Goal: Task Accomplishment & Management: Manage account settings

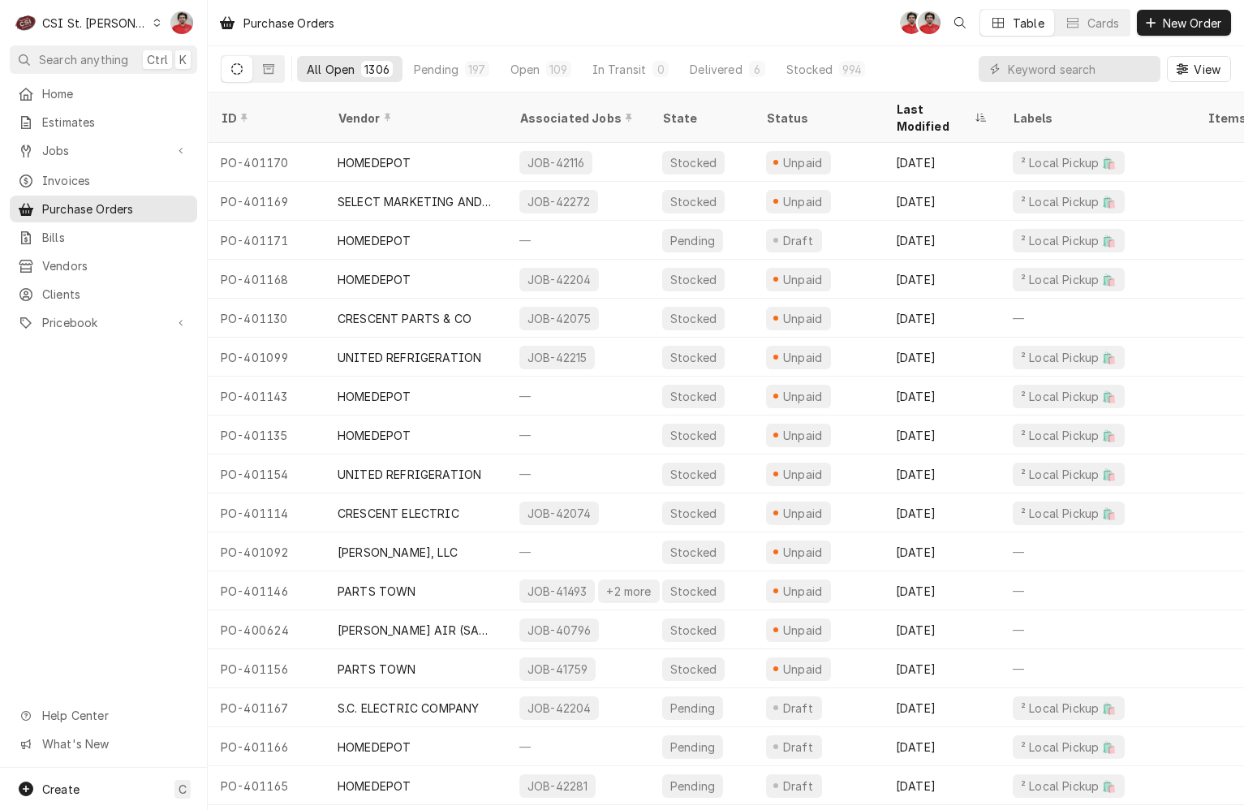
click at [1064, 71] on input "Dynamic Content Wrapper" at bounding box center [1080, 69] width 144 height 26
type input "401168"
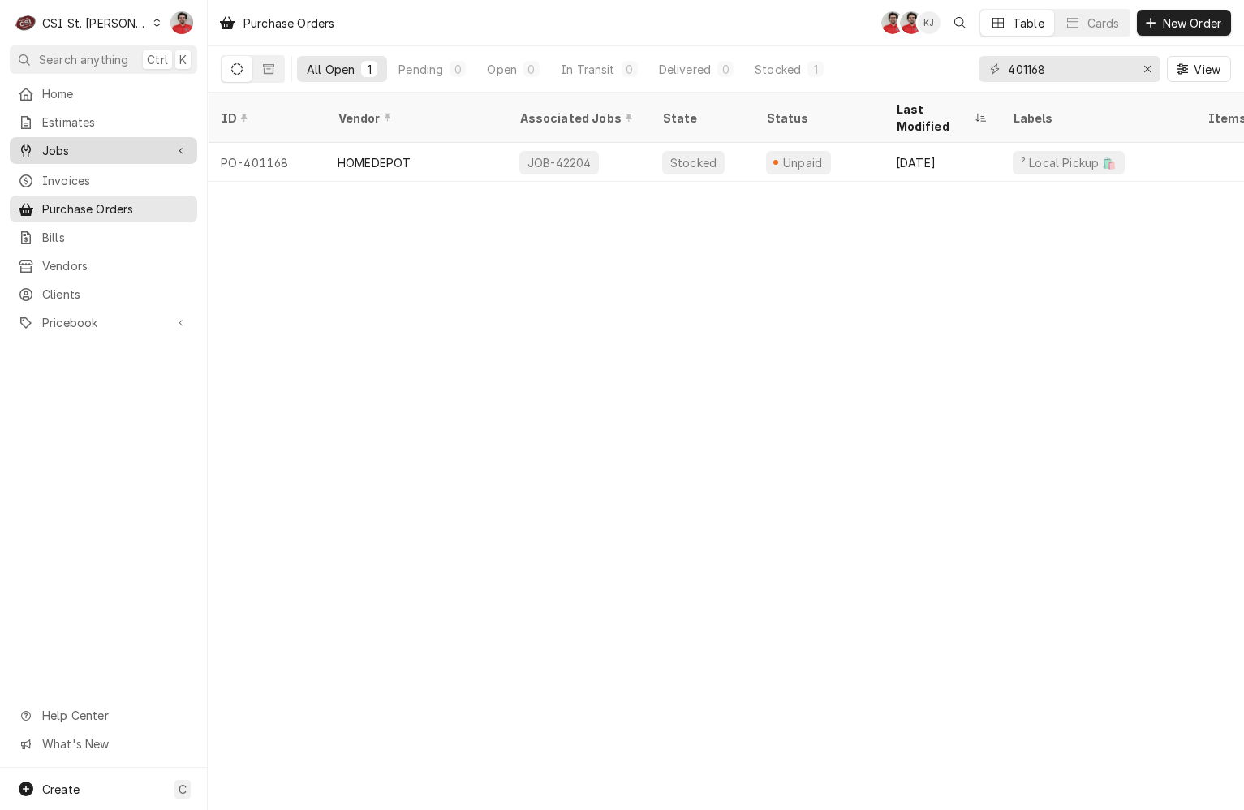
click at [45, 142] on span "Jobs" at bounding box center [103, 150] width 123 height 17
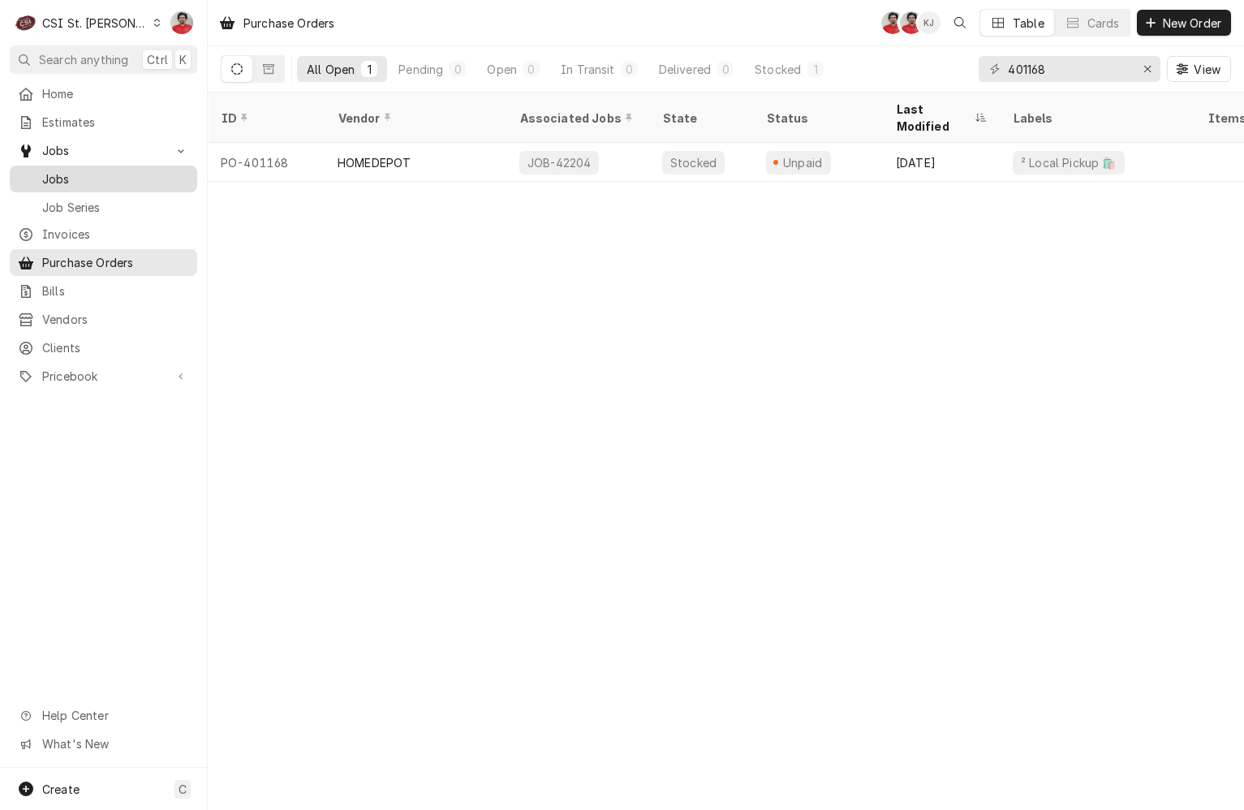
click at [82, 182] on div "Jobs" at bounding box center [103, 179] width 181 height 20
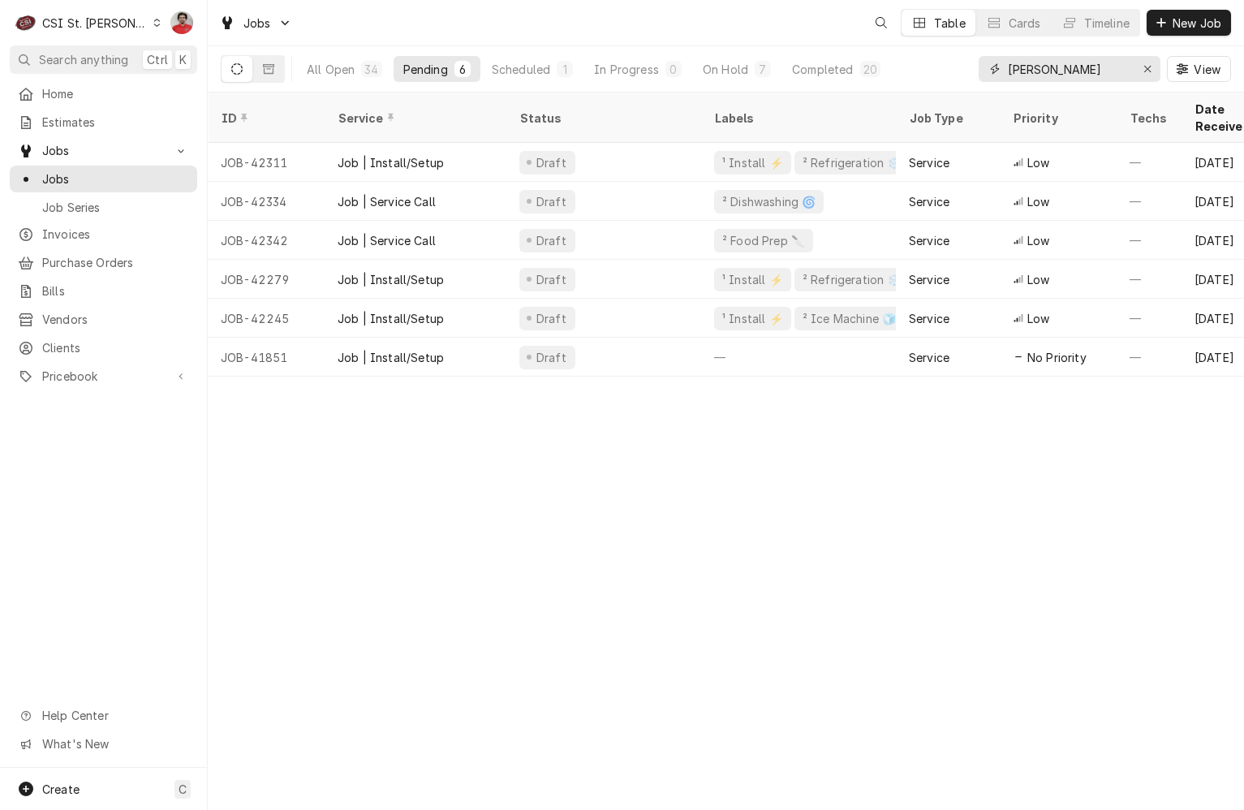
click at [1069, 75] on input "Edward Don" at bounding box center [1069, 69] width 122 height 26
type input "st charles"
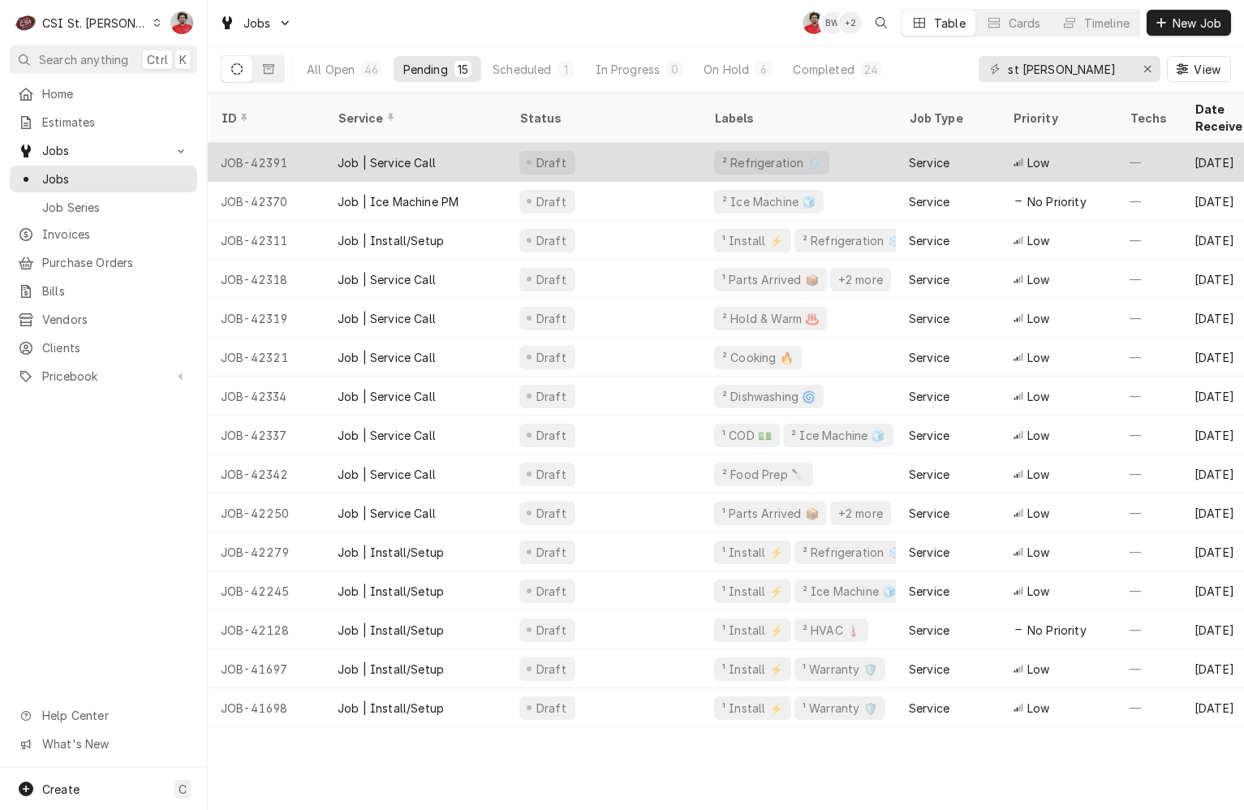
click at [623, 152] on div "Draft" at bounding box center [603, 162] width 195 height 39
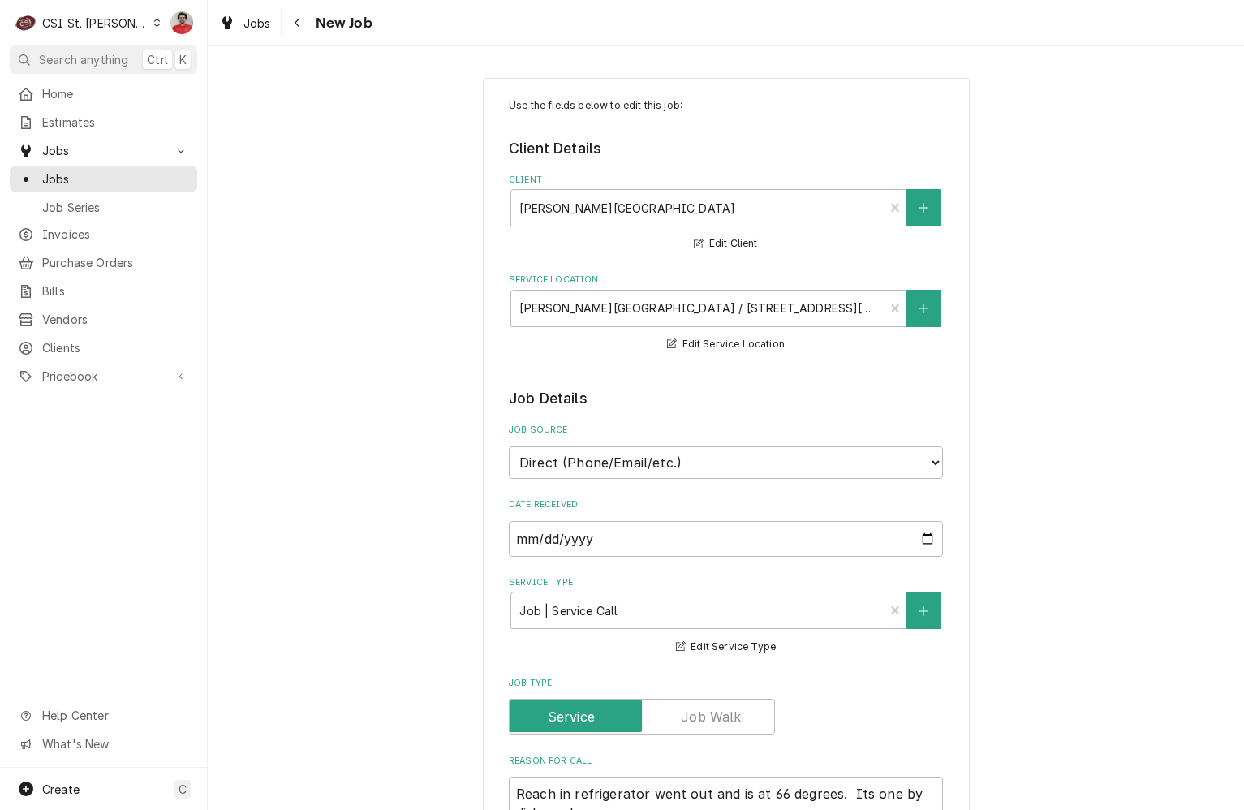
type textarea "x"
click at [299, 23] on icon "Navigate back" at bounding box center [297, 22] width 7 height 11
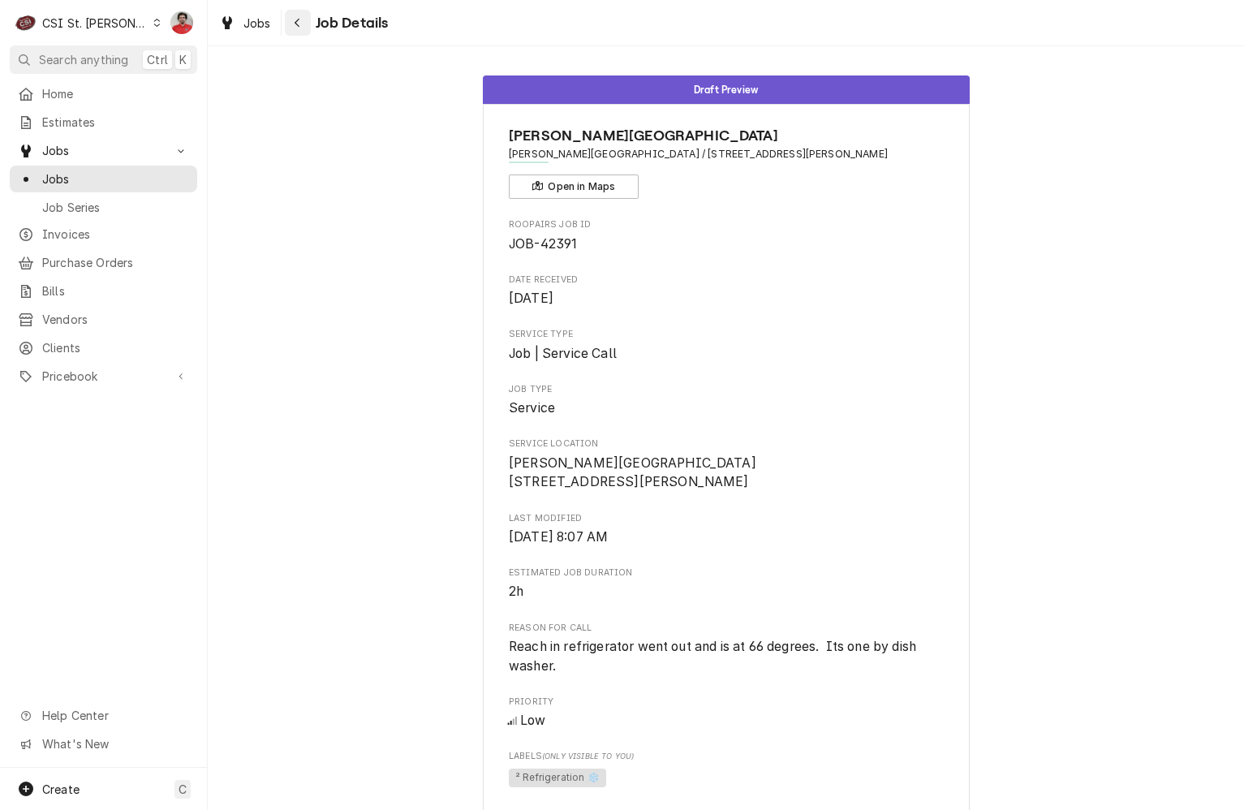
click at [288, 24] on button "Navigate back" at bounding box center [298, 23] width 26 height 26
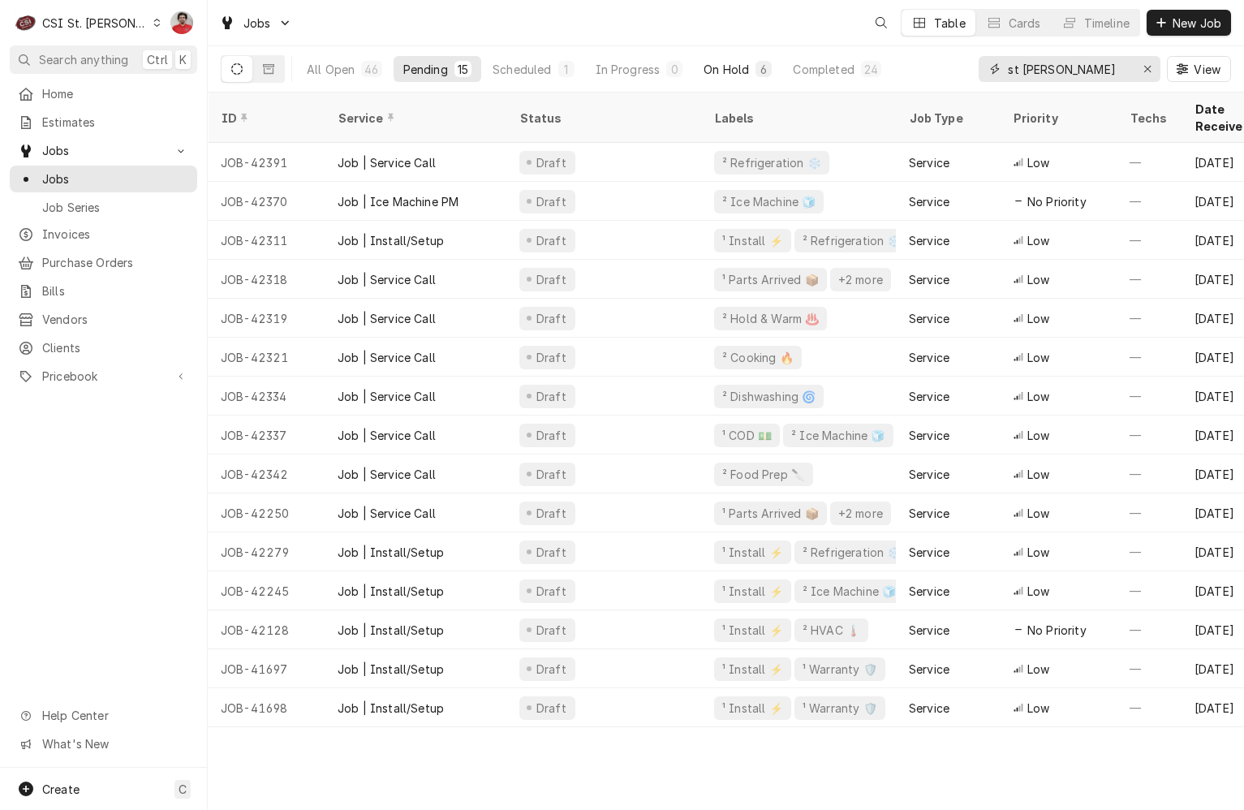
drag, startPoint x: 1065, startPoint y: 67, endPoint x: 727, endPoint y: 76, distance: 338.4
click at [728, 77] on div "All Open 46 Pending 15 Scheduled 1 In Progress 0 On Hold 6 Completed 24 st [PER…" at bounding box center [726, 68] width 1010 height 45
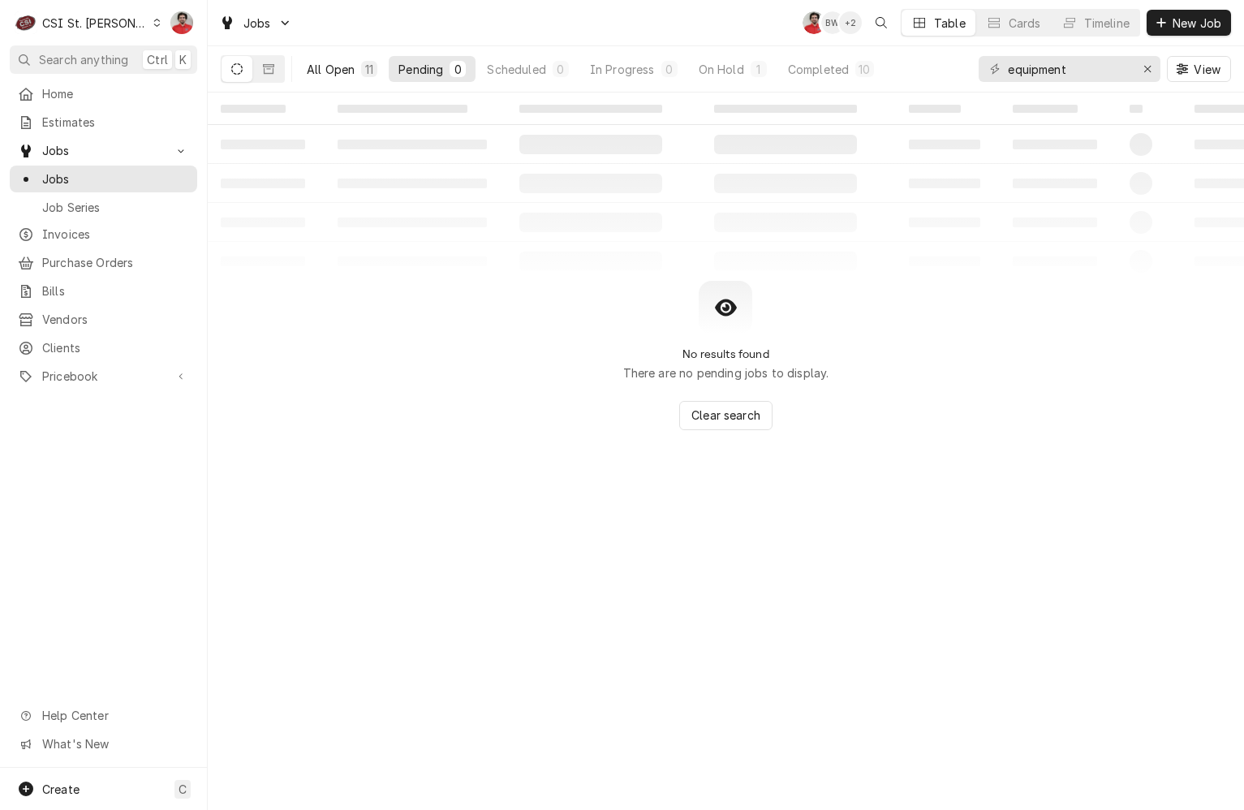
click at [336, 73] on div "All Open" at bounding box center [331, 69] width 48 height 17
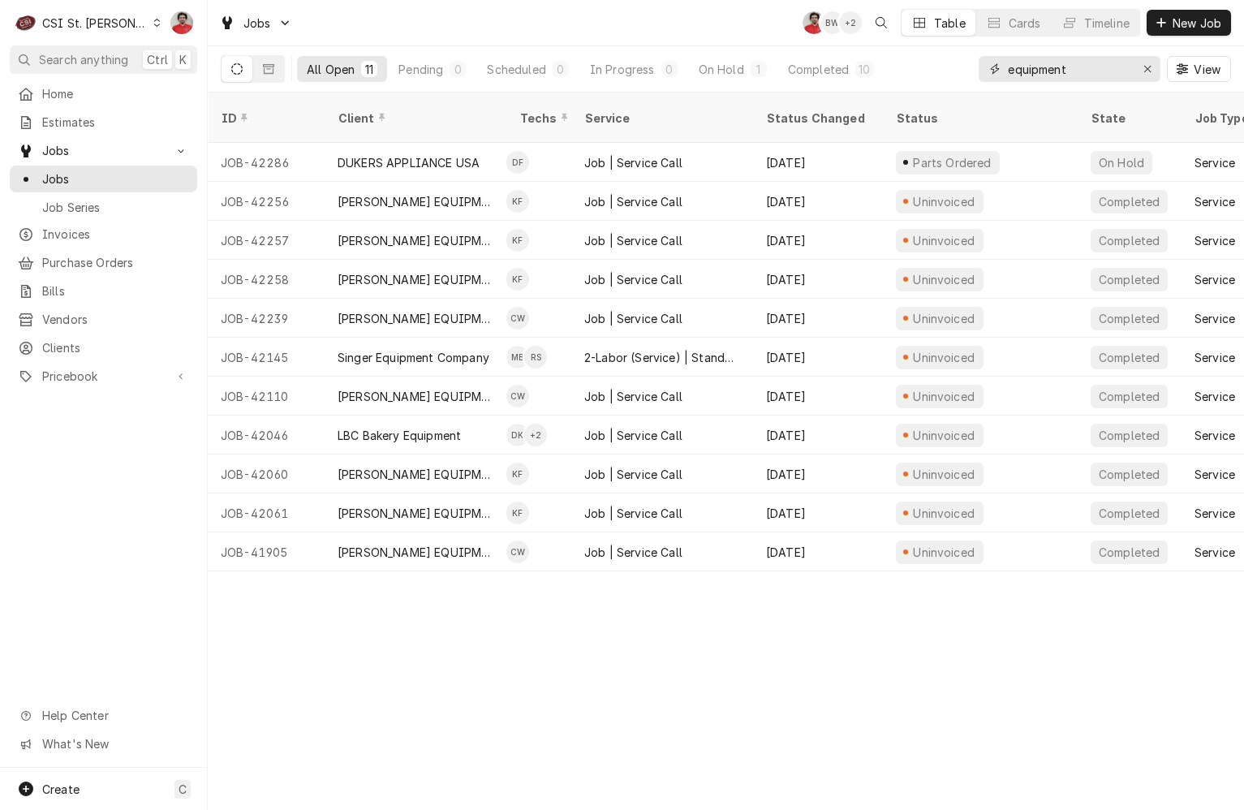
click at [1099, 69] on input "equipment" at bounding box center [1069, 69] width 122 height 26
type input "42308"
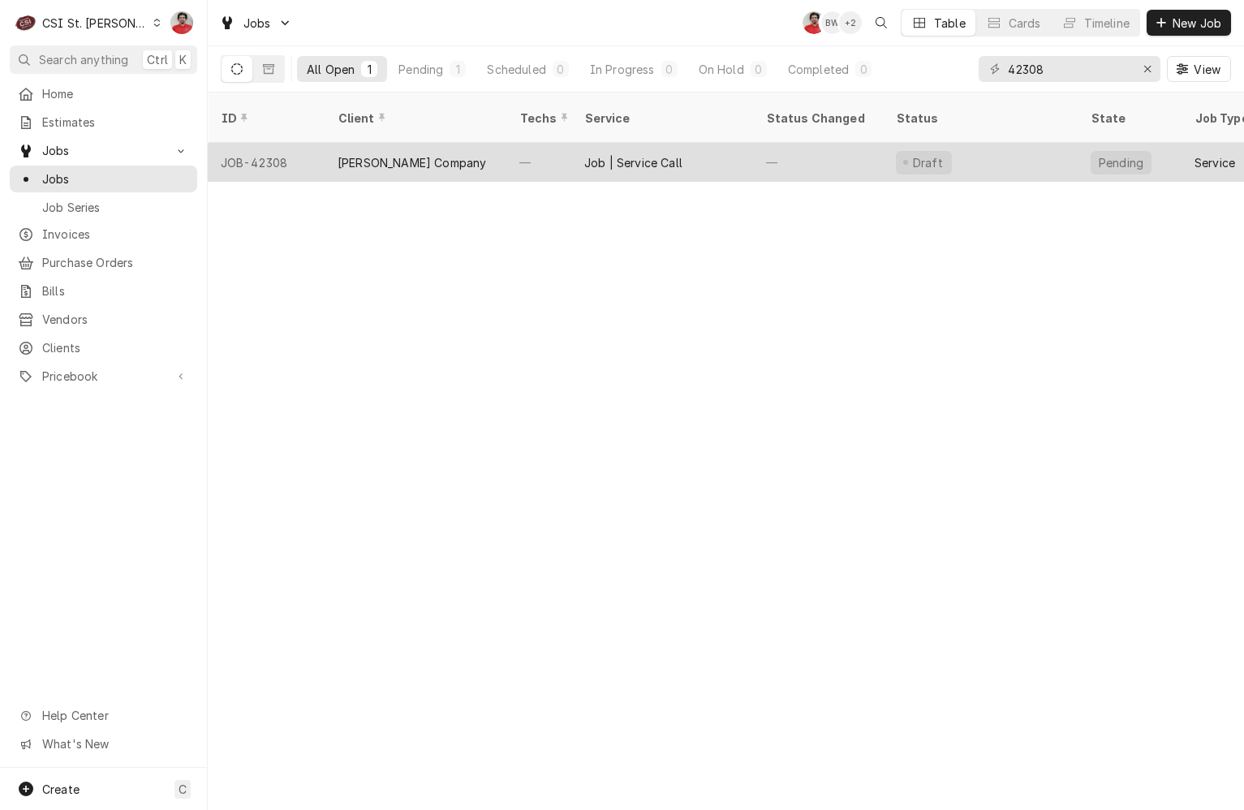
click at [651, 154] on div "Job | Service Call" at bounding box center [633, 162] width 98 height 17
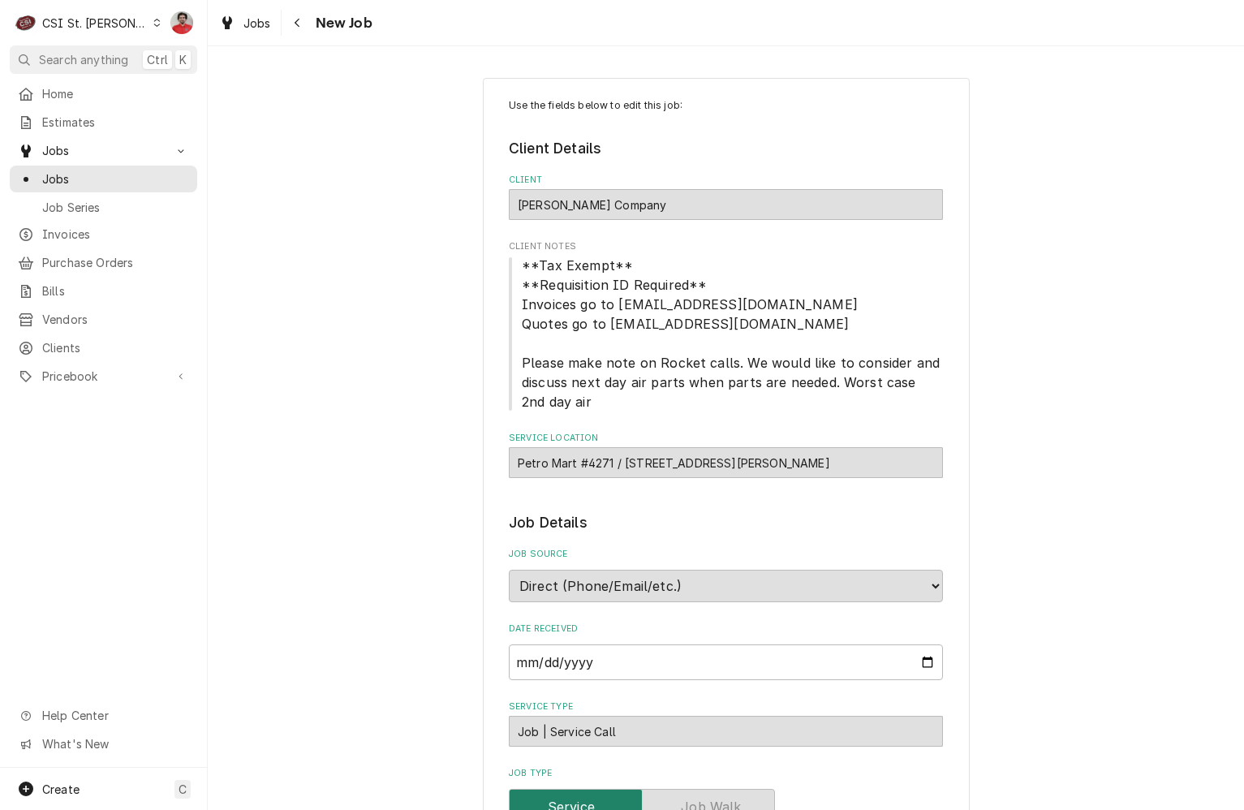
type textarea "x"
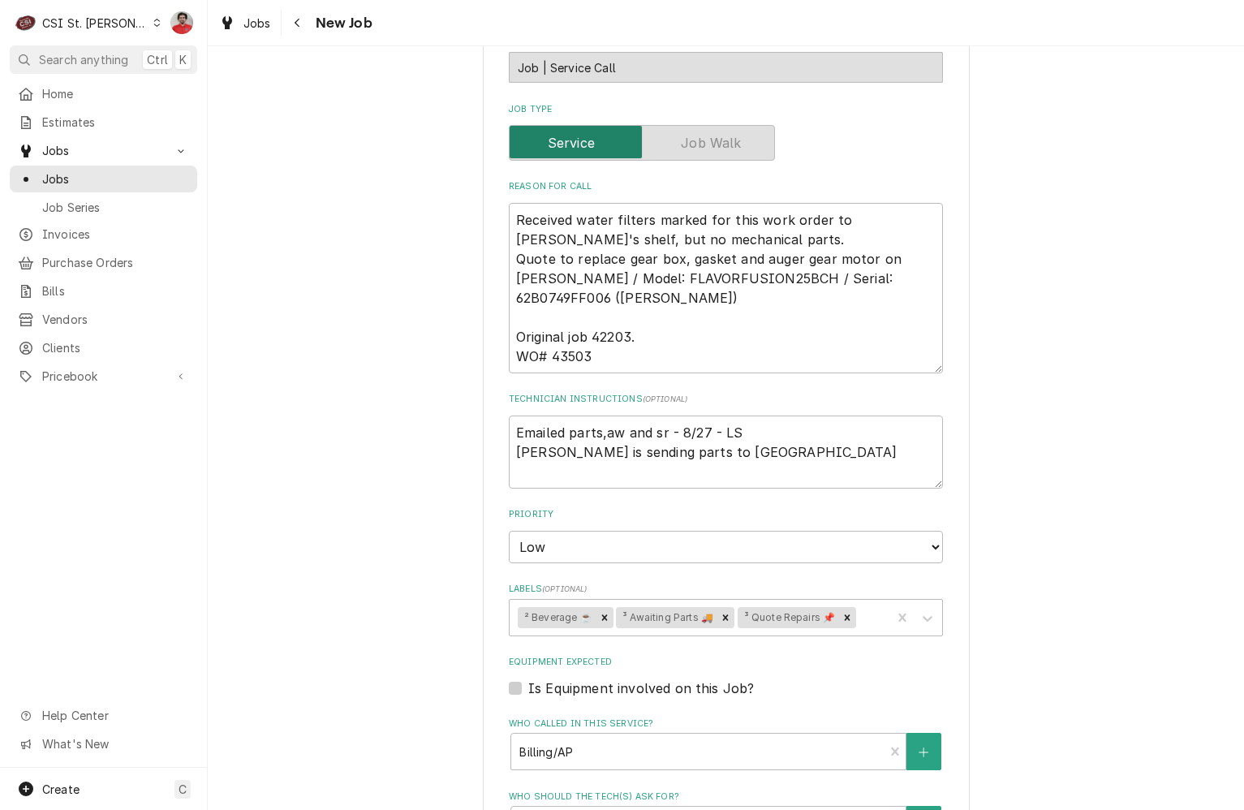
scroll to position [730, 0]
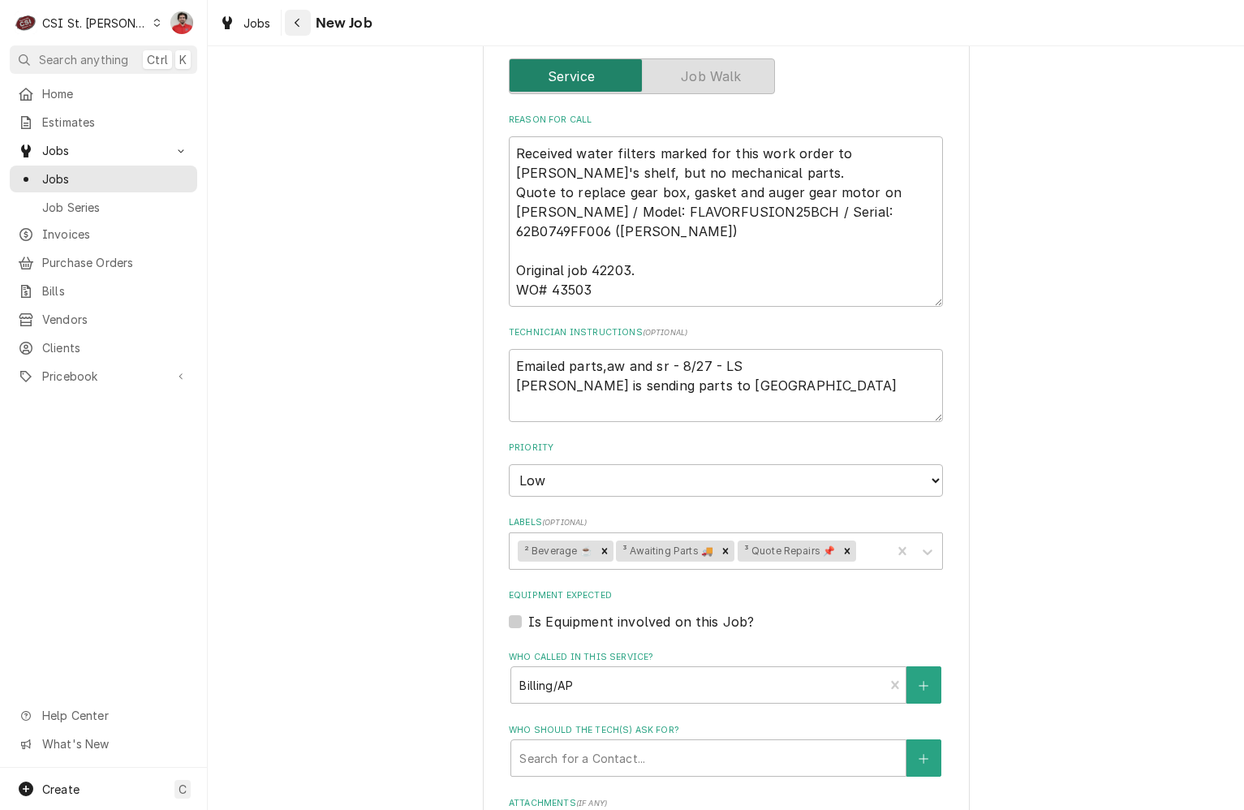
click at [290, 21] on div "Navigate back" at bounding box center [298, 23] width 16 height 16
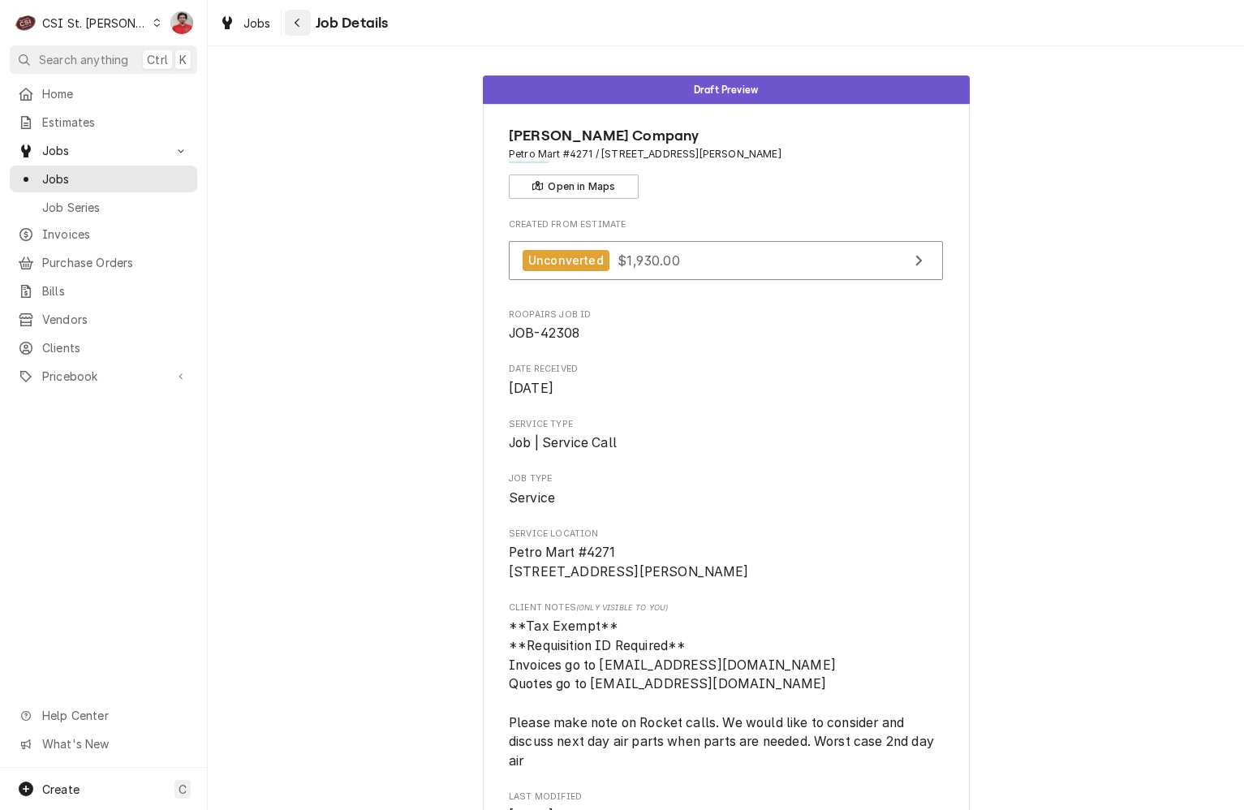
click at [300, 19] on icon "Navigate back" at bounding box center [297, 22] width 7 height 11
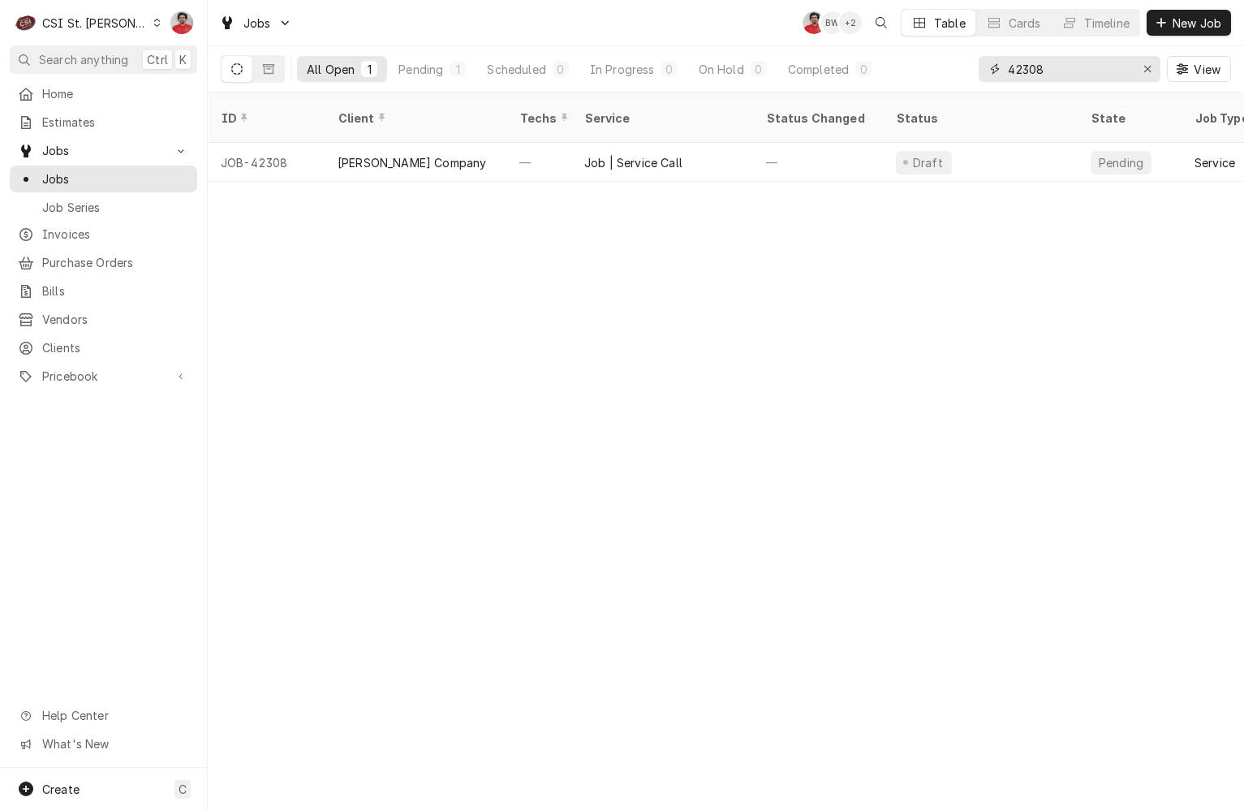
click at [1125, 71] on input "42308" at bounding box center [1069, 69] width 122 height 26
type input "41944"
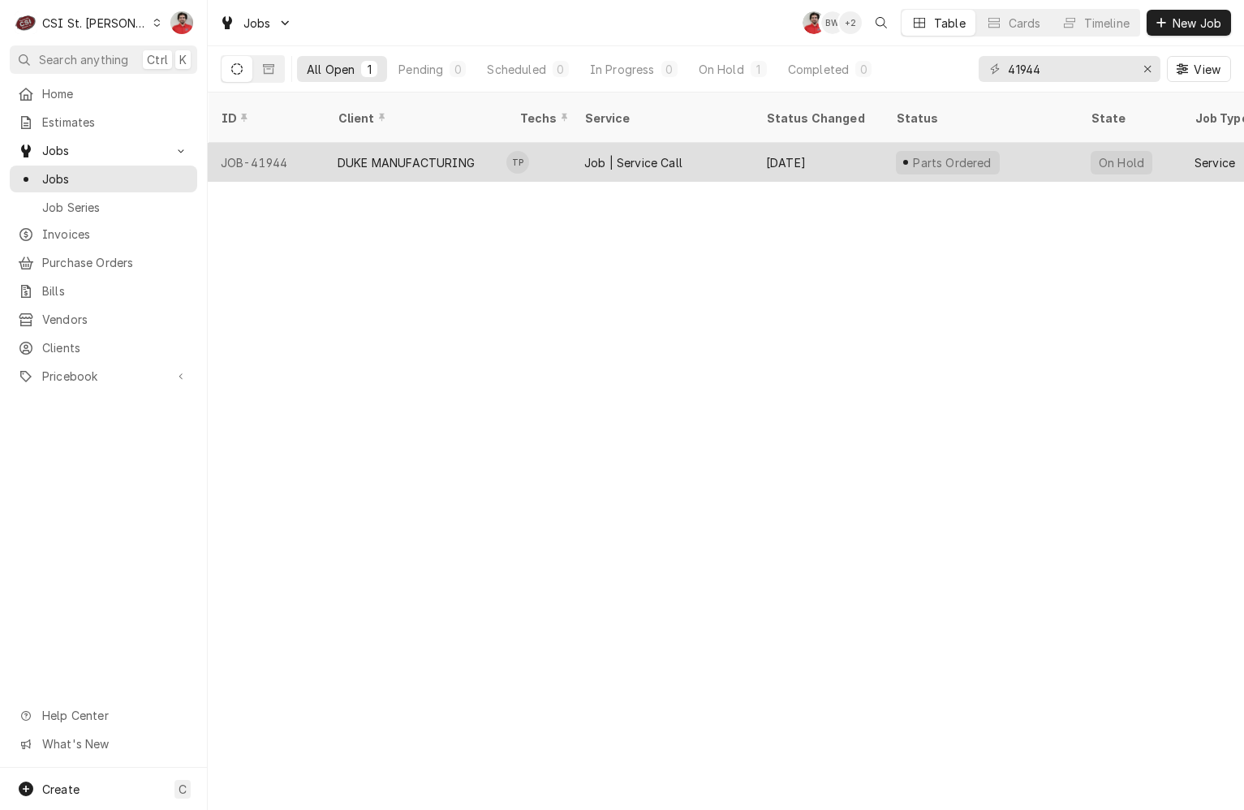
click at [765, 143] on div "Aug 28" at bounding box center [818, 162] width 130 height 39
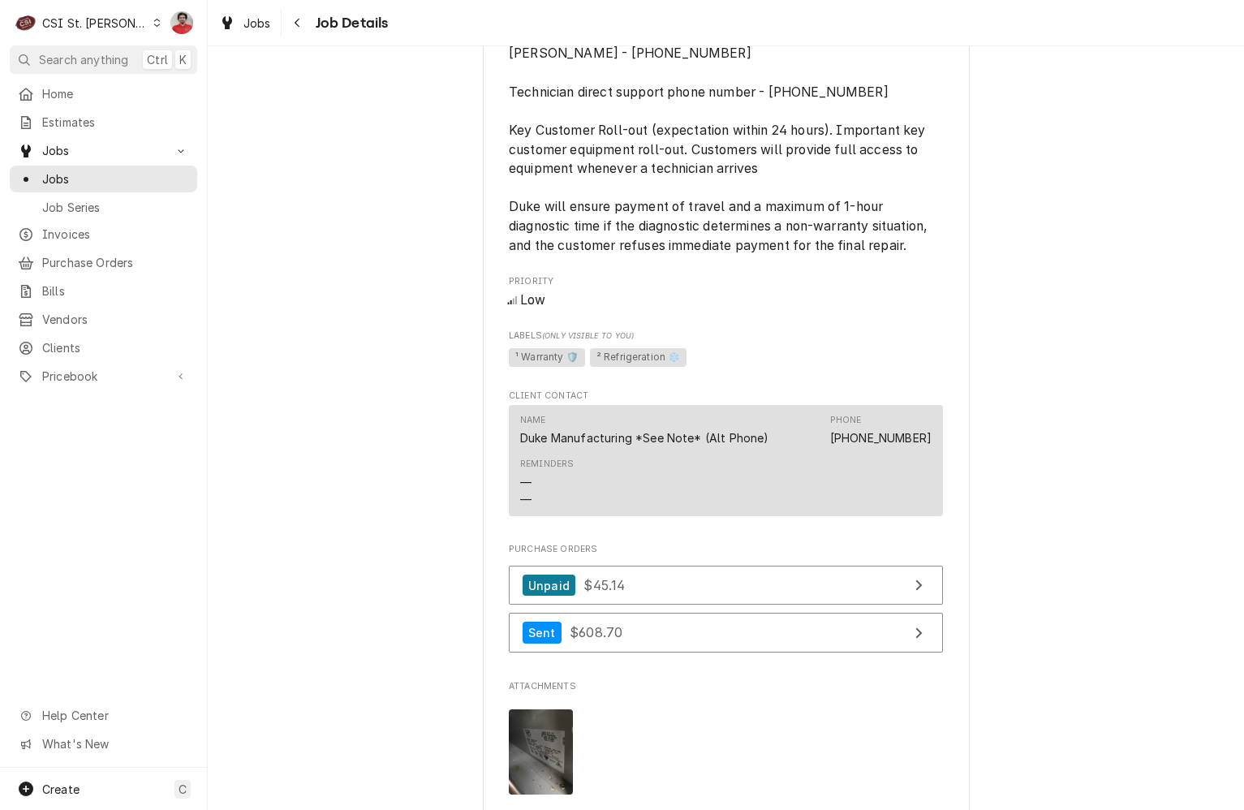
scroll to position [1947, 0]
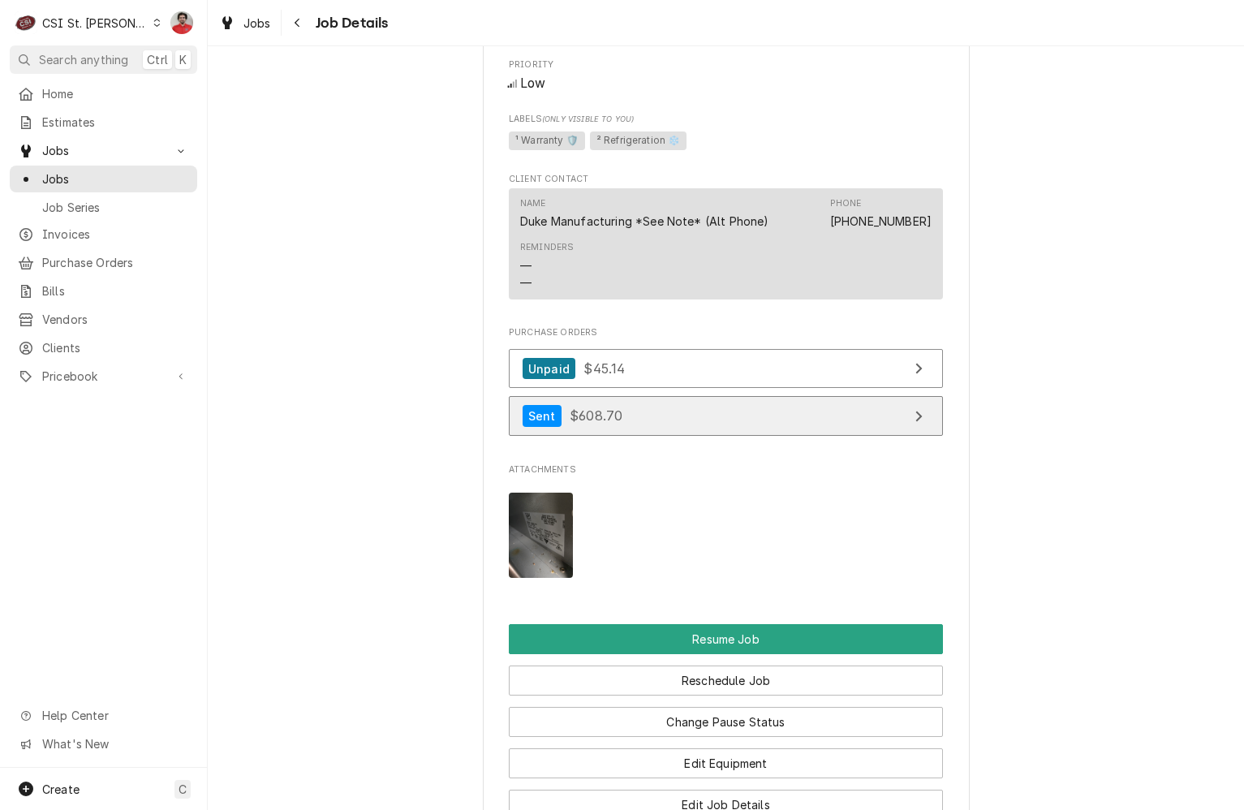
click at [798, 418] on link "Sent $608.70" at bounding box center [726, 416] width 434 height 40
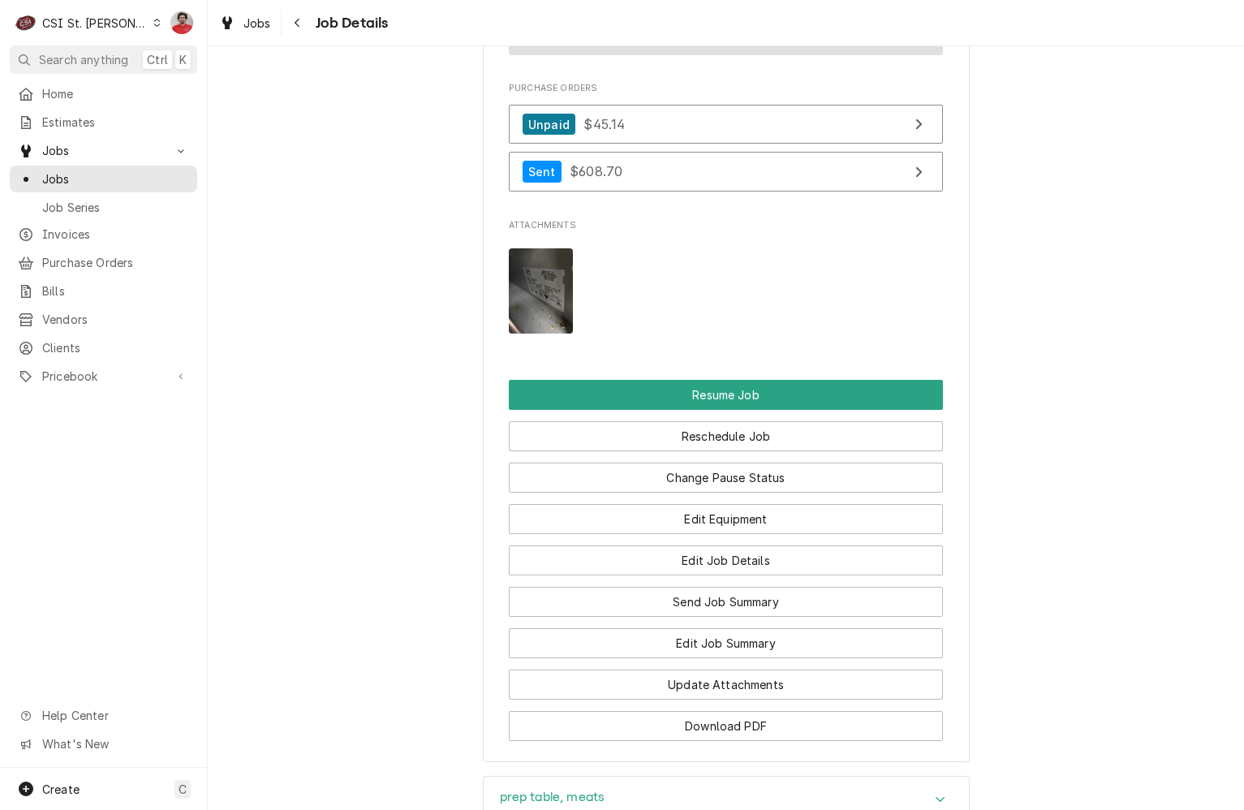
scroll to position [2221, 0]
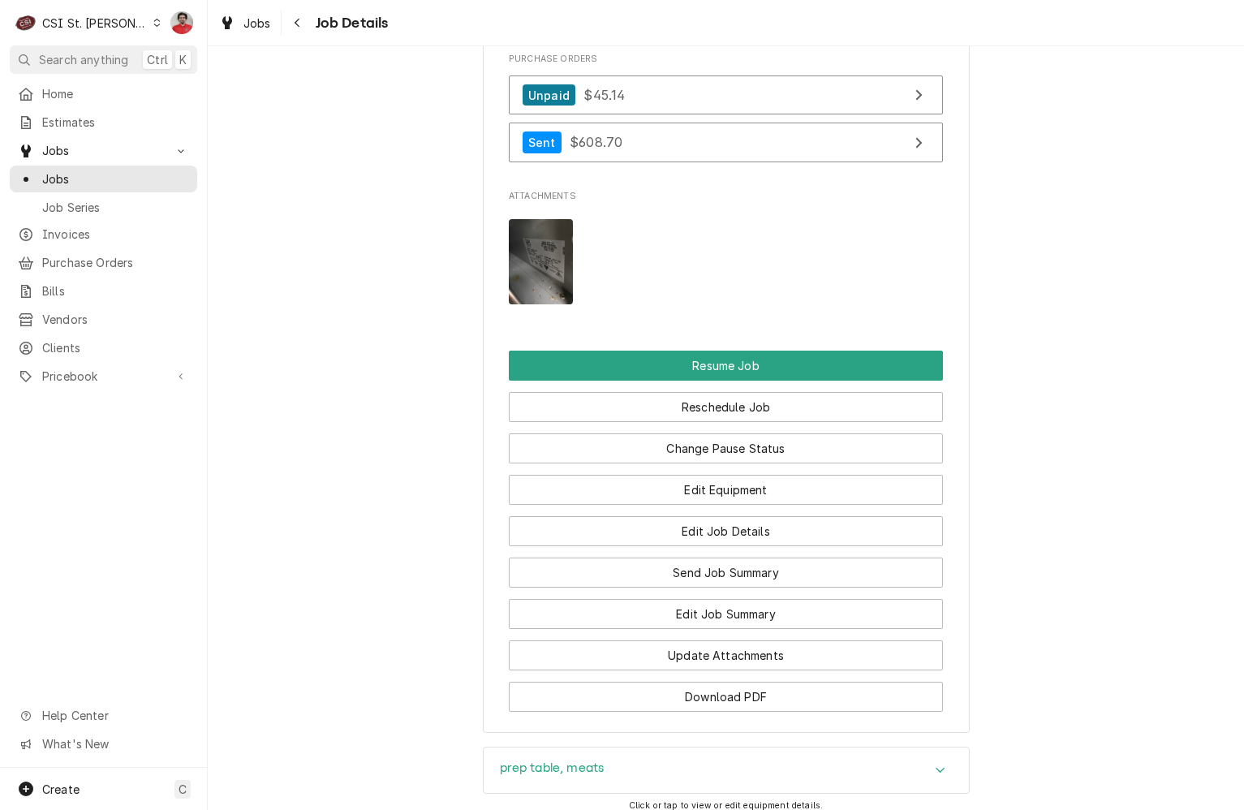
click at [553, 270] on img "Attachments" at bounding box center [541, 261] width 64 height 85
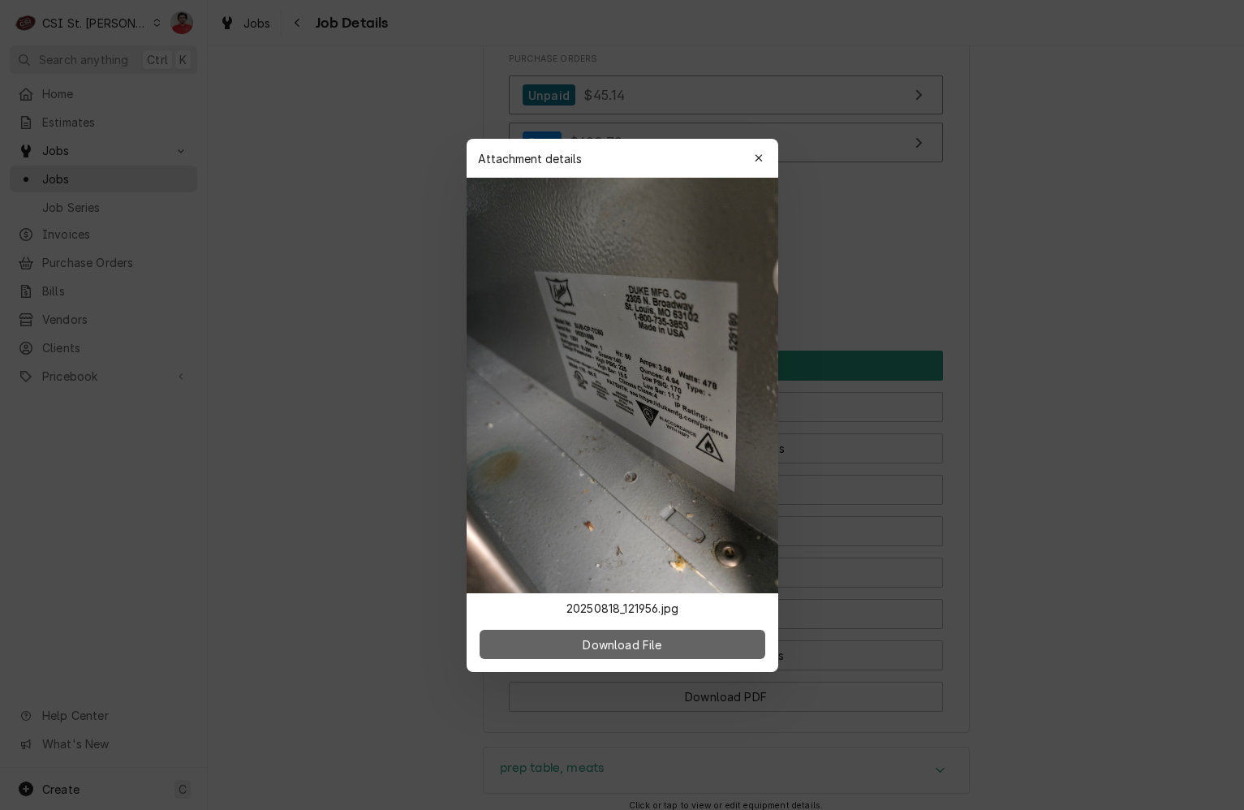
click at [664, 630] on button "Download File" at bounding box center [622, 644] width 286 height 29
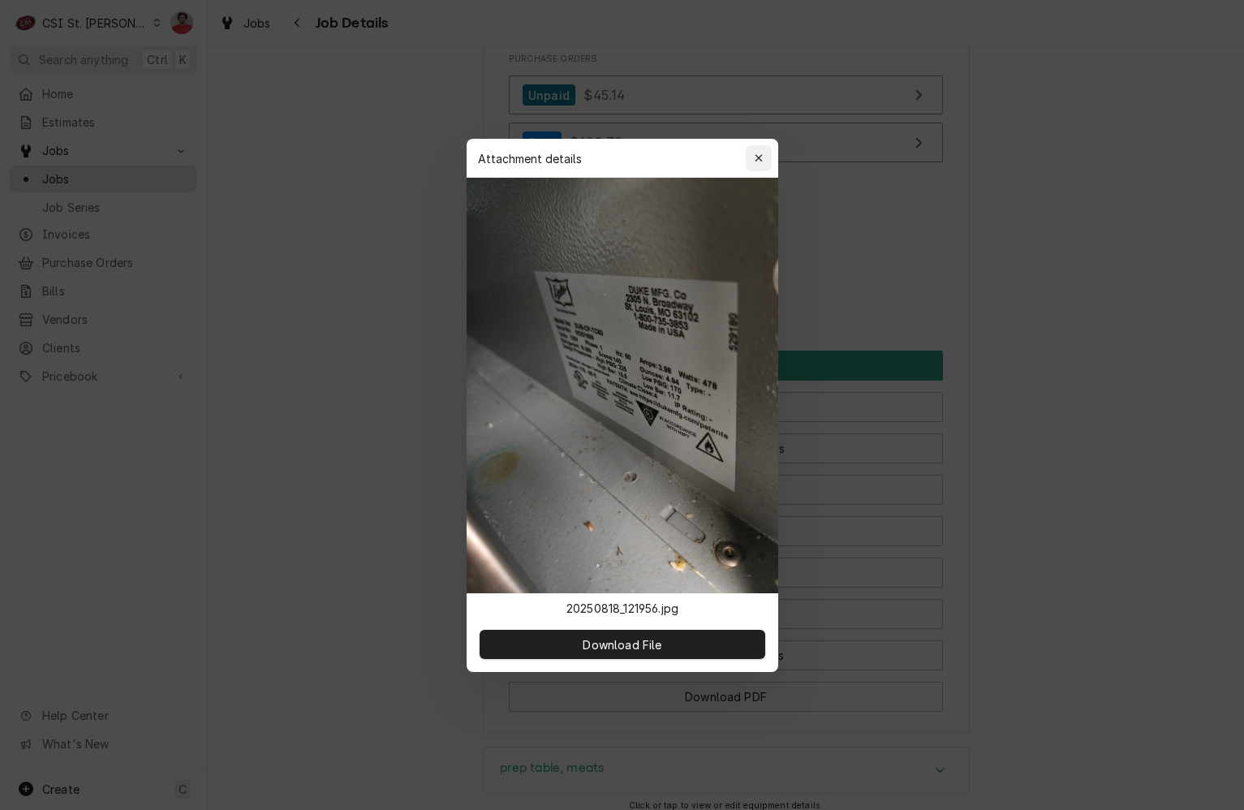
click at [766, 148] on button "button" at bounding box center [759, 158] width 26 height 26
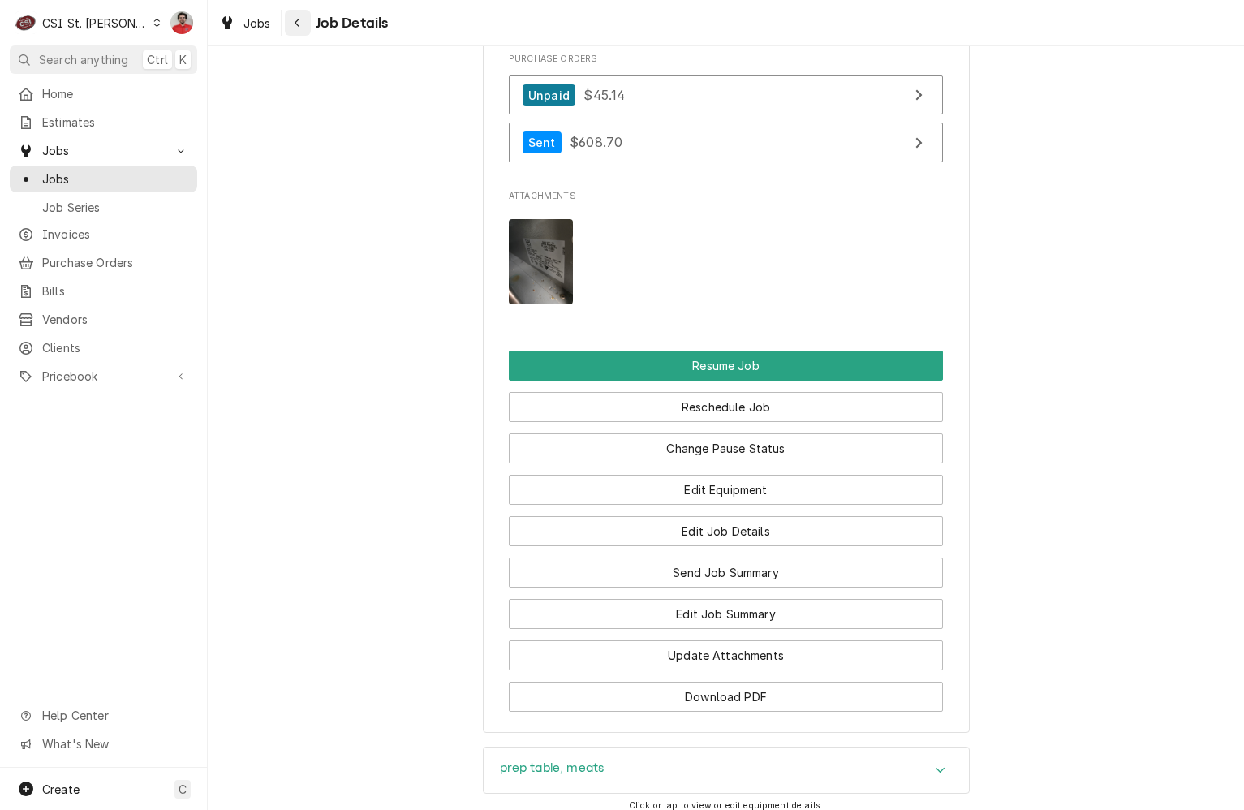
click at [298, 27] on icon "Navigate back" at bounding box center [297, 22] width 7 height 11
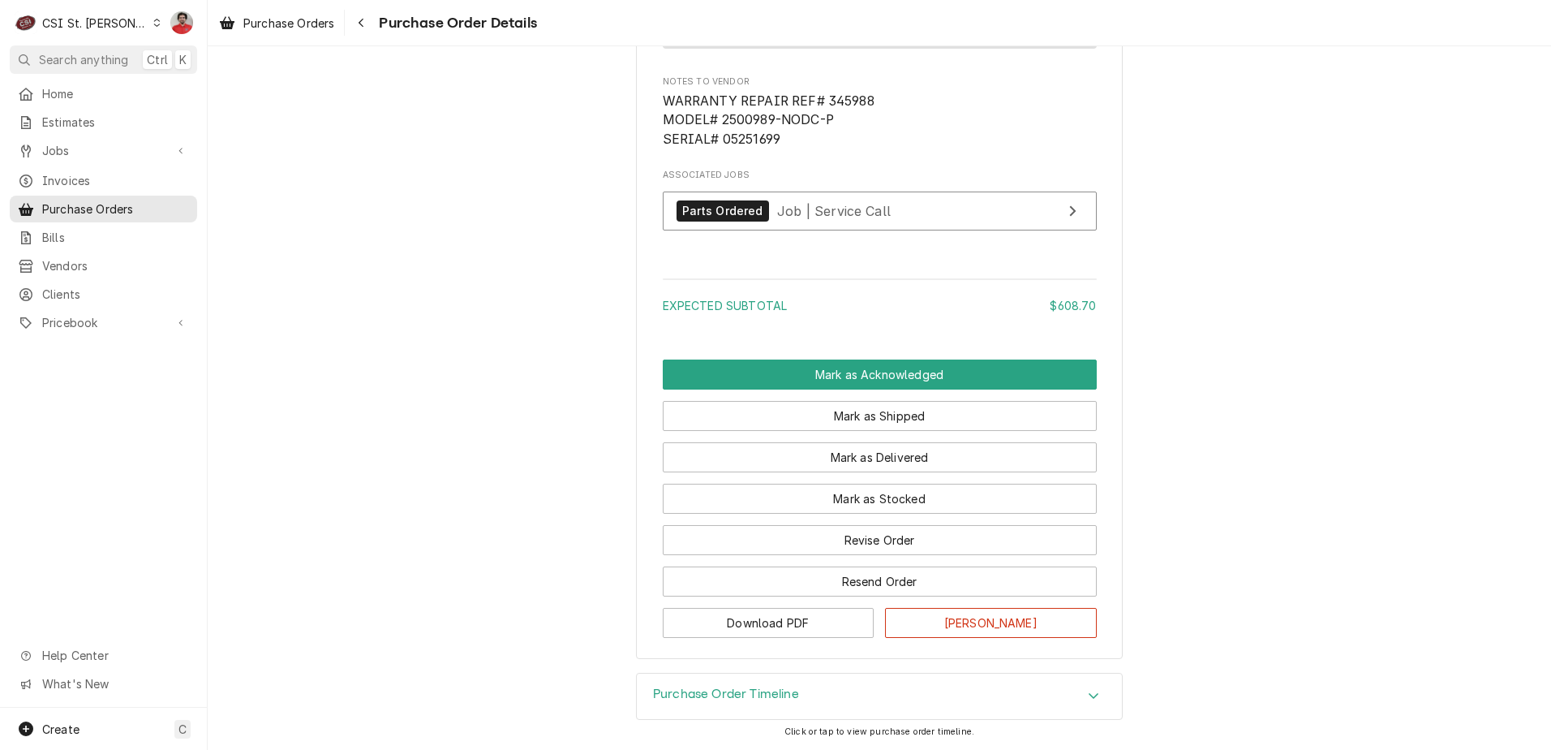
scroll to position [1612, 0]
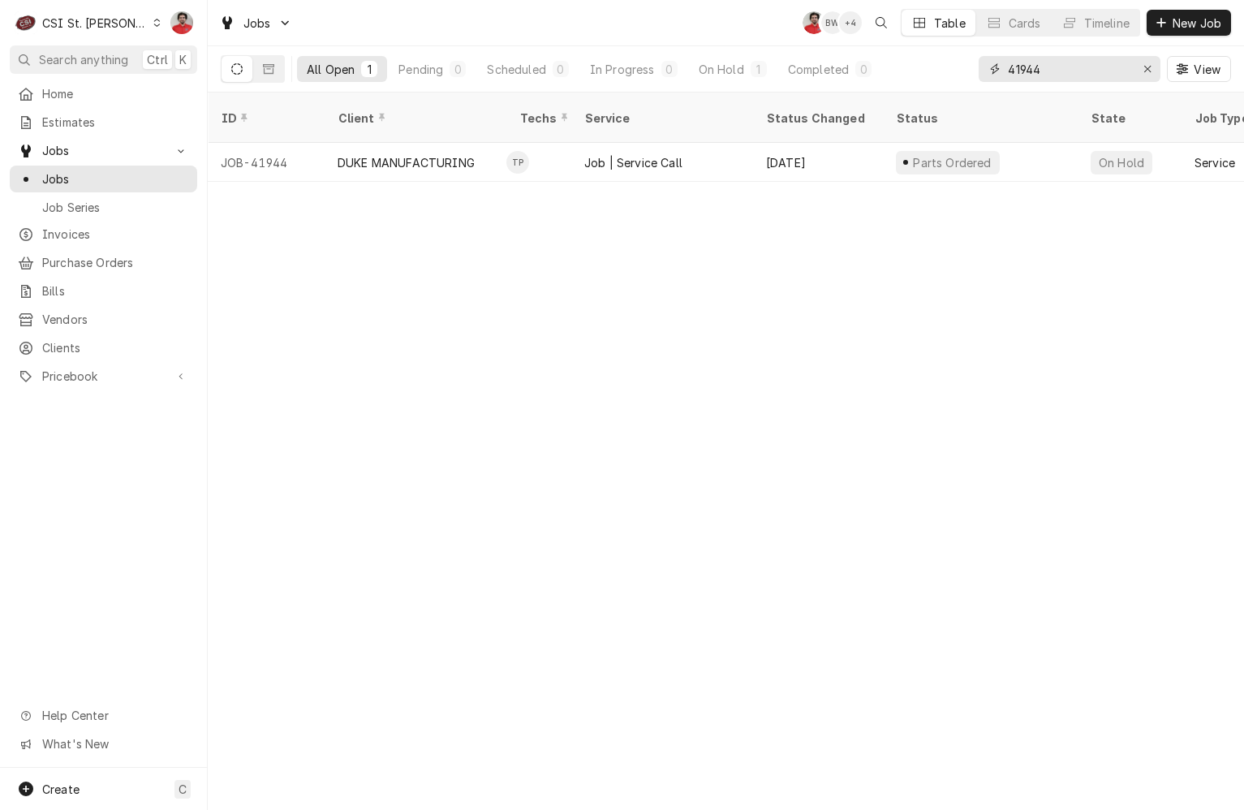
click at [1083, 65] on input "41944" at bounding box center [1069, 69] width 122 height 26
click at [1061, 75] on input "41944" at bounding box center [1069, 69] width 122 height 26
type input "dukers"
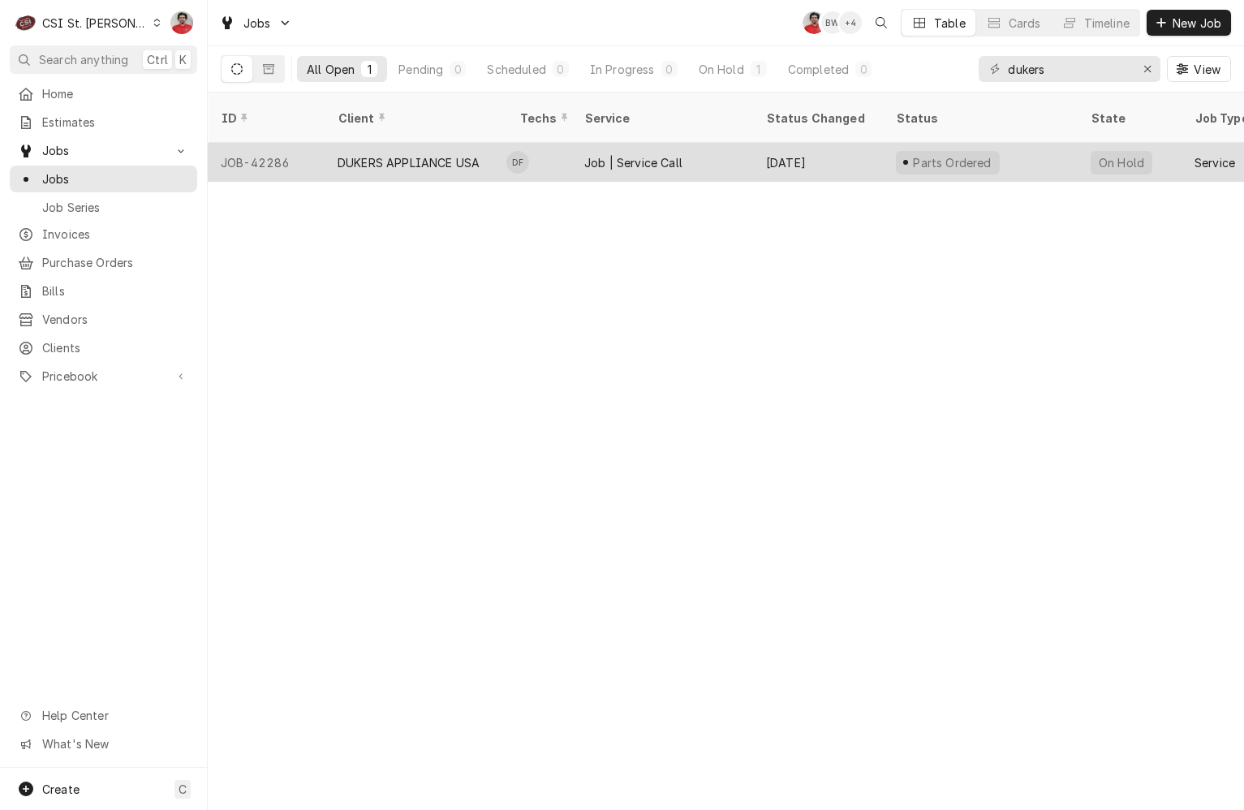
click at [436, 154] on div "DUKERS APPLIANCE USA" at bounding box center [409, 162] width 142 height 17
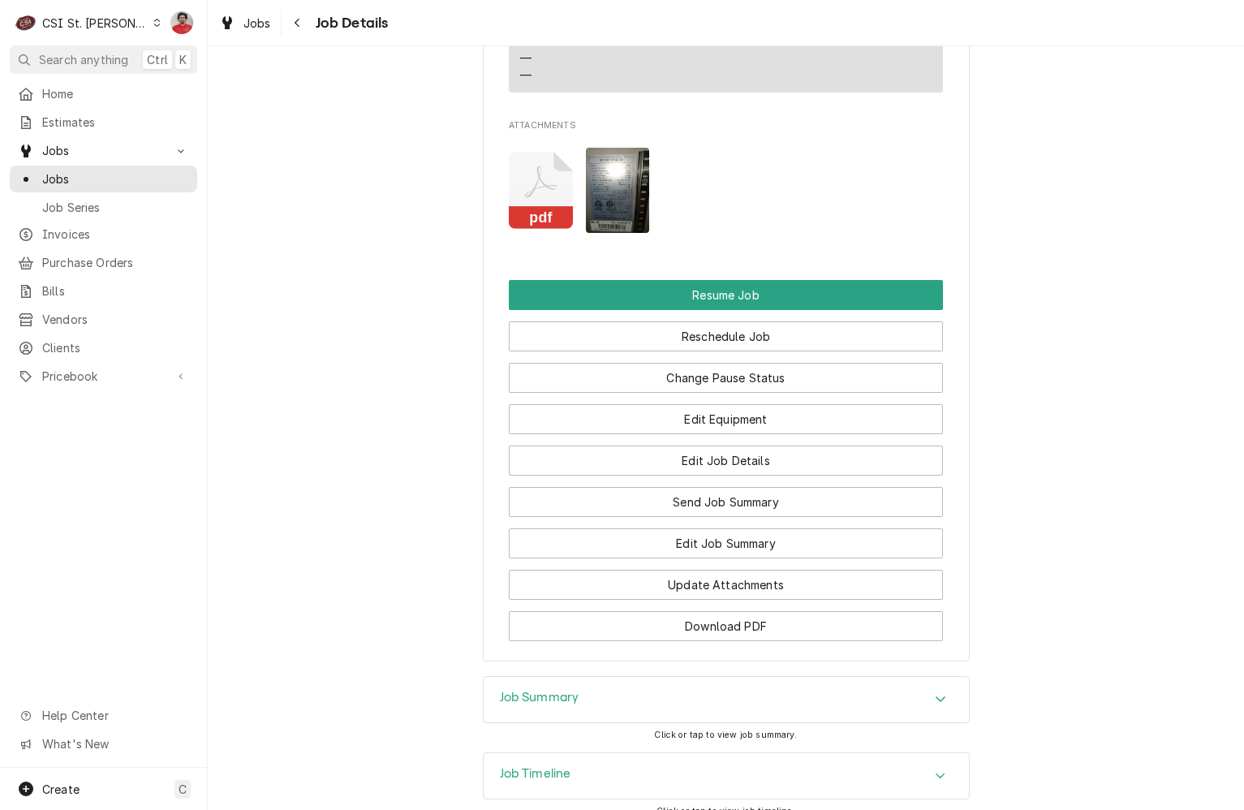
scroll to position [1907, 0]
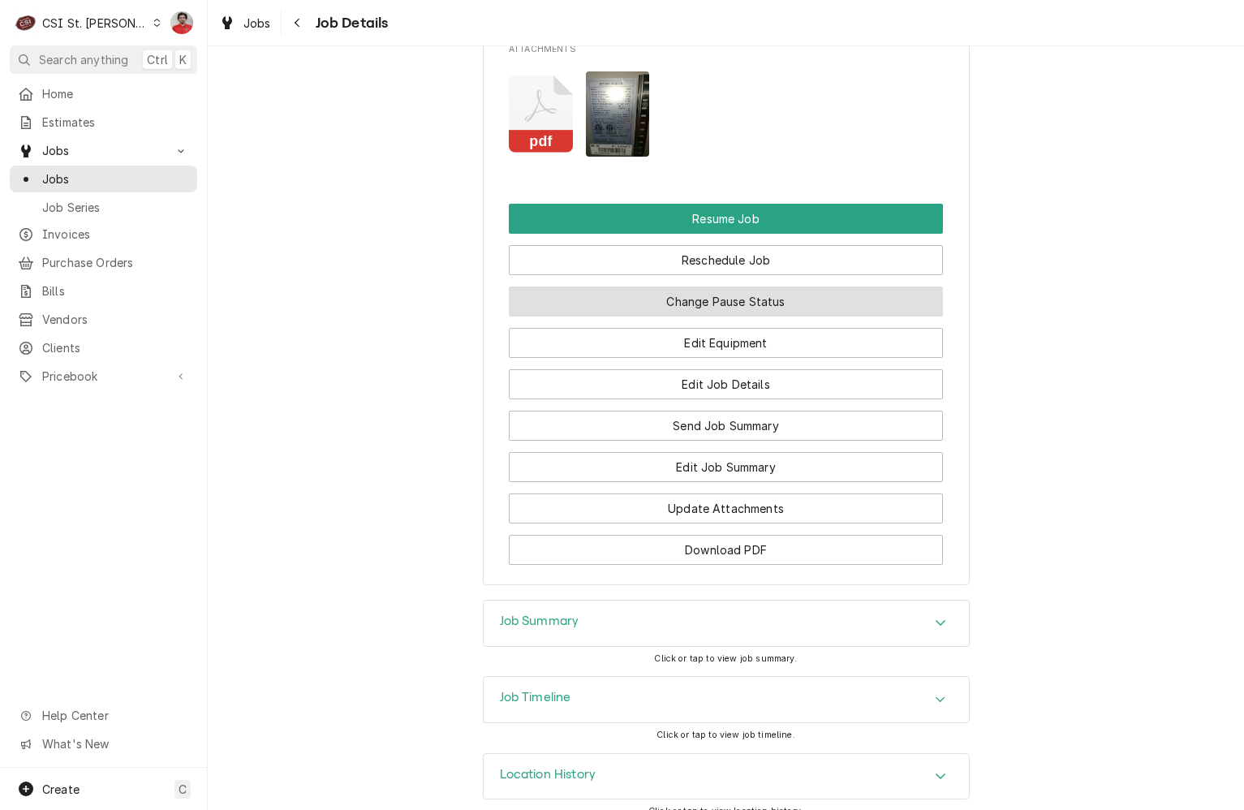
click at [693, 286] on button "Change Pause Status" at bounding box center [726, 301] width 434 height 30
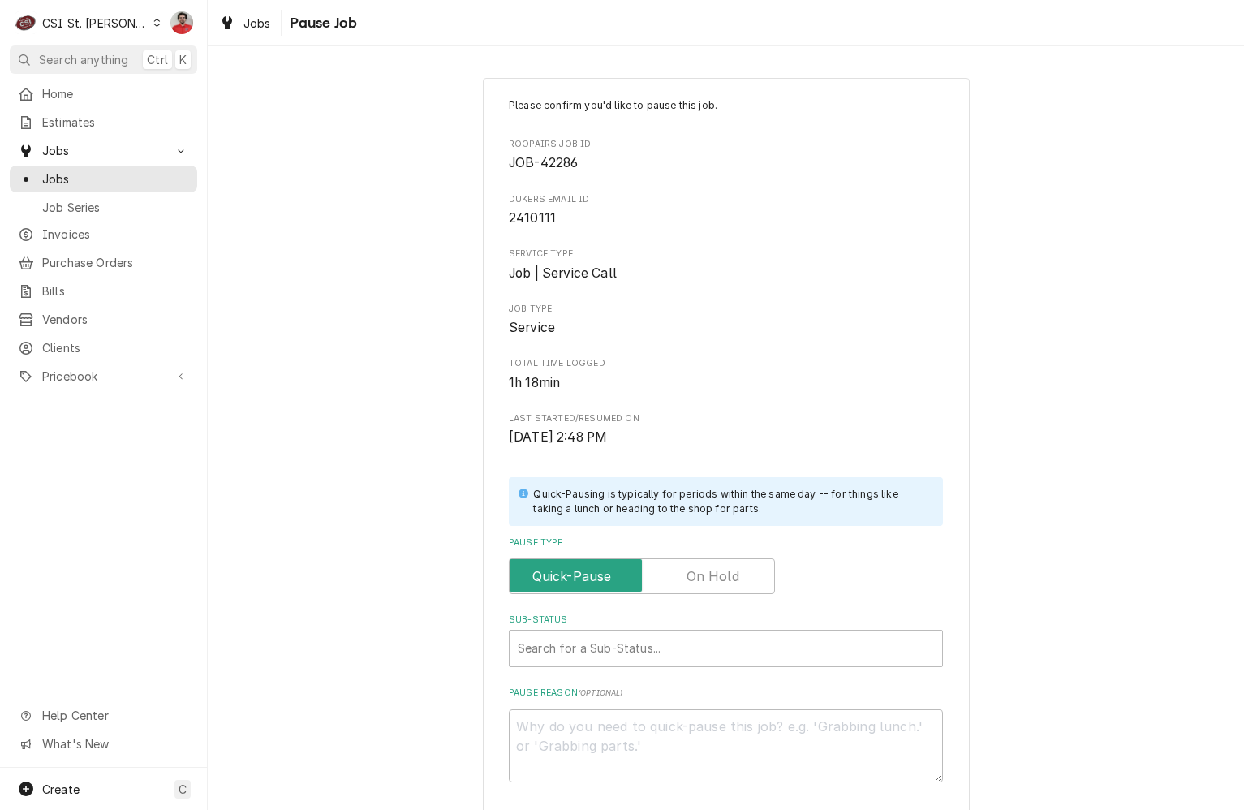
click at [694, 584] on label "Pause Type" at bounding box center [642, 576] width 266 height 36
click at [694, 584] on input "Pause Type" at bounding box center [642, 576] width 252 height 36
checkbox input "true"
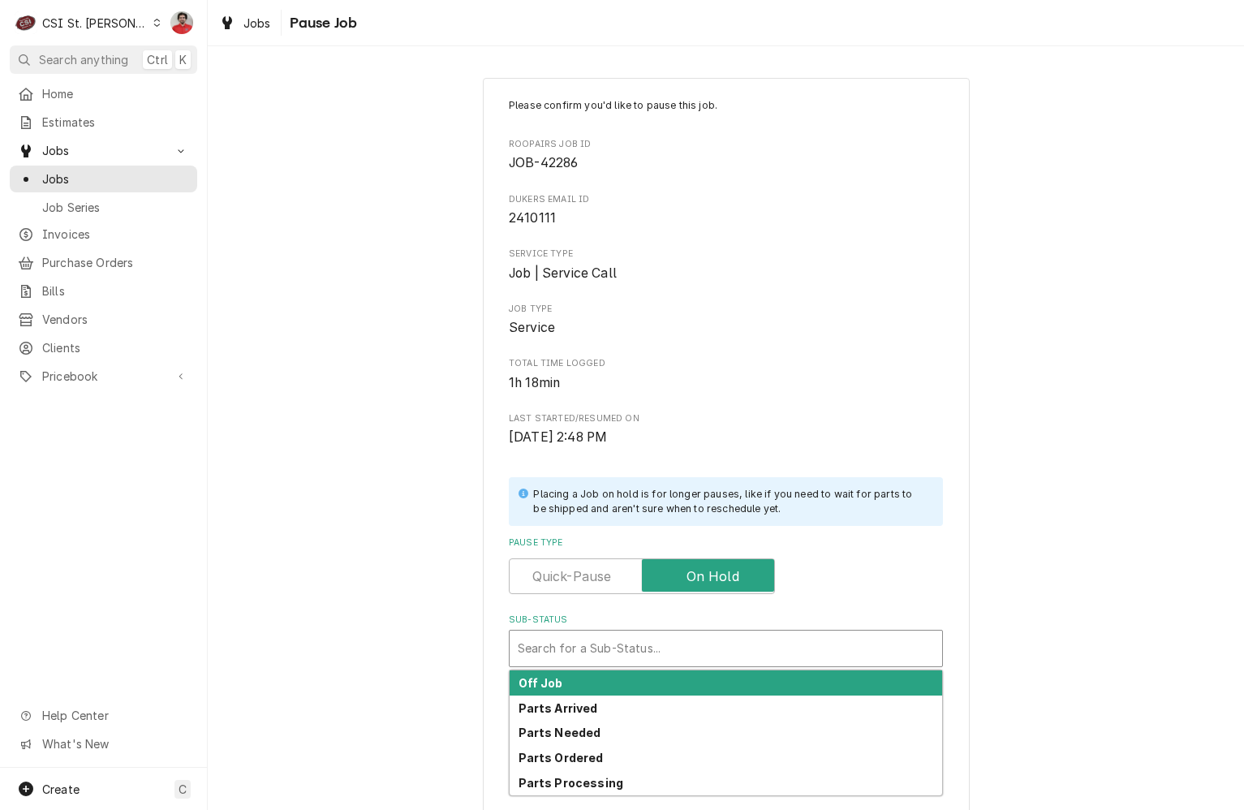
click at [676, 643] on div "Sub-Status" at bounding box center [726, 648] width 416 height 29
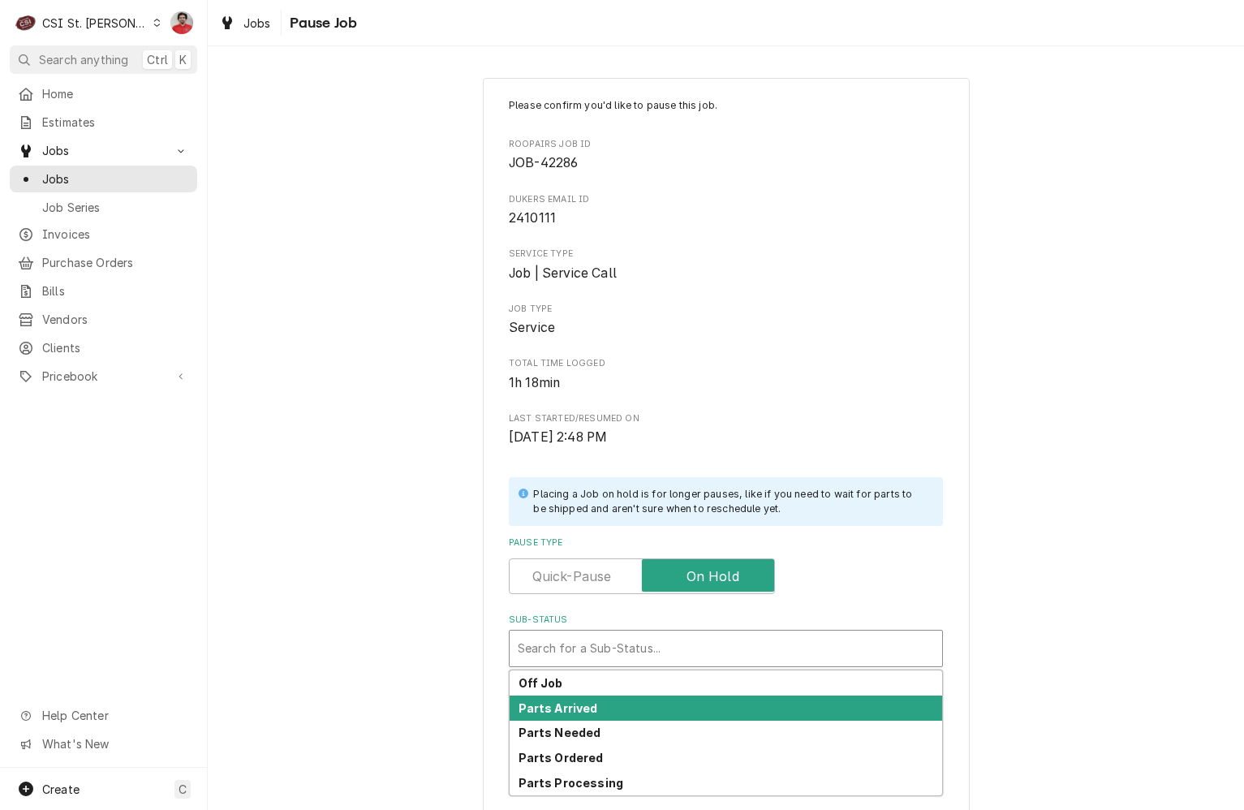
click at [659, 699] on div "Parts Arrived" at bounding box center [726, 707] width 432 height 25
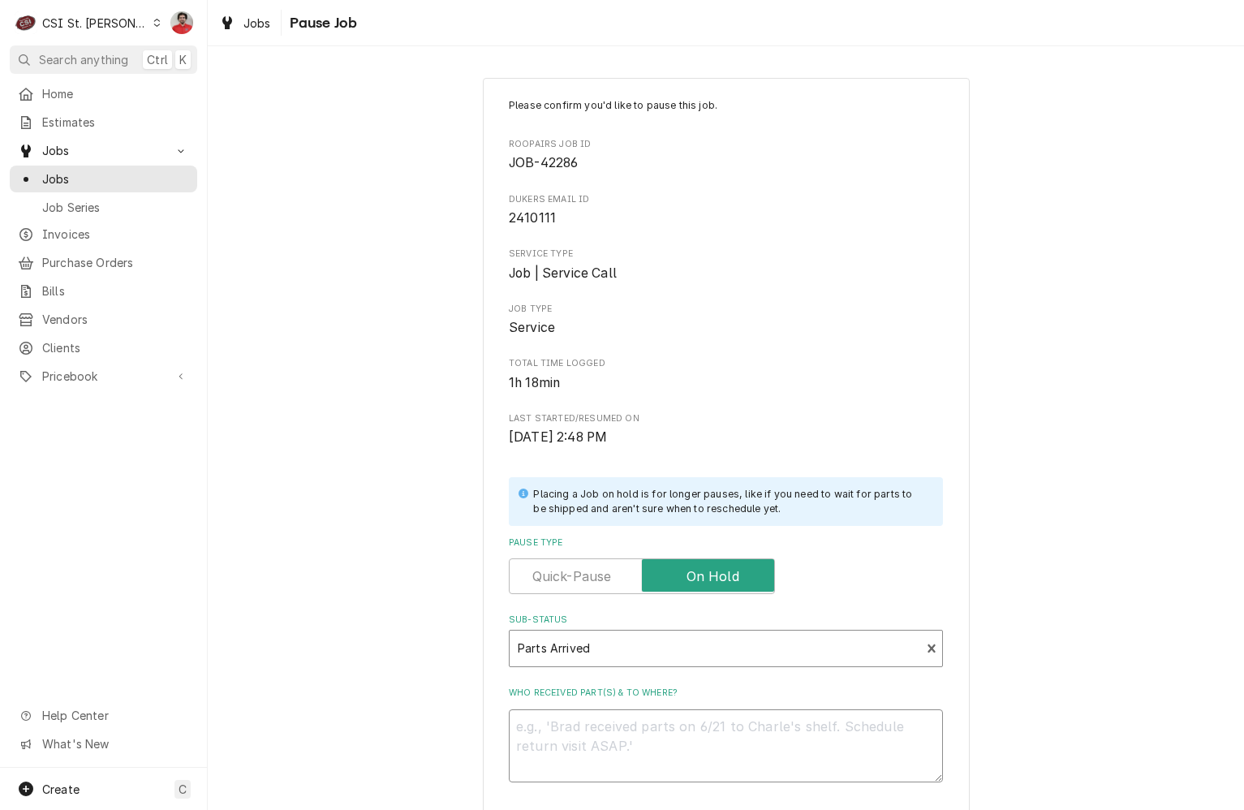
click at [660, 728] on textarea "Who received part(s) & to where?" at bounding box center [726, 745] width 434 height 73
type textarea "x"
type textarea "R"
type textarea "x"
type textarea "Re"
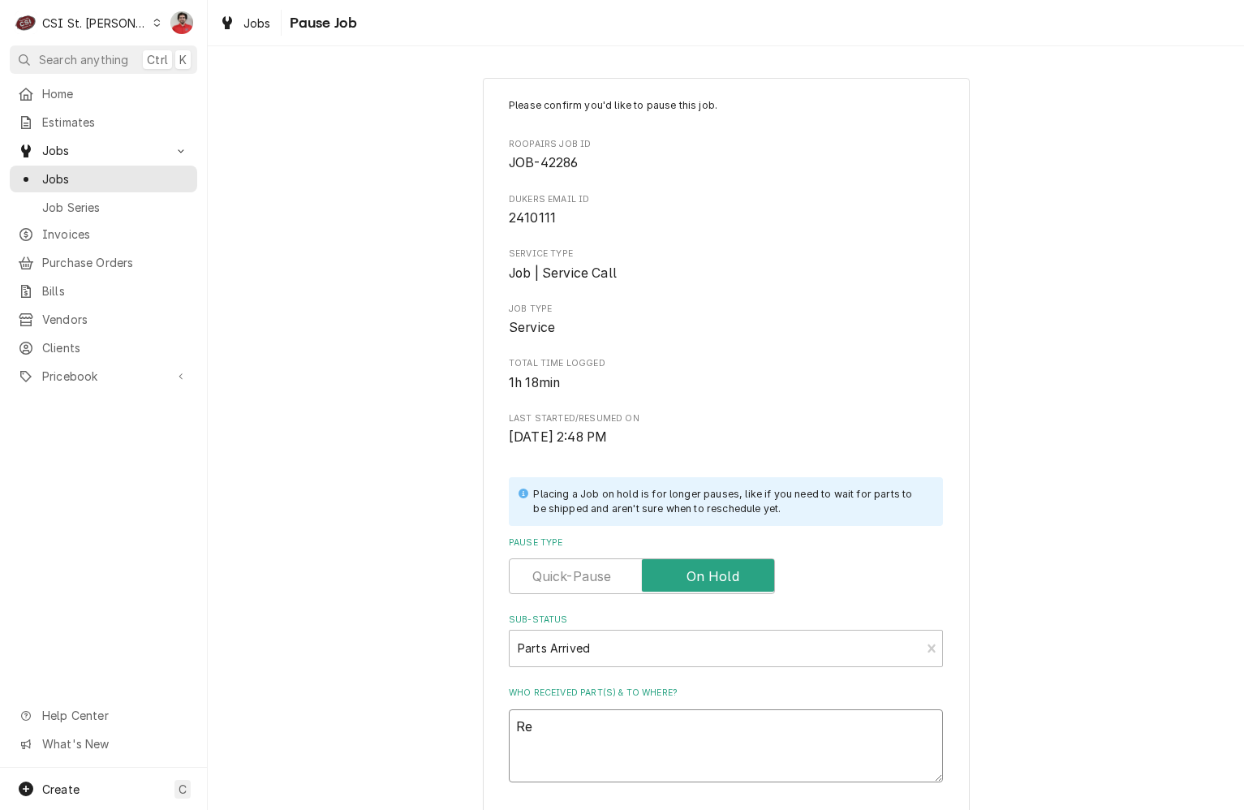
type textarea "x"
type textarea "Rec"
type textarea "x"
type textarea "Reci"
type textarea "x"
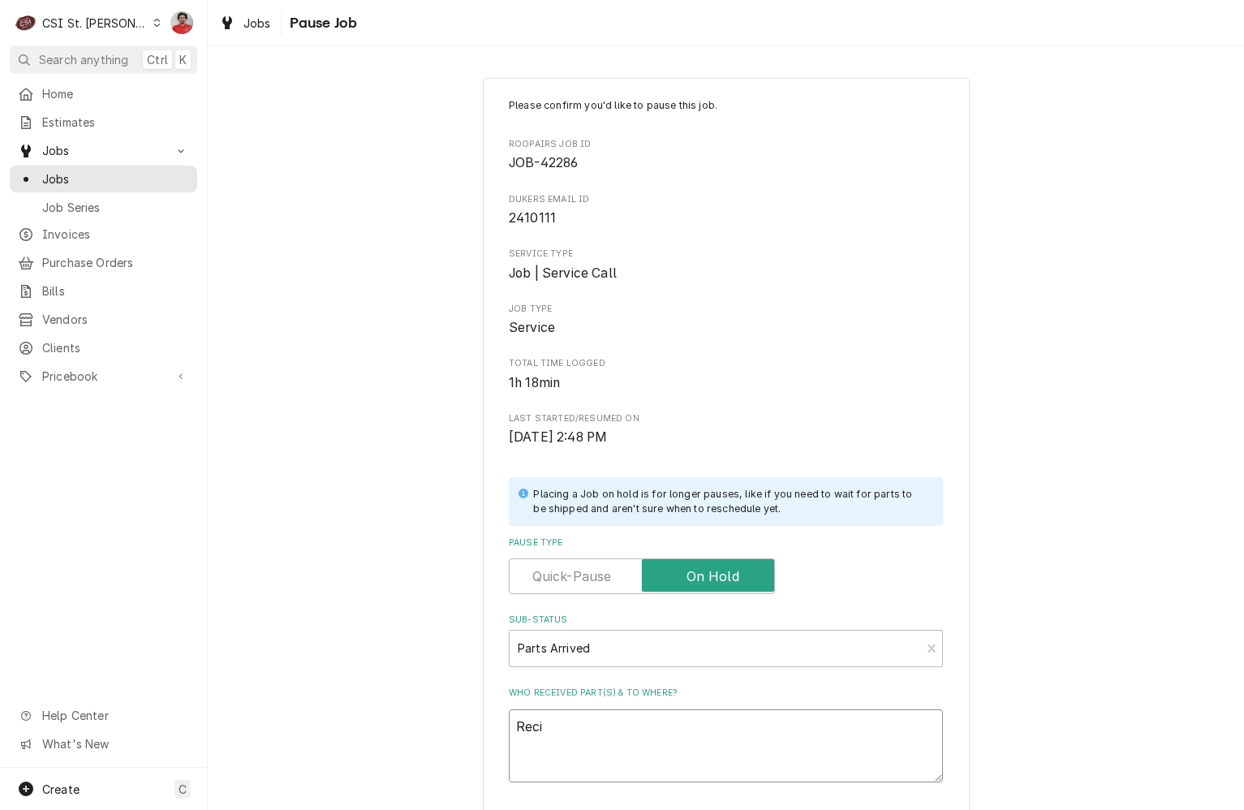
type textarea "[PERSON_NAME]"
type textarea "x"
type textarea "Reciev"
type textarea "x"
type textarea "Recieve"
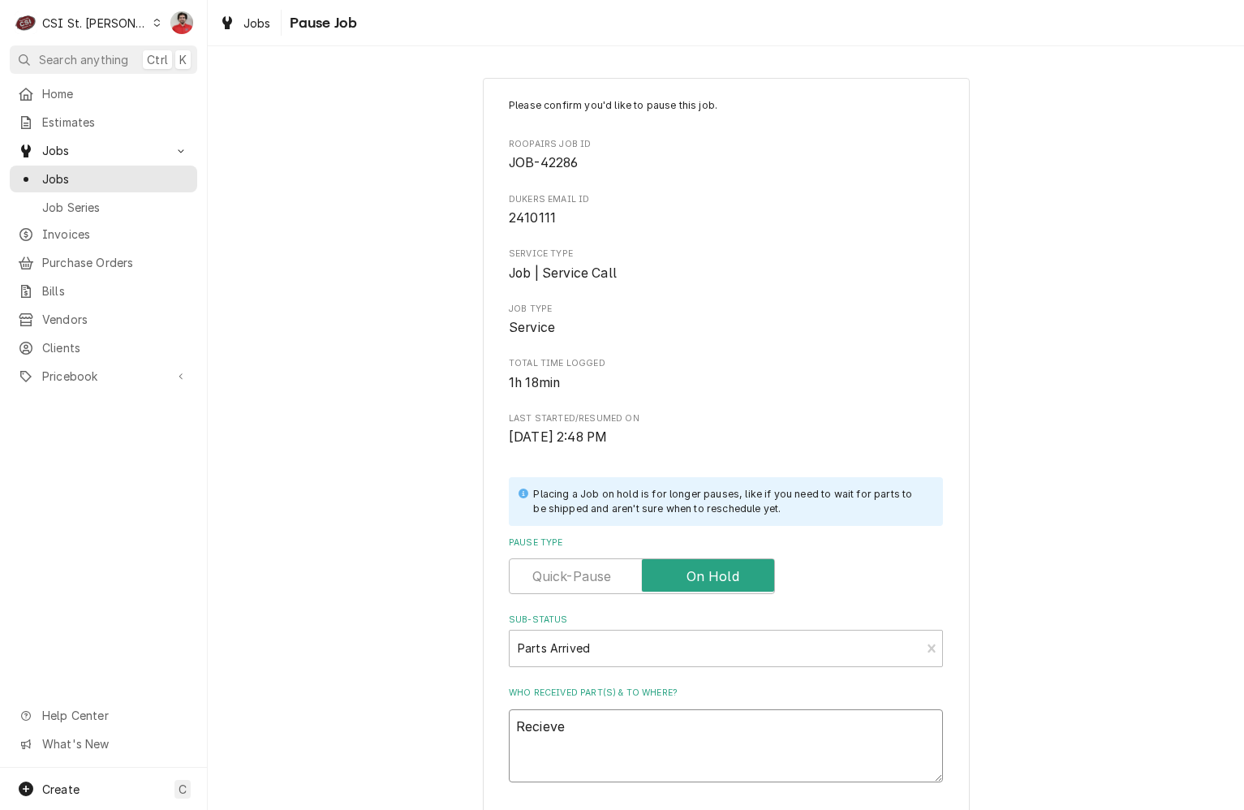
type textarea "x"
type textarea "Recieved"
type textarea "x"
type textarea "Recieved"
type textarea "x"
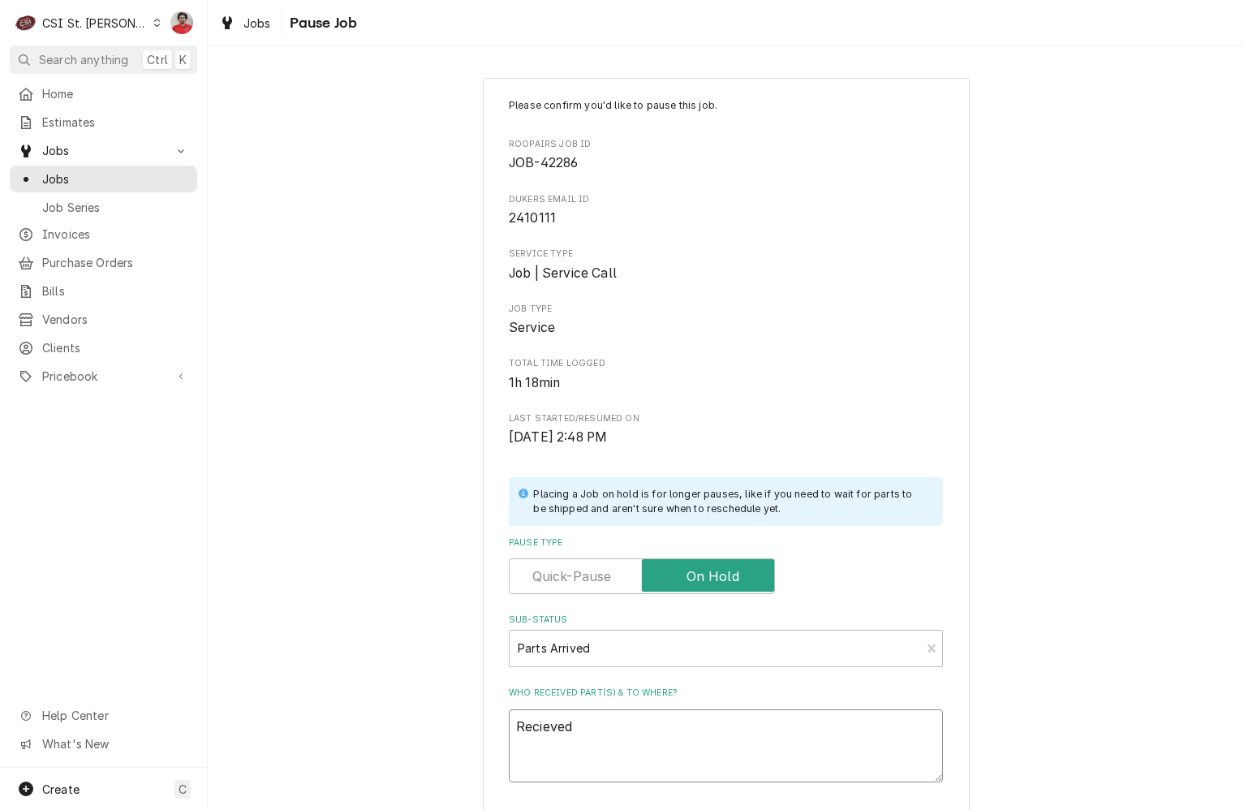
type textarea "Recieved"
type textarea "x"
type textarea "Recieve"
type textarea "x"
type textarea "Reciev"
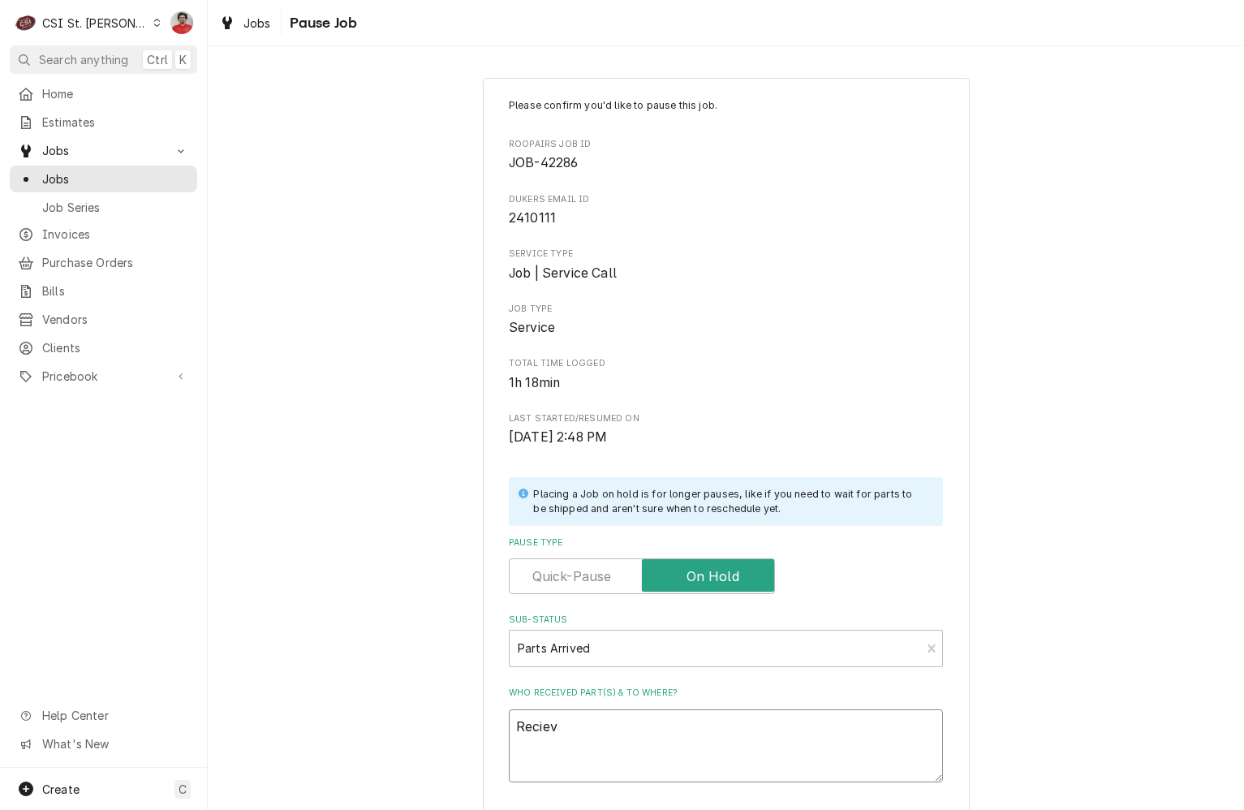
type textarea "x"
type textarea "Recie"
type textarea "x"
type textarea "Reci"
type textarea "x"
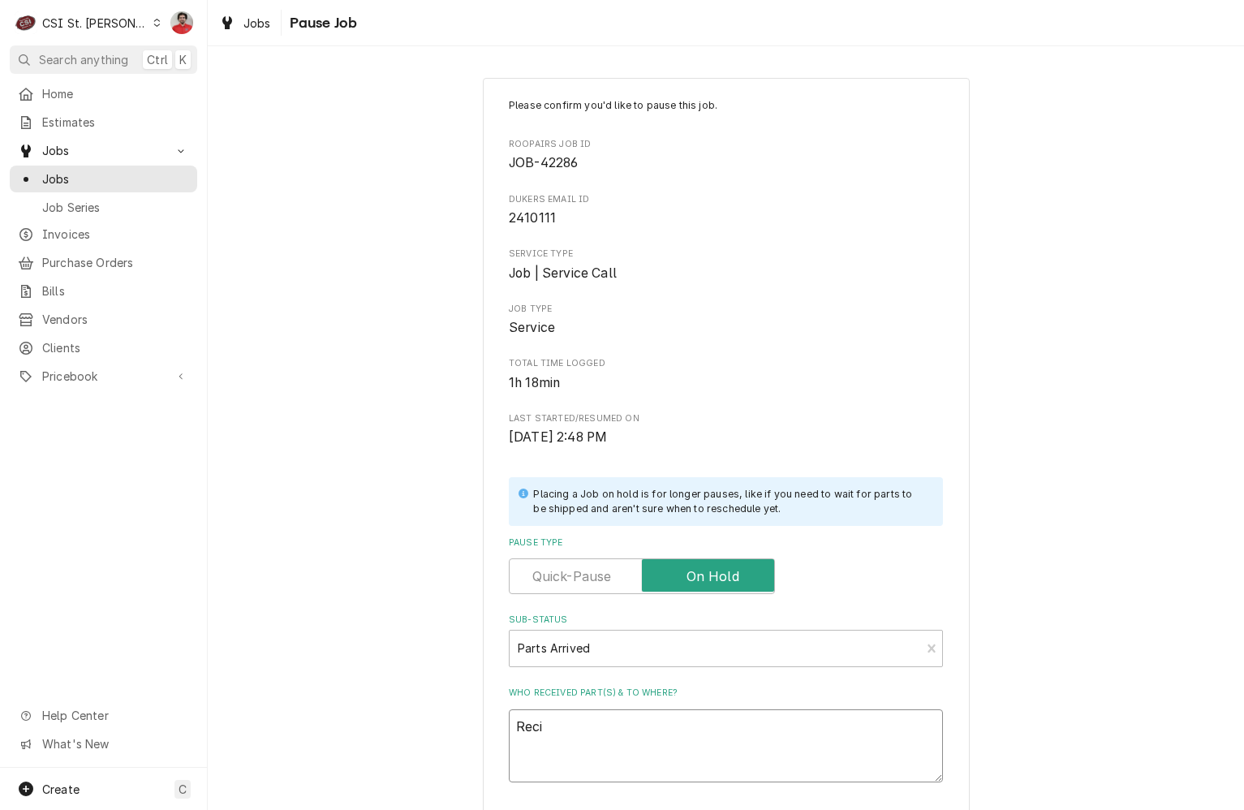
type textarea "Rec"
type textarea "x"
type textarea "Reci"
type textarea "x"
type textarea "Recie"
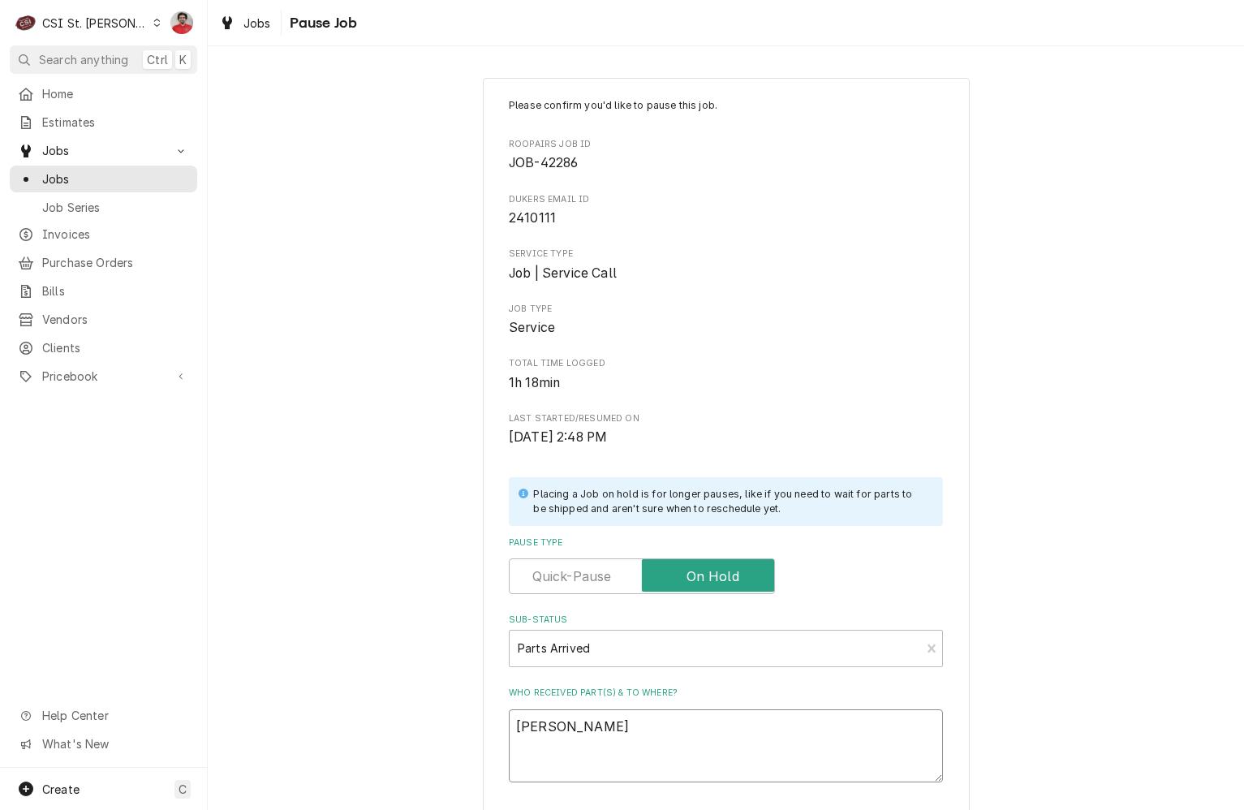
type textarea "x"
type textarea "Reciev"
type textarea "x"
type textarea "Recieve"
type textarea "x"
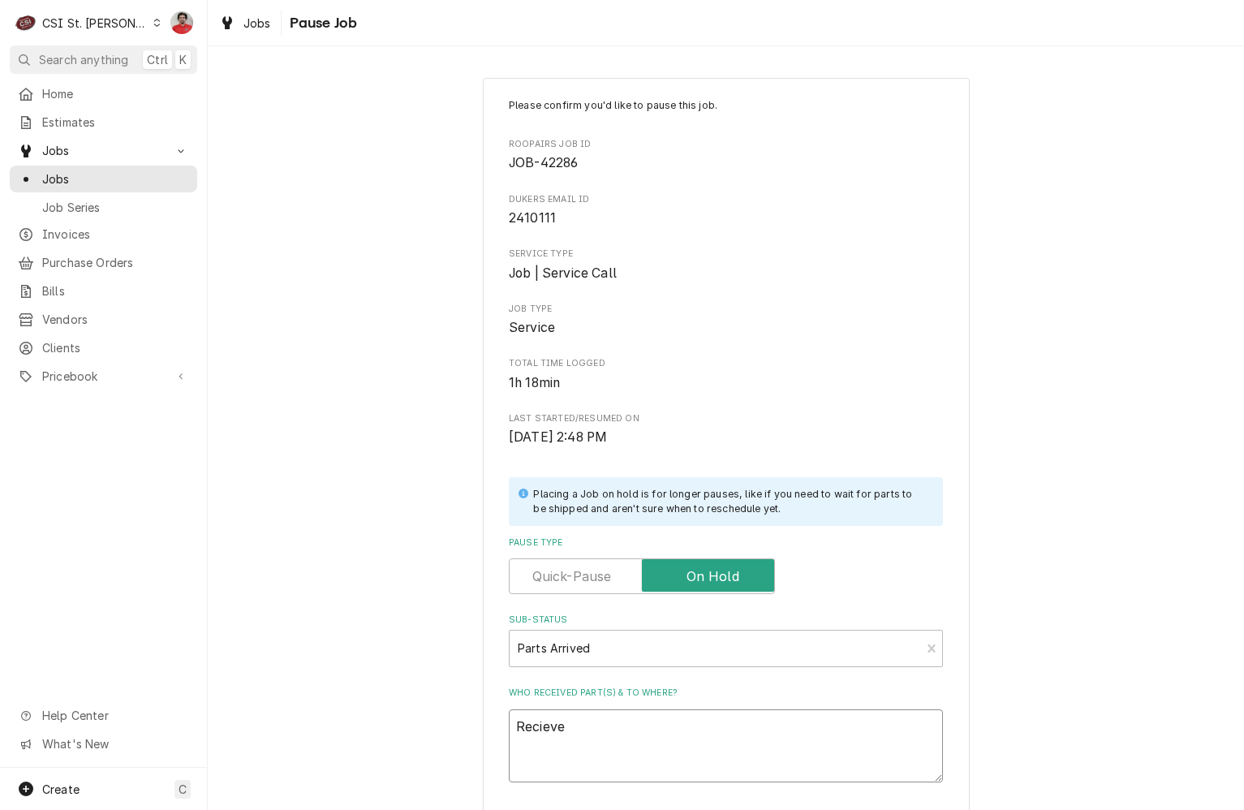
type textarea "Recieved"
type textarea "x"
type textarea "Recieved"
type textarea "x"
type textarea "Recieved"
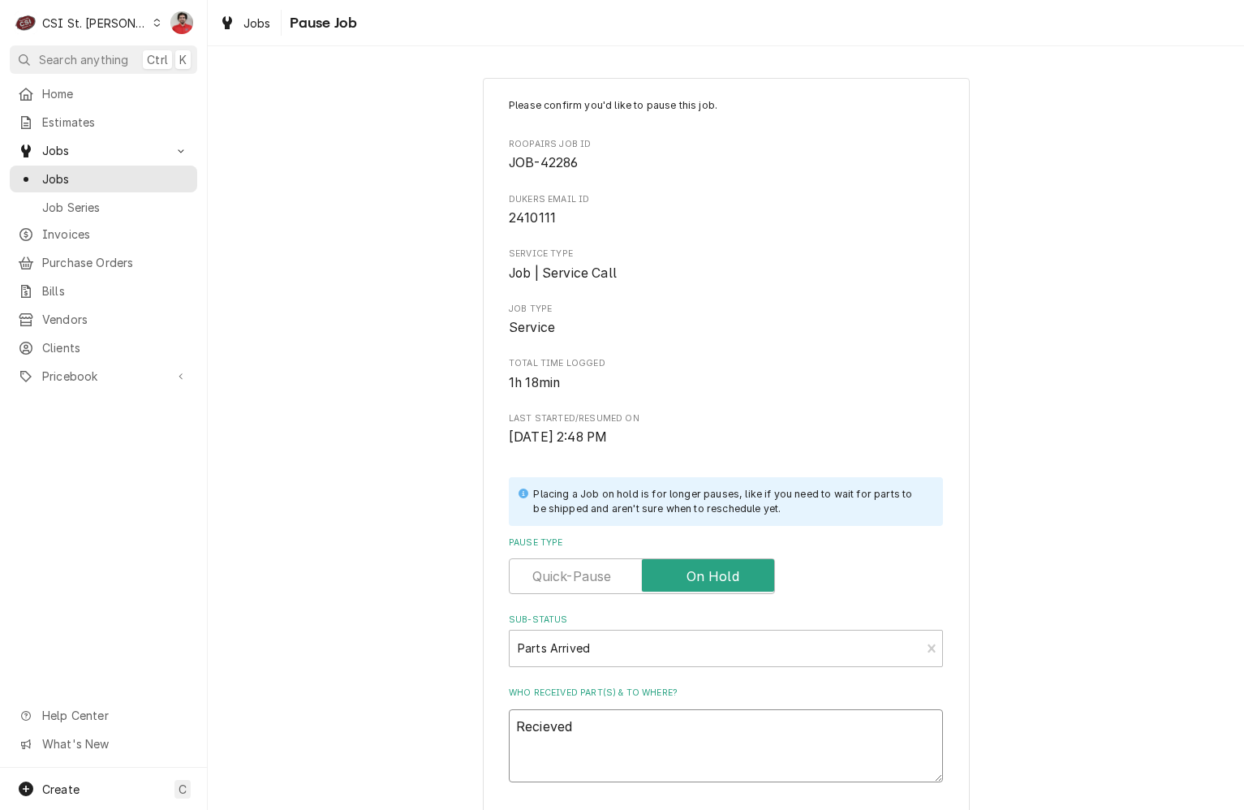
type textarea "x"
type textarea "Recieve"
type textarea "x"
type textarea "Reciev"
type textarea "x"
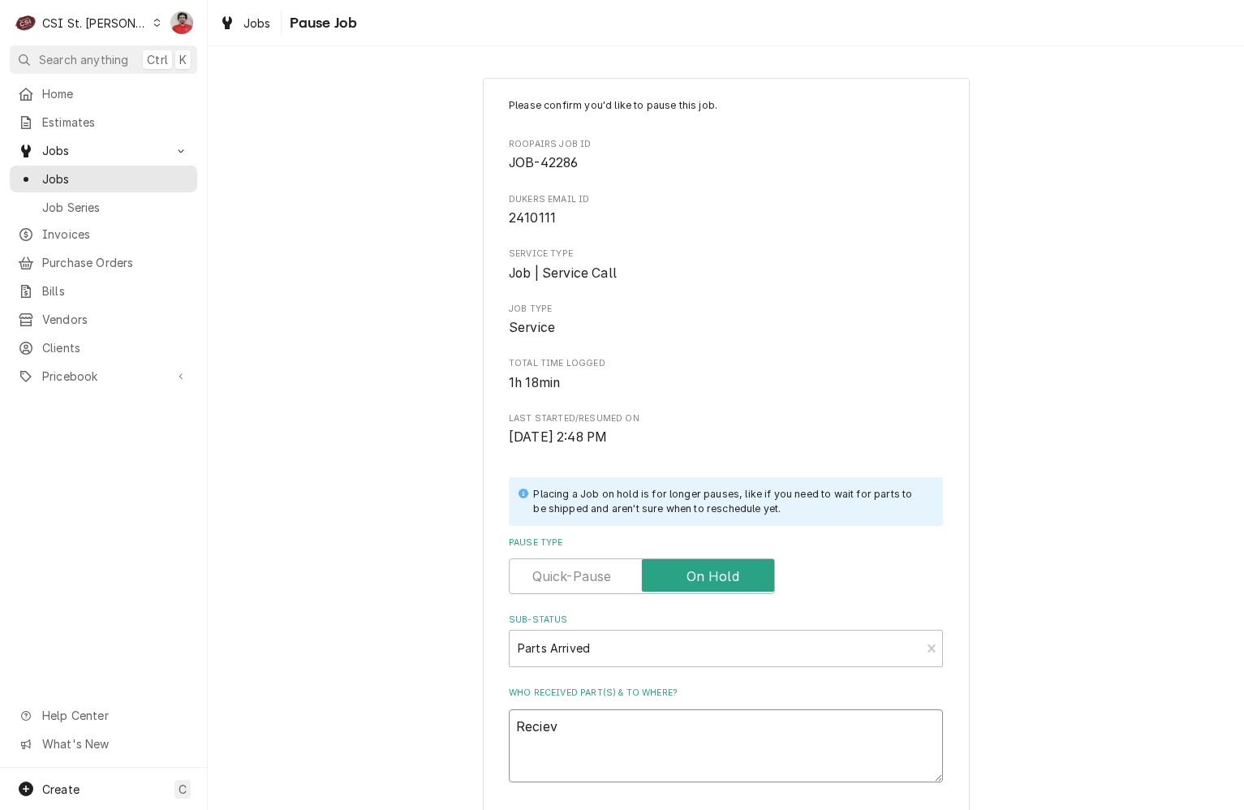
type textarea "Recie"
type textarea "x"
type textarea "Reci"
type textarea "x"
type textarea "Rec"
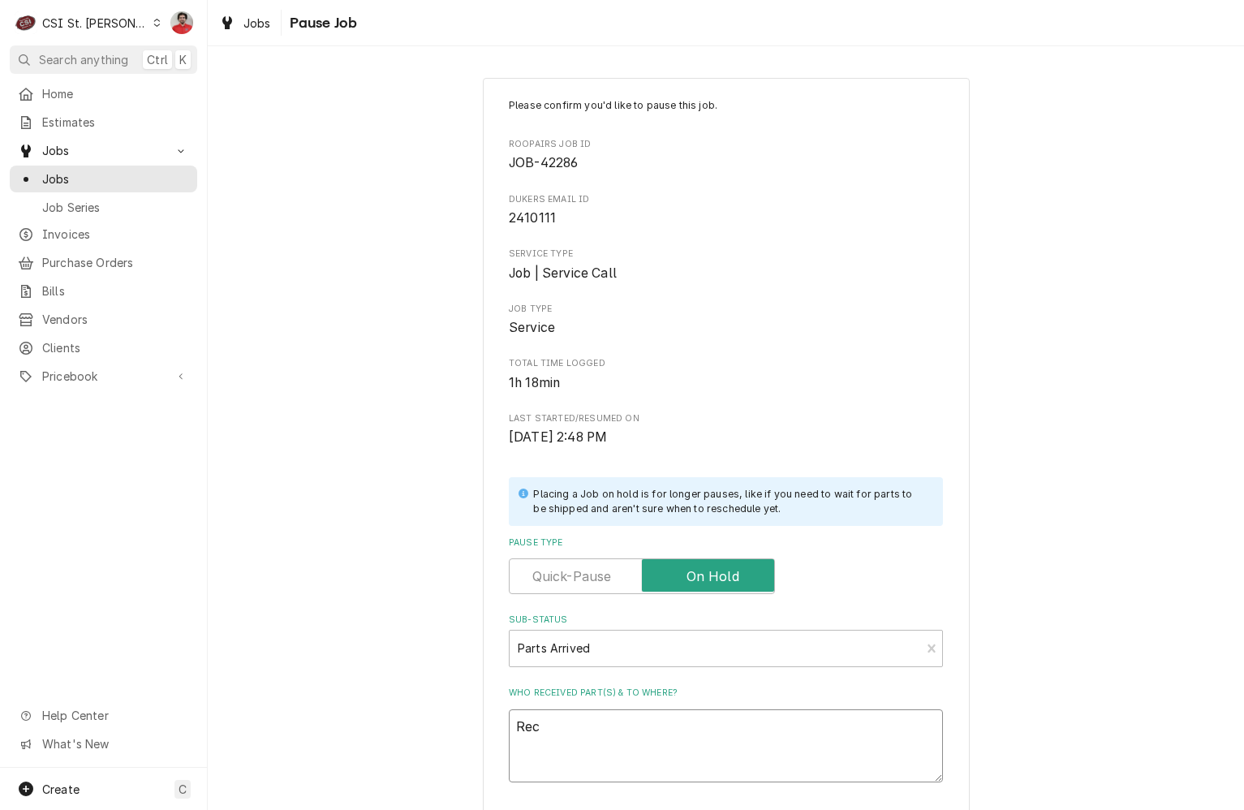
type textarea "x"
type textarea "Rece"
type textarea "x"
type textarea "Recei"
type textarea "x"
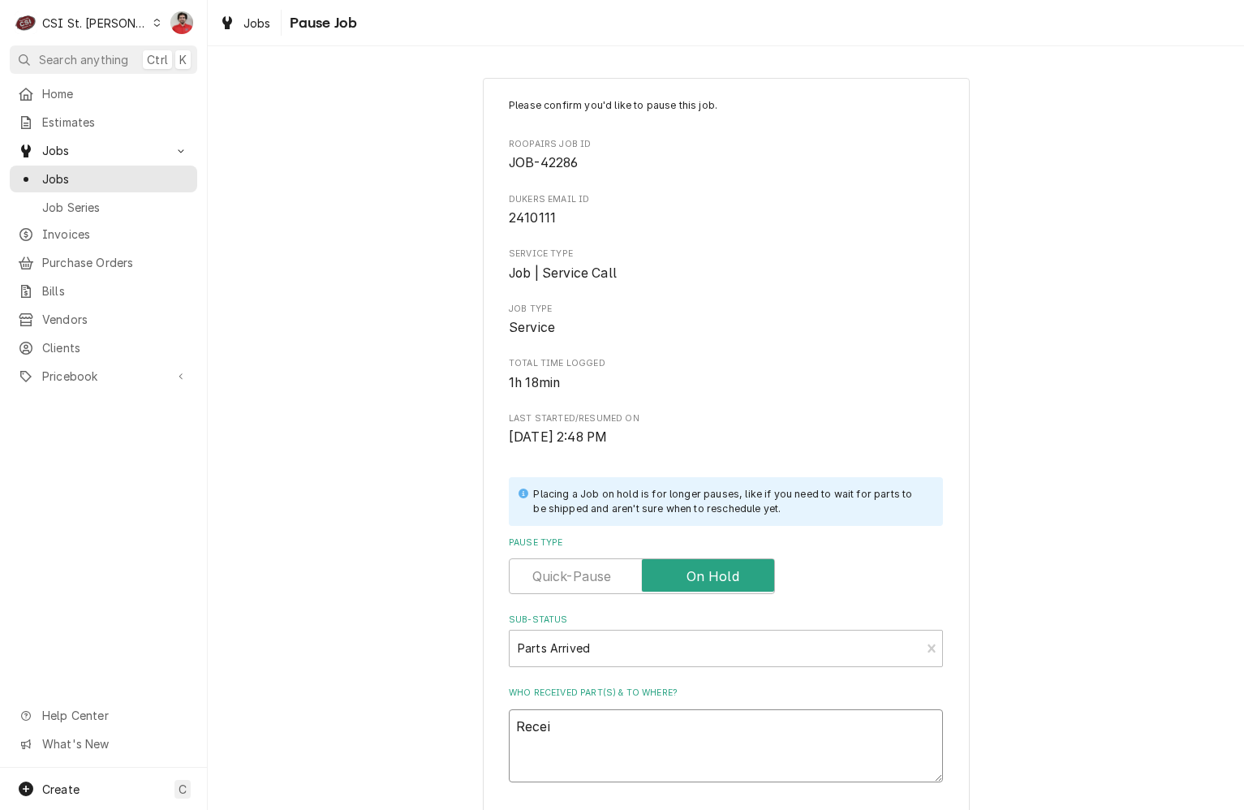
type textarea "Receiv"
type textarea "x"
type textarea "Receive"
type textarea "x"
type textarea "Received"
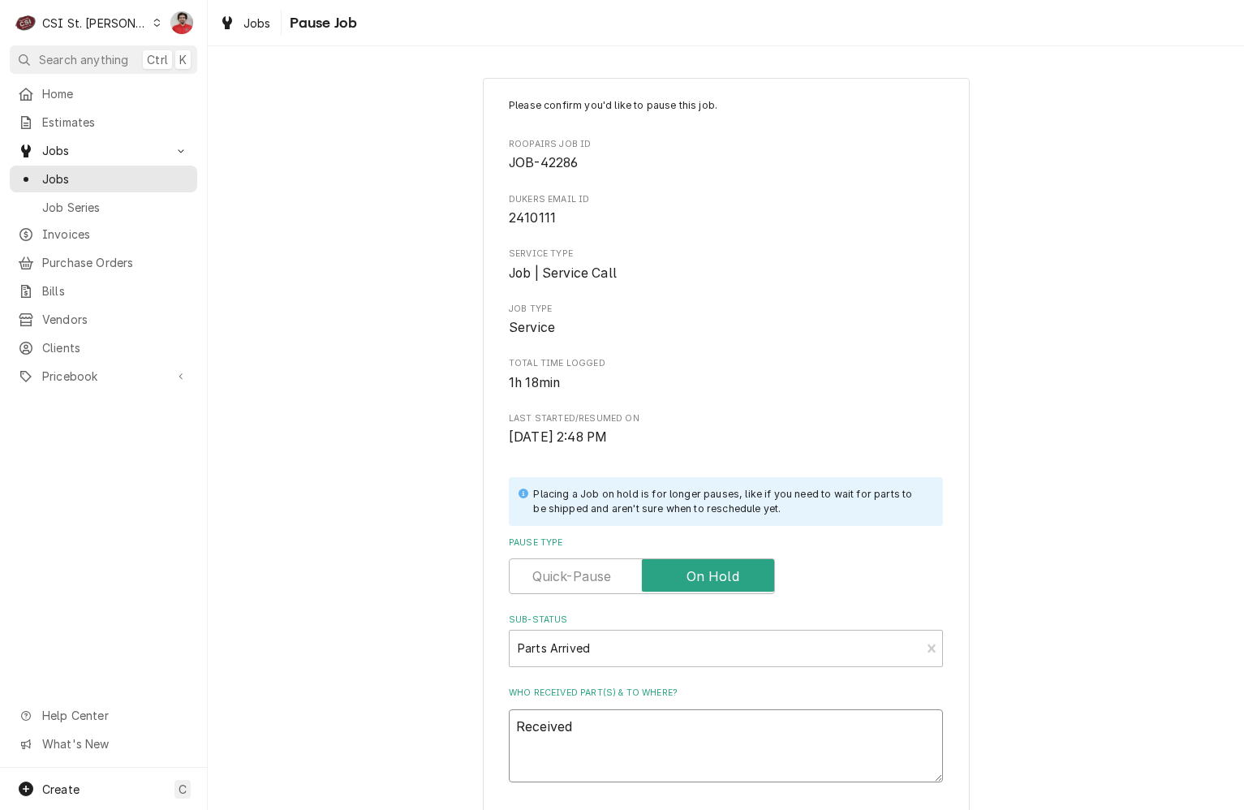
type textarea "x"
type textarea "Received"
type textarea "x"
type textarea "Received F"
type textarea "x"
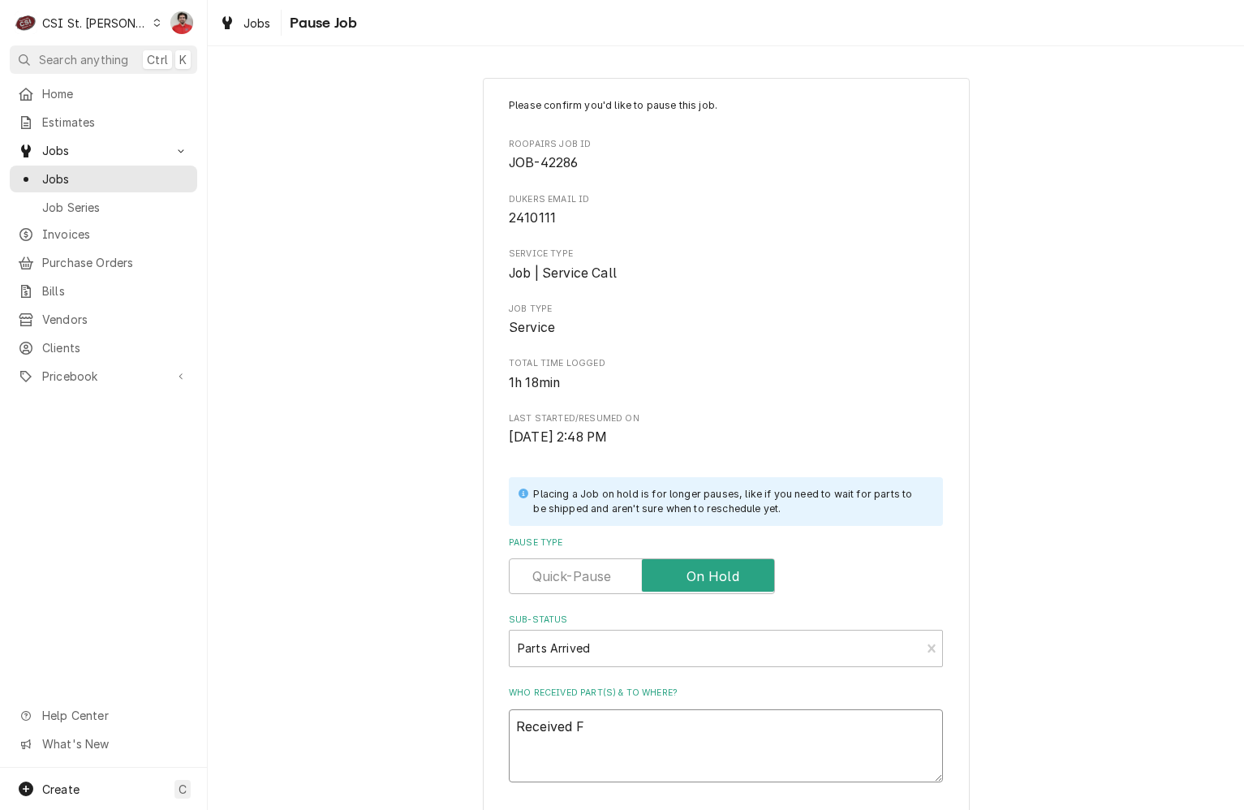
type textarea "Received"
type textarea "x"
type textarea "Received C"
type textarea "x"
type textarea "Received Co"
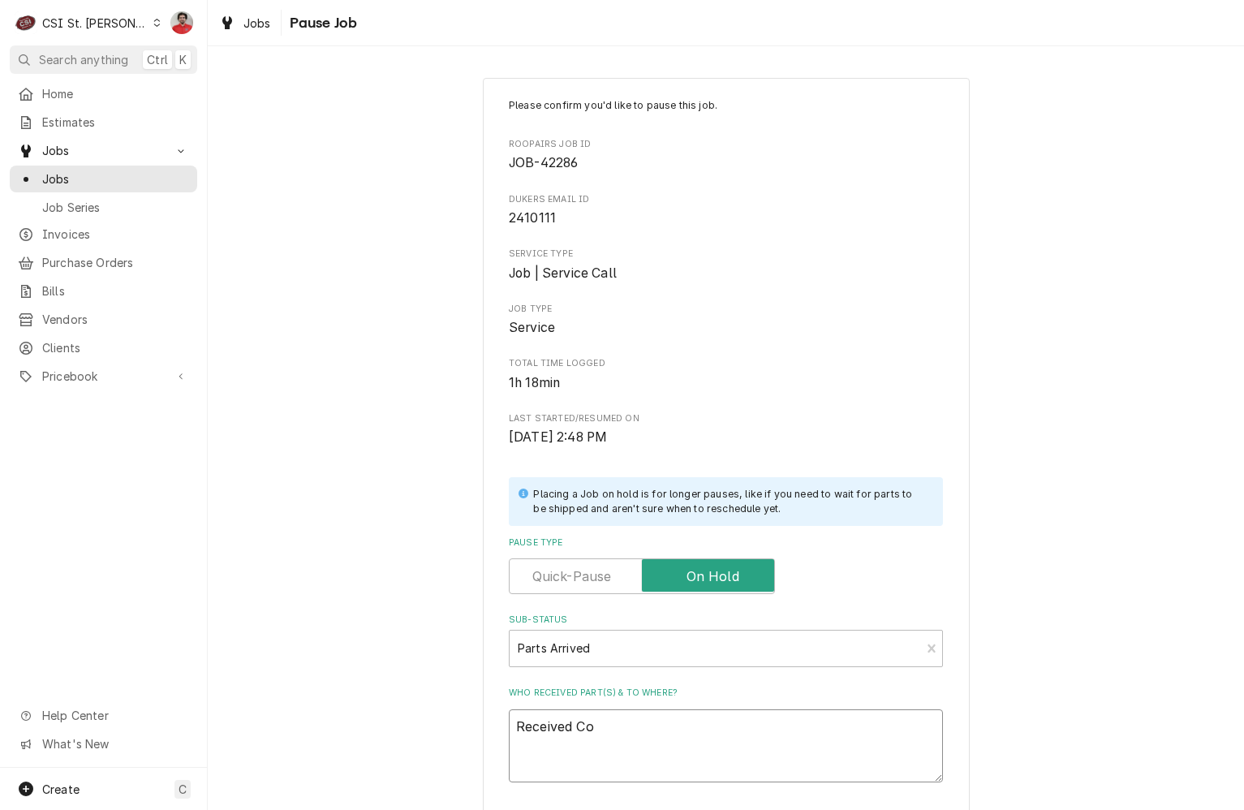
type textarea "x"
type textarea "Received Com"
type textarea "x"
type textarea "Received Comp"
type textarea "x"
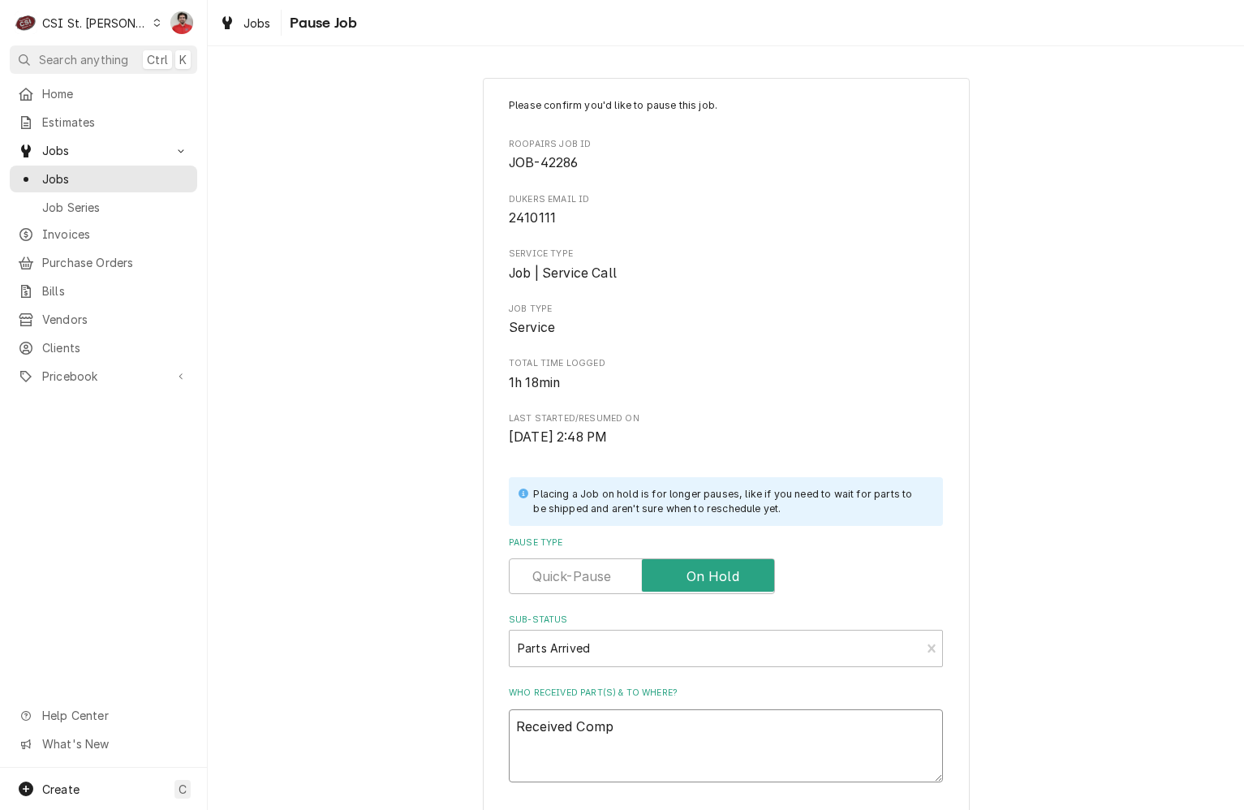
type textarea "Received Compr"
type textarea "x"
type textarea "Received Compre"
type textarea "x"
type textarea "Received Compres"
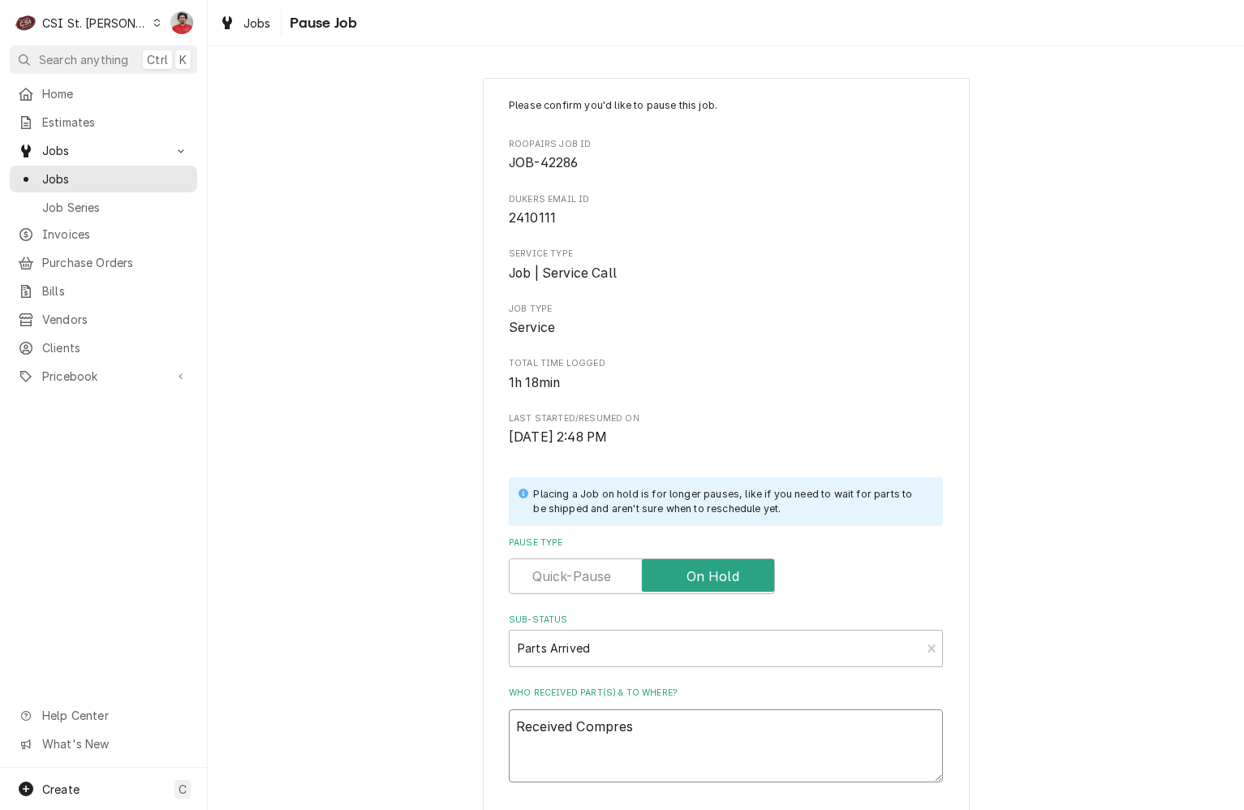
type textarea "x"
type textarea "Received Compress"
type textarea "x"
type textarea "Received Compresso"
type textarea "x"
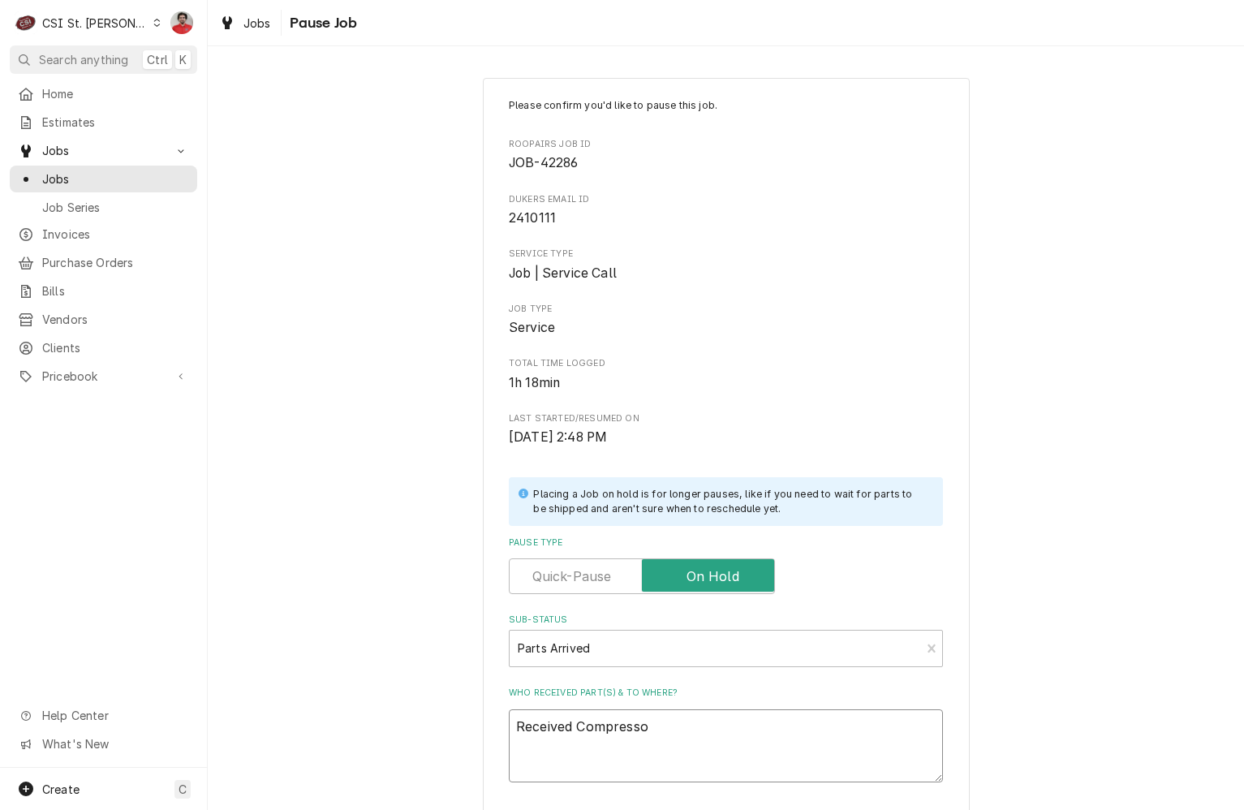
type textarea "Received Compressor"
type textarea "x"
type textarea "Received Compressor"
type textarea "x"
type textarea "Received Compressor a"
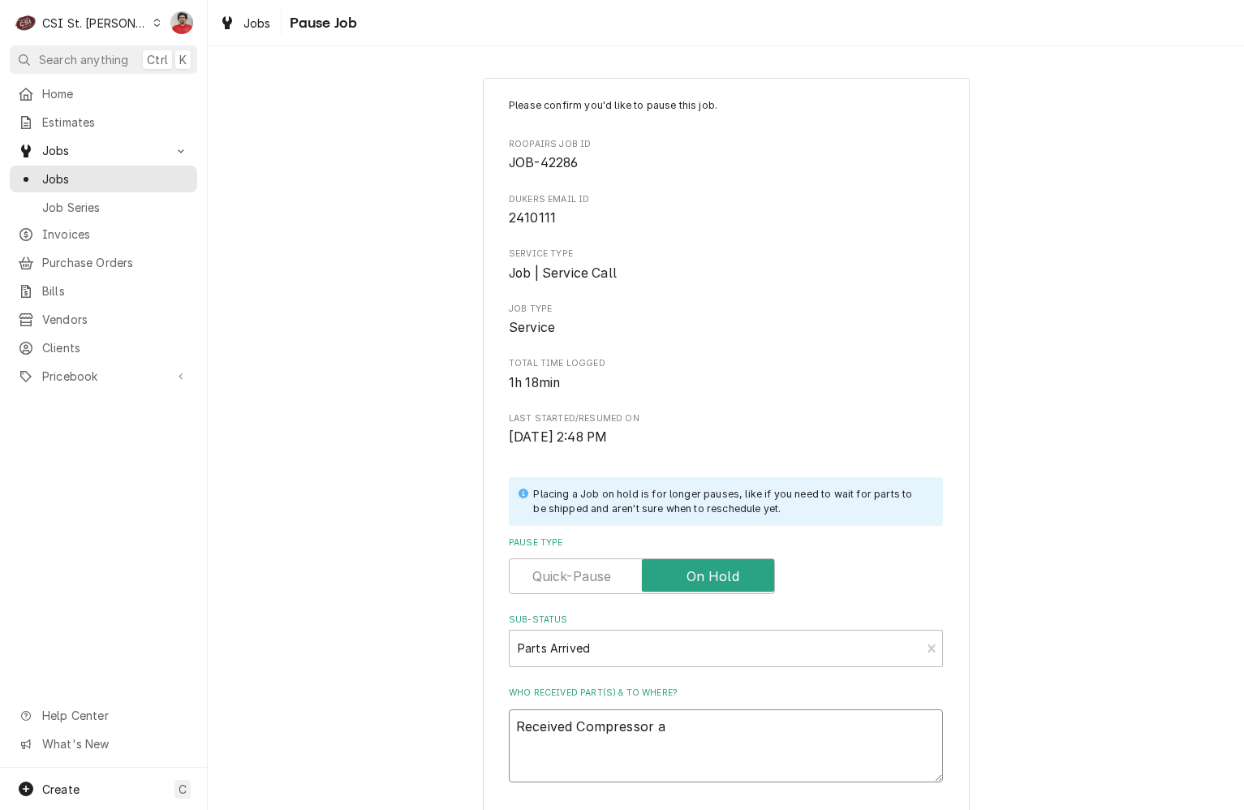
type textarea "x"
type textarea "Received Compressor an"
type textarea "x"
type textarea "Received Compressor and"
type textarea "x"
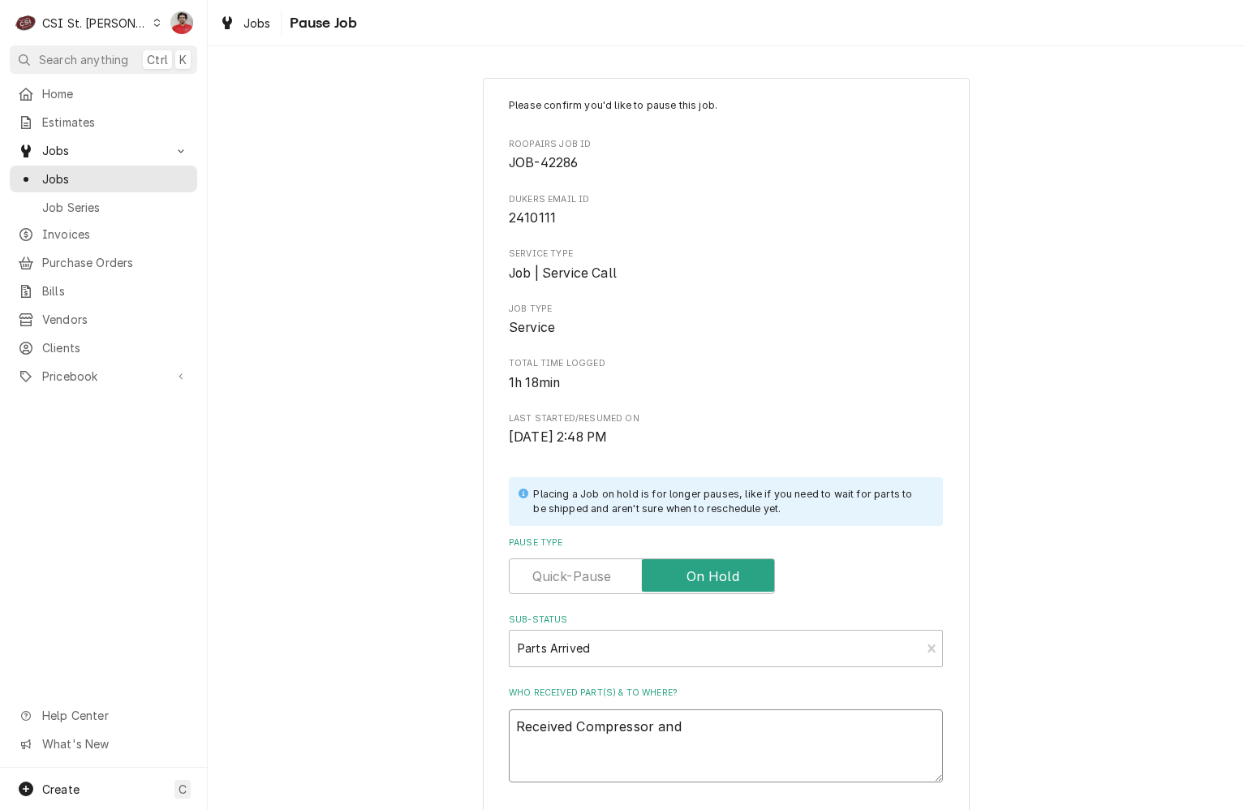
type textarea "Received Compressor and"
type textarea "x"
type textarea "Received Compressor and F"
type textarea "x"
type textarea "Received Compressor and Fi"
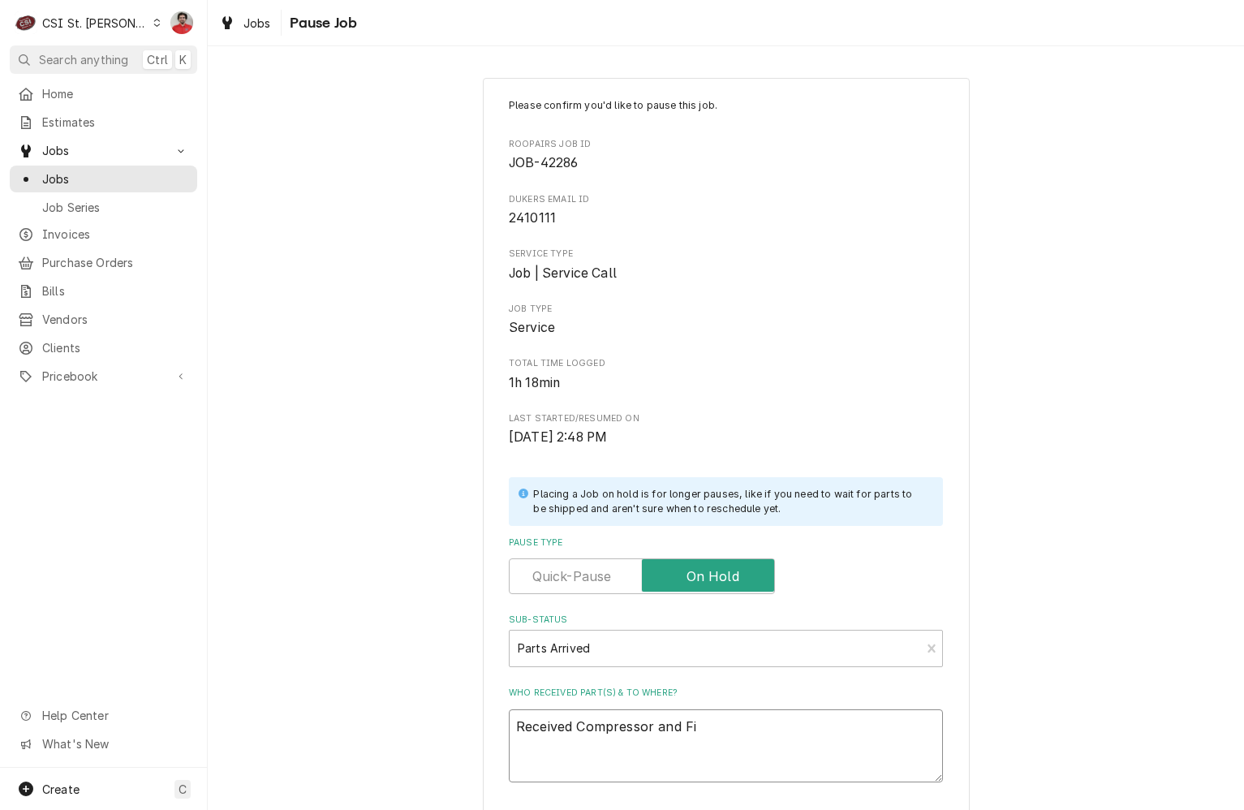
type textarea "x"
type textarea "Received Compressor and Fil"
type textarea "x"
type textarea "Received Compressor and Filt"
type textarea "x"
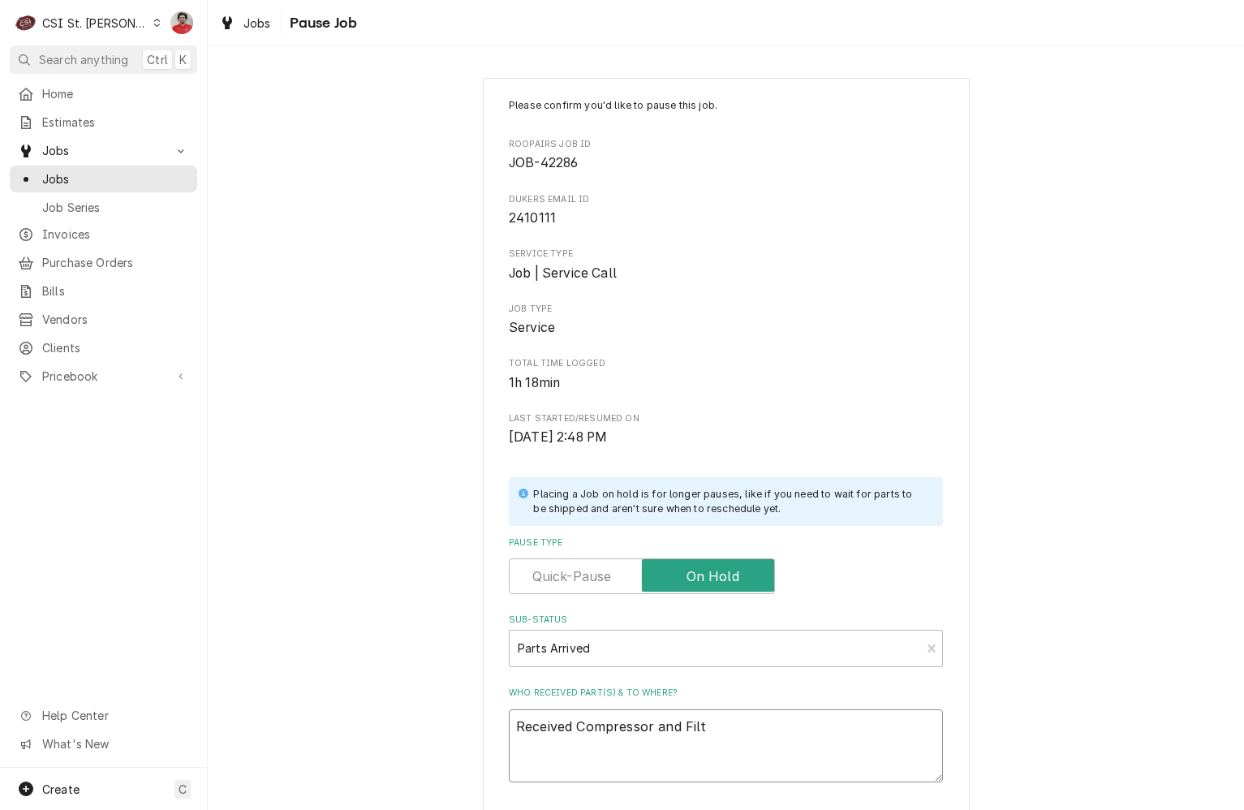
type textarea "Received Compressor and Filte"
type textarea "x"
type textarea "Received Compressor and Filter"
type textarea "x"
type textarea "Received Compressor and Filter"
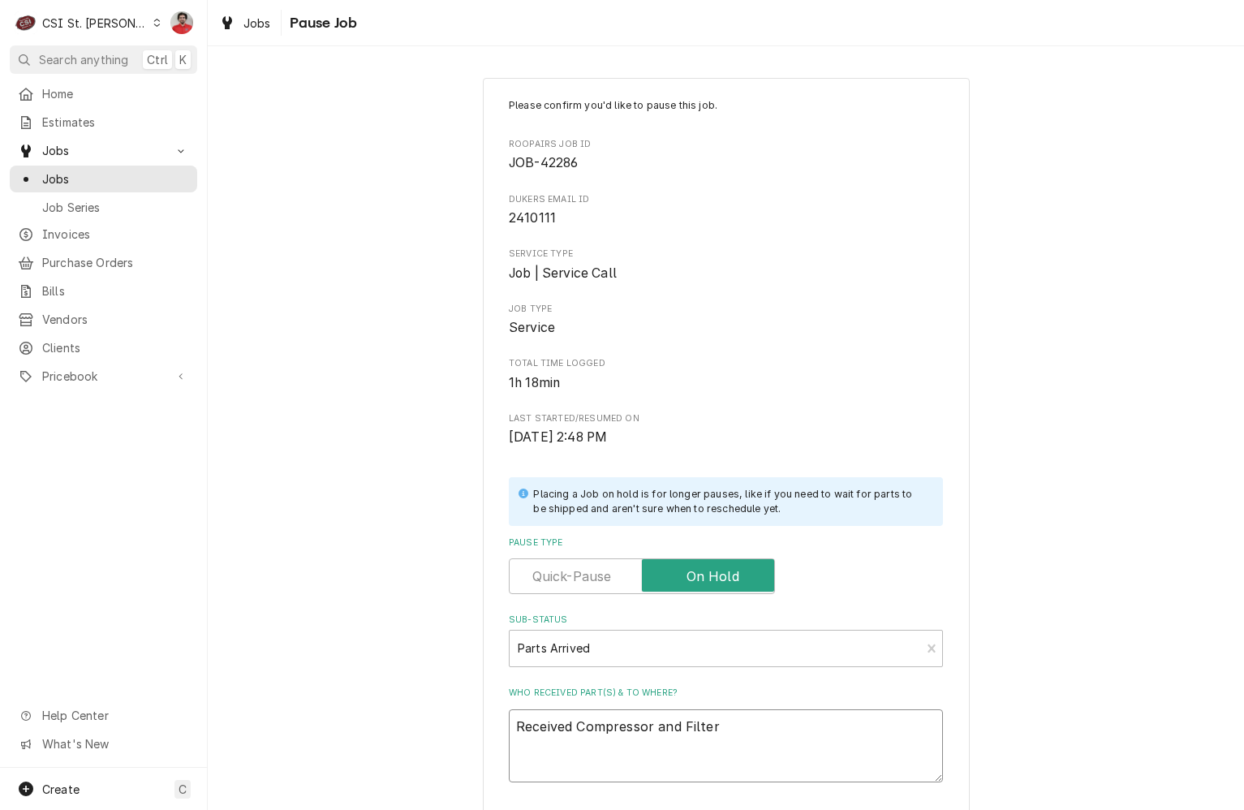
type textarea "x"
type textarea "Received Compressor and Filter D"
type textarea "x"
type textarea "Received Compressor and Filter Dr"
type textarea "x"
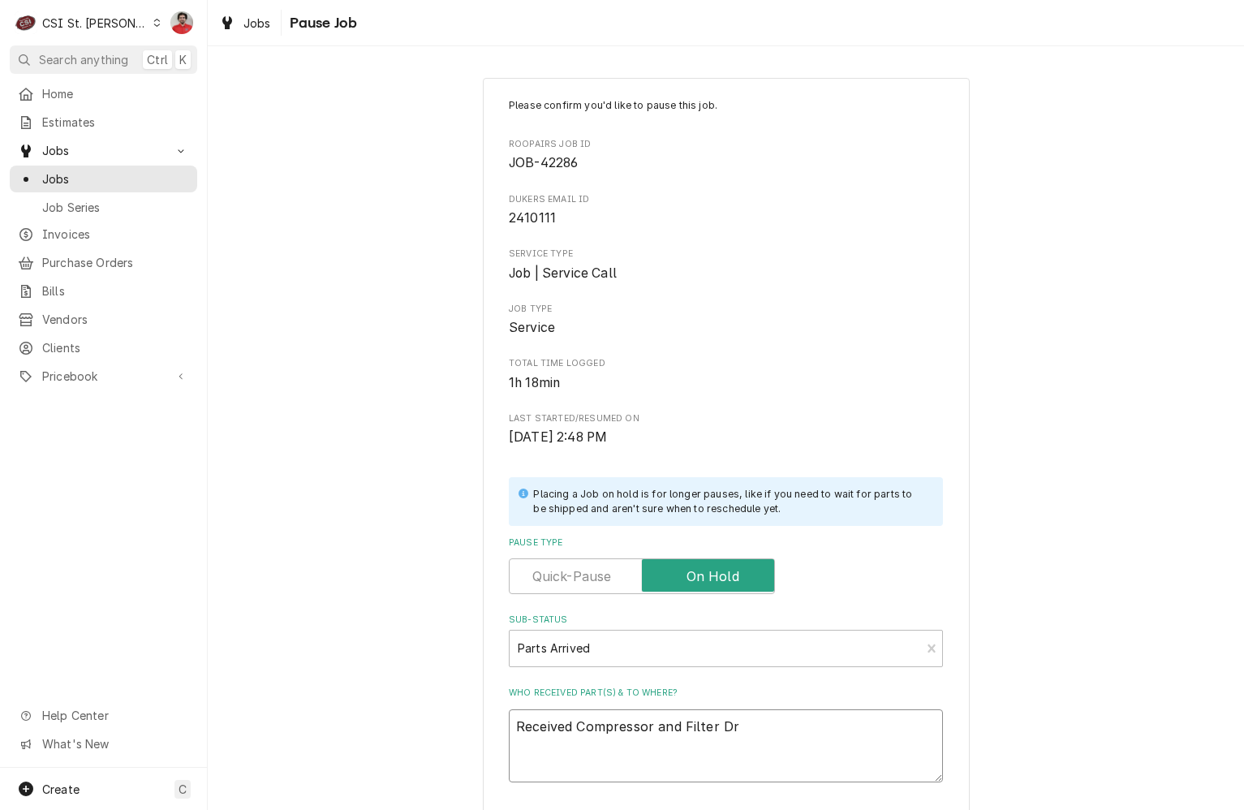
type textarea "Received Compressor and Filter Dri"
type textarea "x"
type textarea "Received Compressor and Filter Drie"
type textarea "x"
type textarea "Received Compressor and Filter Drier"
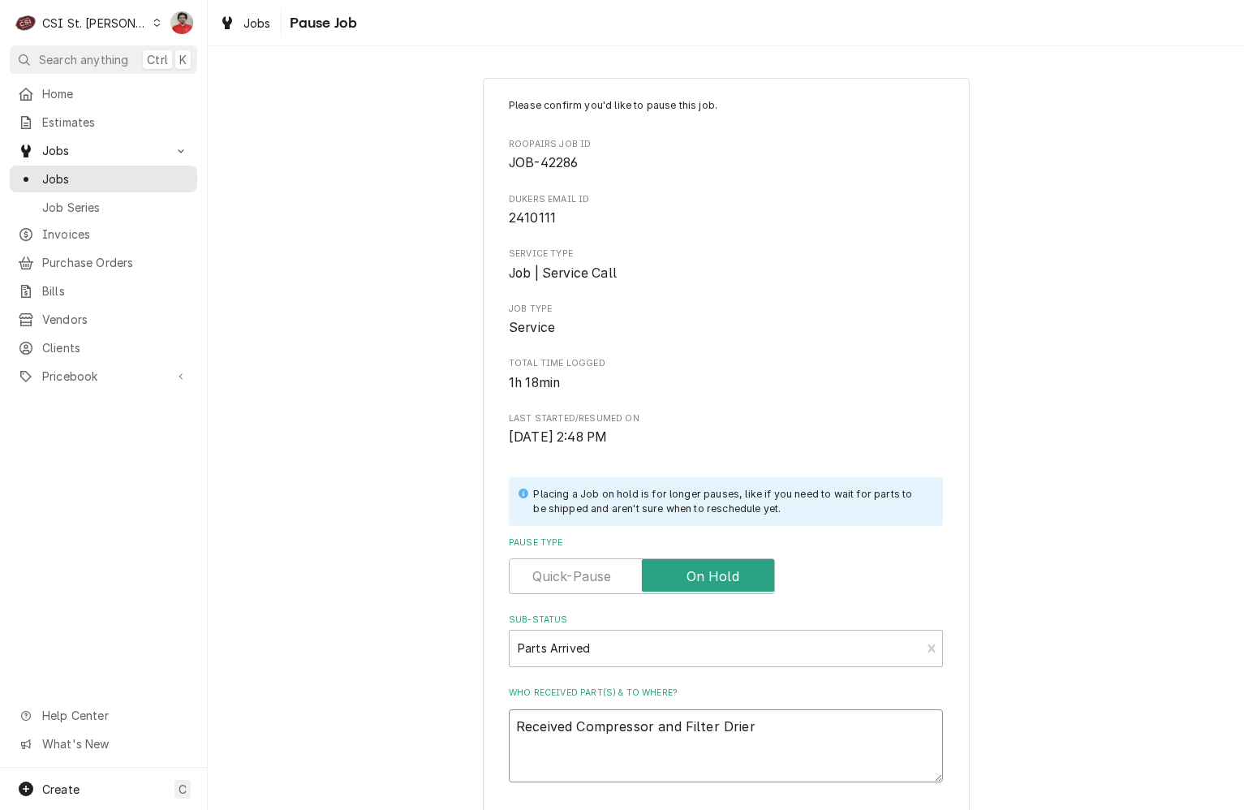
type textarea "x"
type textarea "Received Compressor and Filter Drier"
type textarea "x"
type textarea "Received Compressor and Filter Drier t"
type textarea "x"
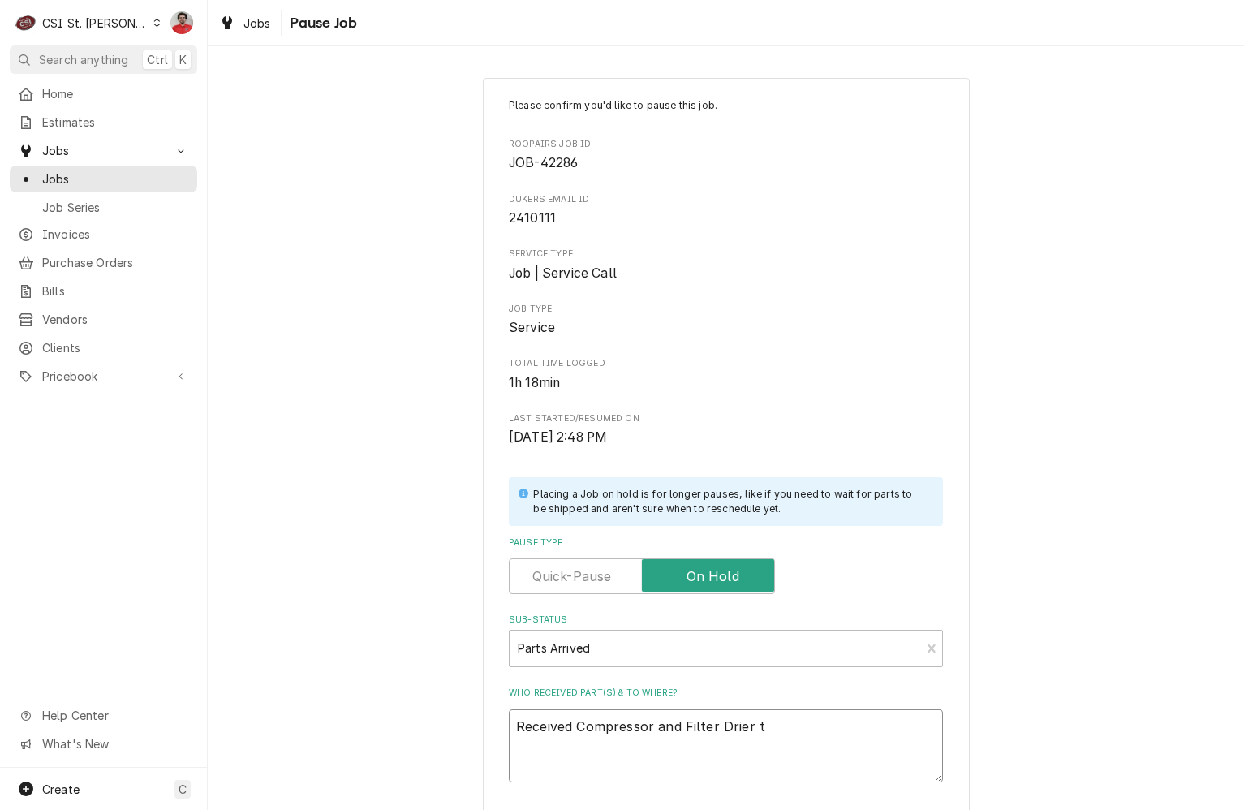
type textarea "Received Compressor and Filter Drier to"
type textarea "x"
type textarea "Received Compressor and Filter Drier to"
type textarea "x"
type textarea "Received Compressor and Filter Drier to D"
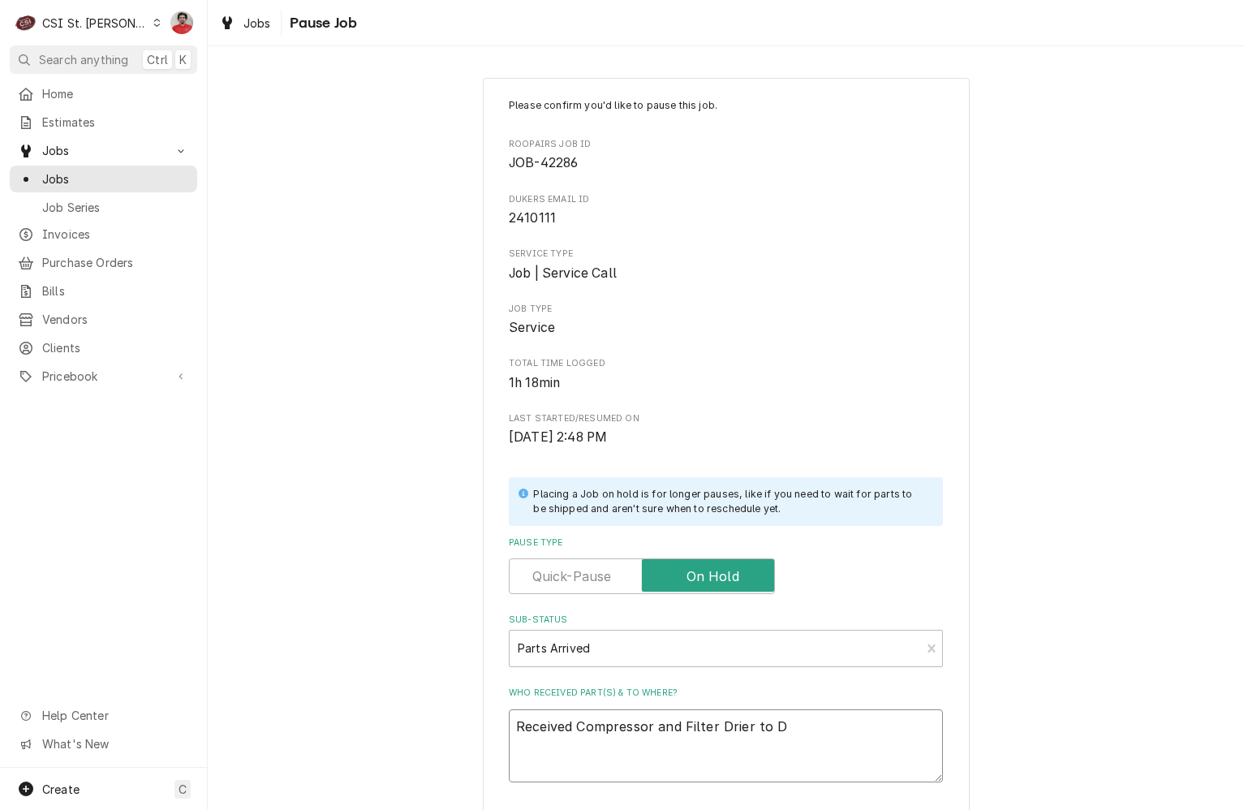
type textarea "x"
type textarea "Received Compressor and Filter Drier to Da"
type textarea "x"
type textarea "Received Compressor and Filter Drier to Dav"
type textarea "x"
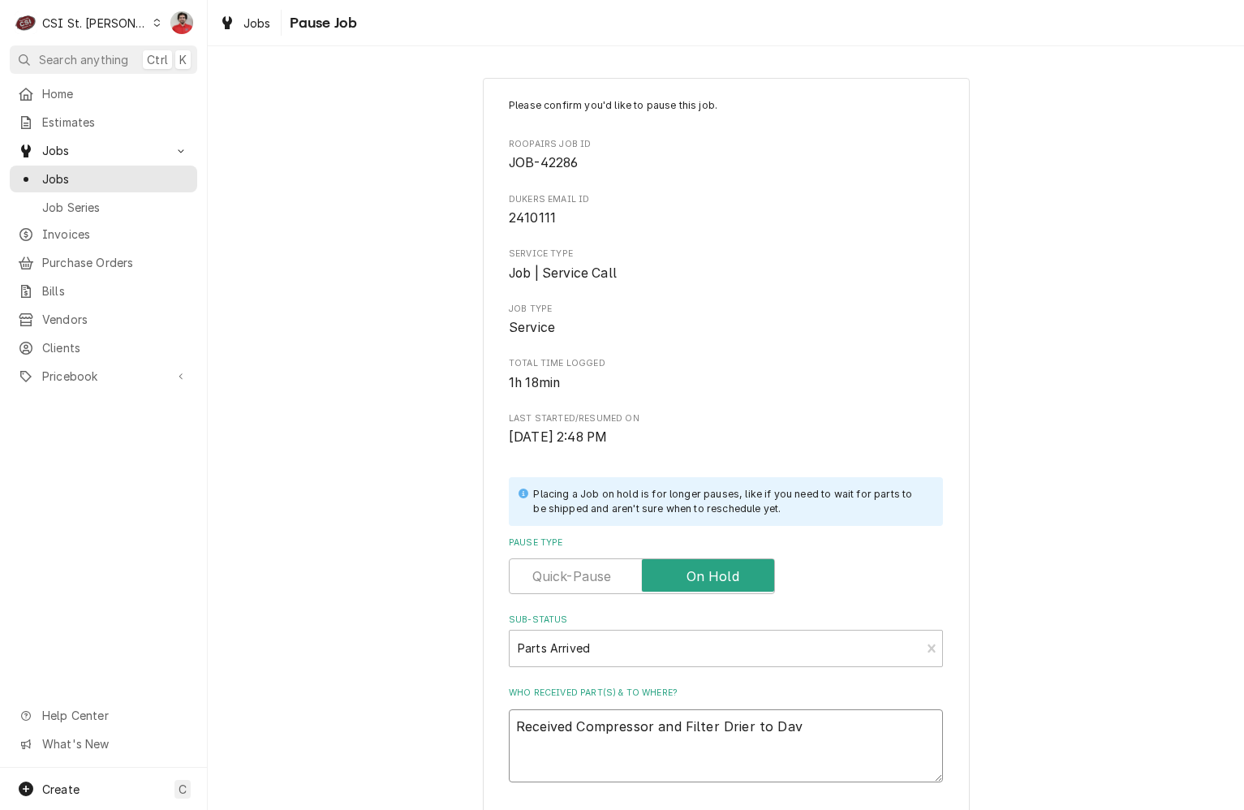
type textarea "Received Compressor and Filter Drier to Davi"
type textarea "x"
type textarea "Received Compressor and Filter Drier to Davi'"
type textarea "x"
type textarea "Received Compressor and Filter Drier to Davi'd"
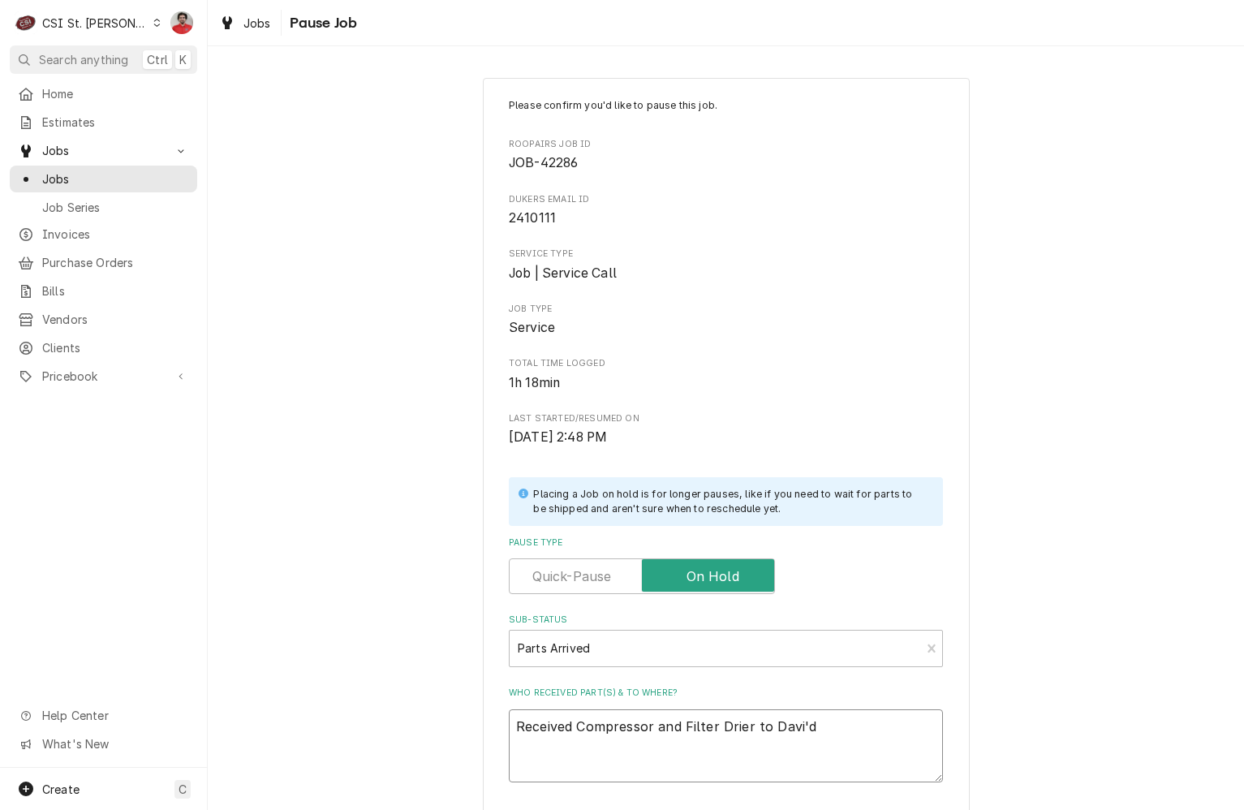
type textarea "x"
type textarea "Received Compressor and Filter Drier to Davi'd"
type textarea "x"
type textarea "Received Compressor and Filter Drier to Davi'd"
type textarea "x"
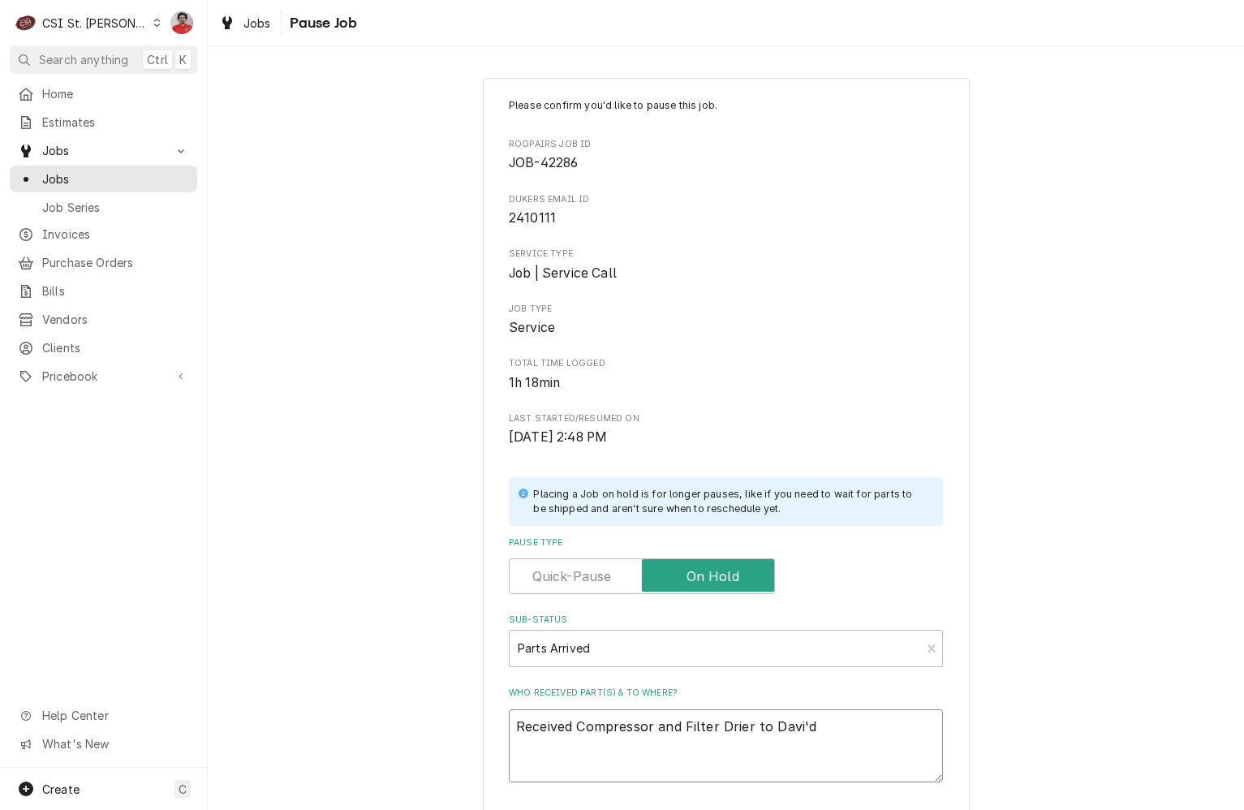
type textarea "Received Compressor and Filter Drier to Davi'"
type textarea "x"
type textarea "Received Compressor and Filter Drier to Davi"
type textarea "x"
type textarea "Received Compressor and Filter Drier to David"
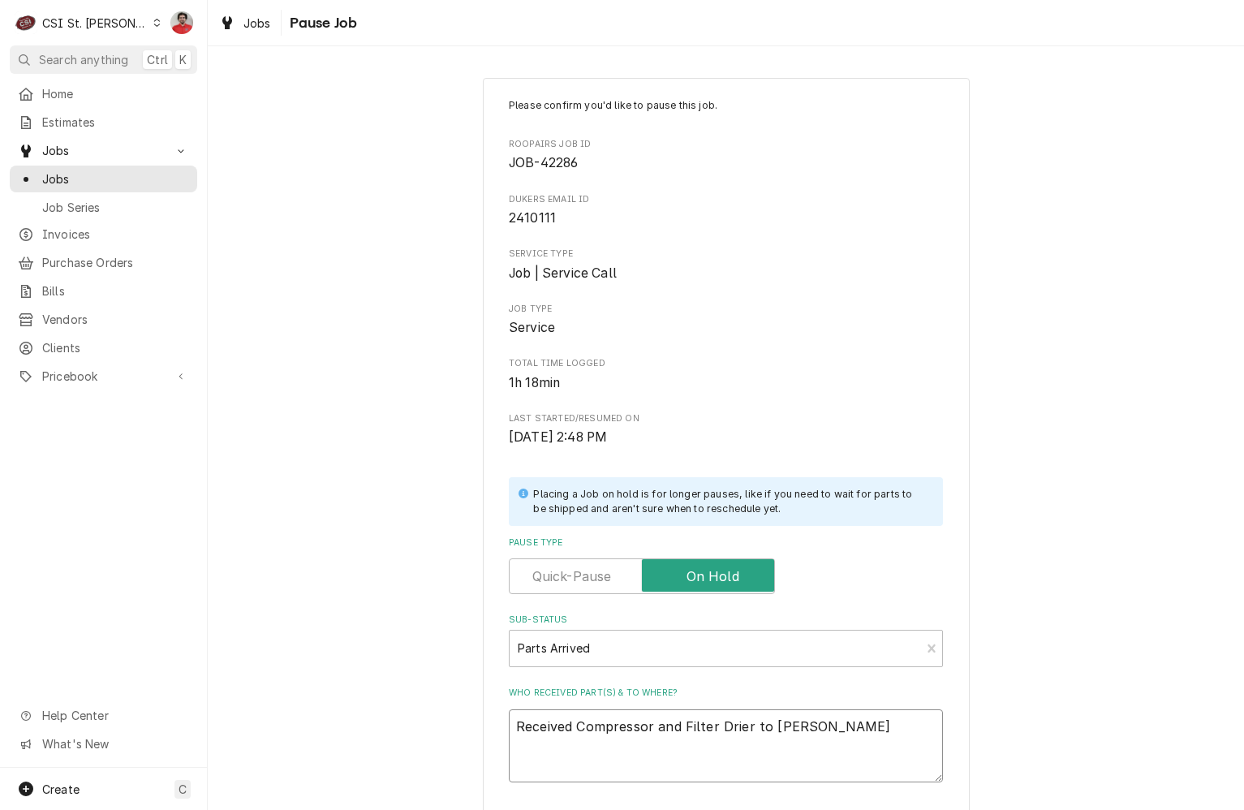
type textarea "x"
type textarea "Received Compressor and Filter Drier to David'"
type textarea "x"
type textarea "Received Compressor and Filter Drier to David's"
type textarea "x"
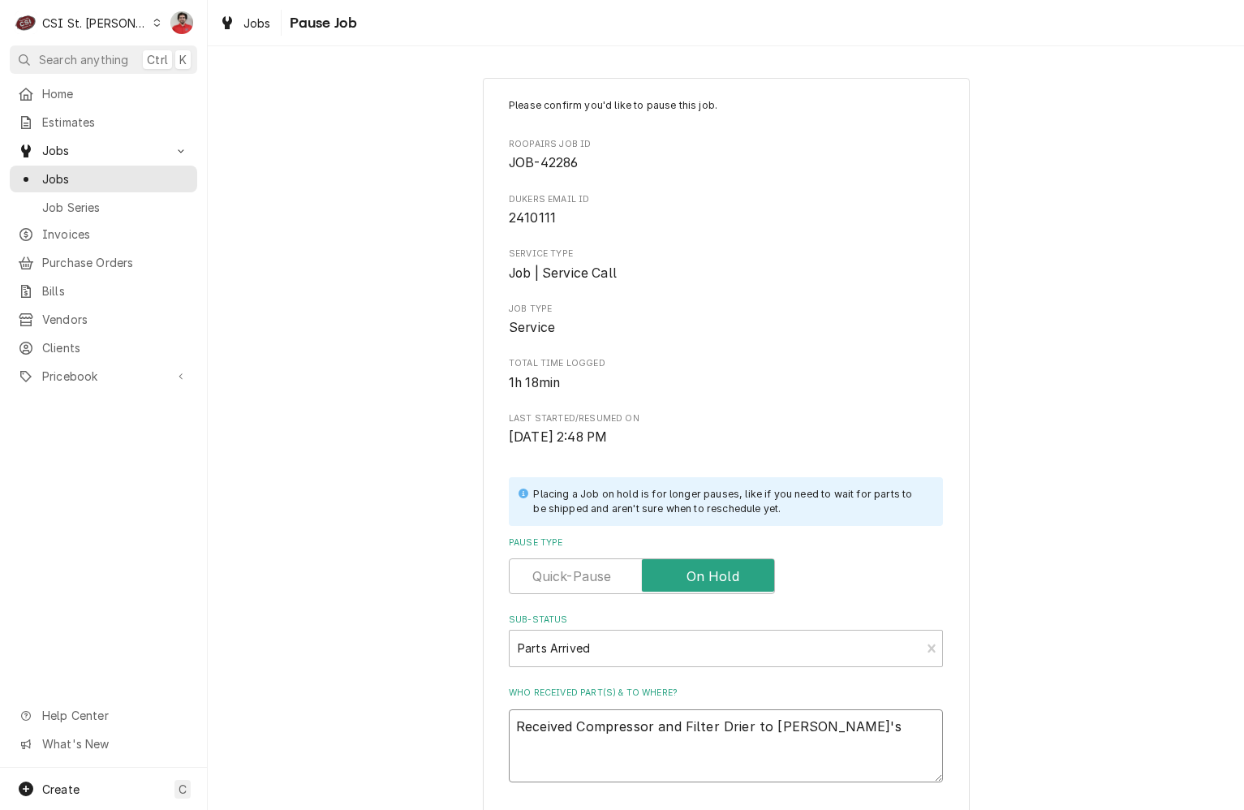
type textarea "Received Compressor and Filter Drier to David's"
type textarea "x"
type textarea "Received Compressor and Filter Drier to David's s"
type textarea "x"
type textarea "Received Compressor and Filter Drier to David's sh"
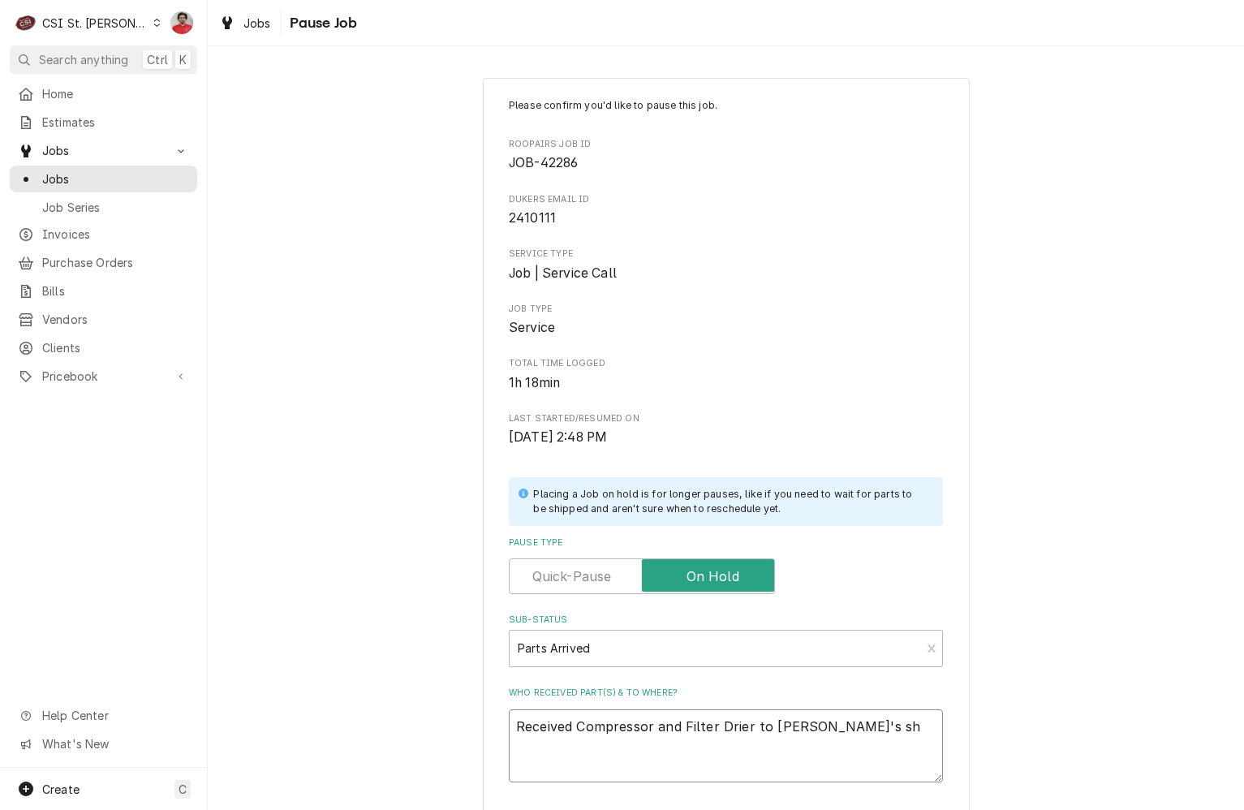
type textarea "x"
type textarea "Received Compressor and Filter Drier to David's she"
type textarea "x"
type textarea "Received Compressor and Filter Drier to David's shel"
type textarea "x"
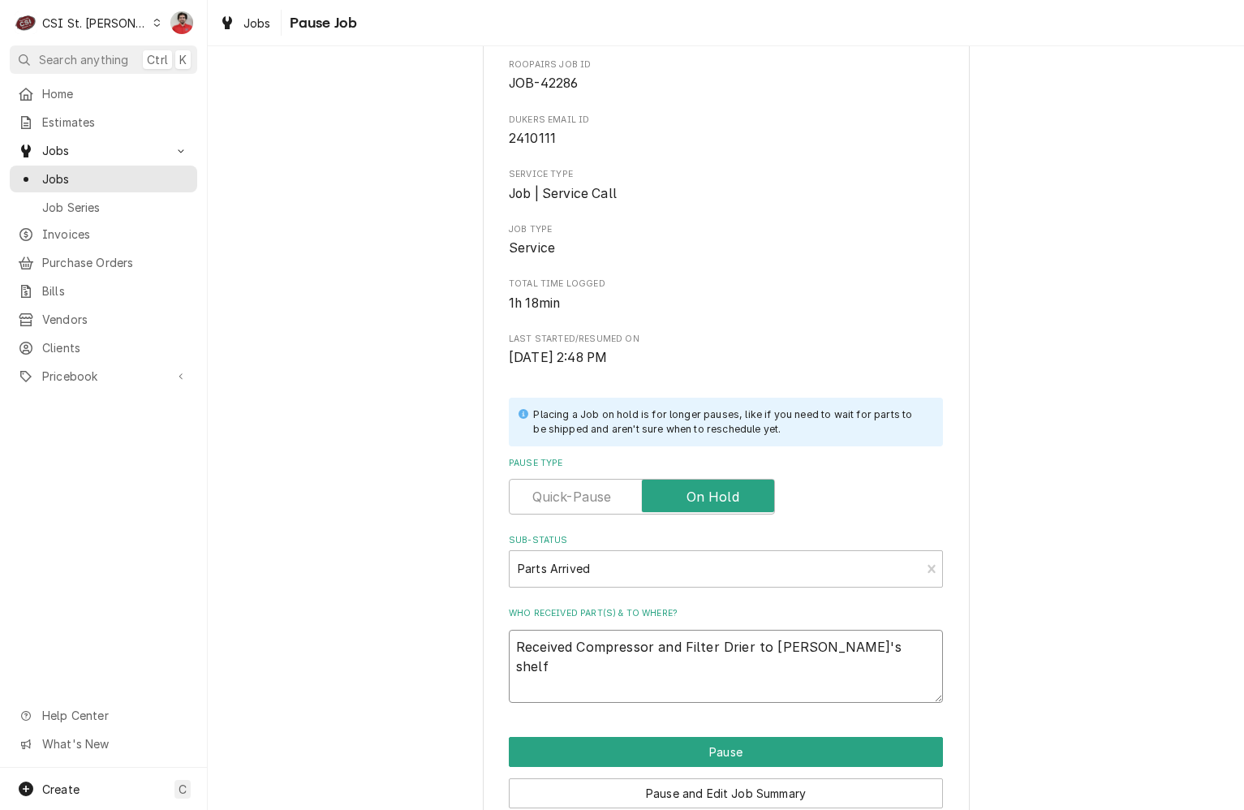
scroll to position [154, 0]
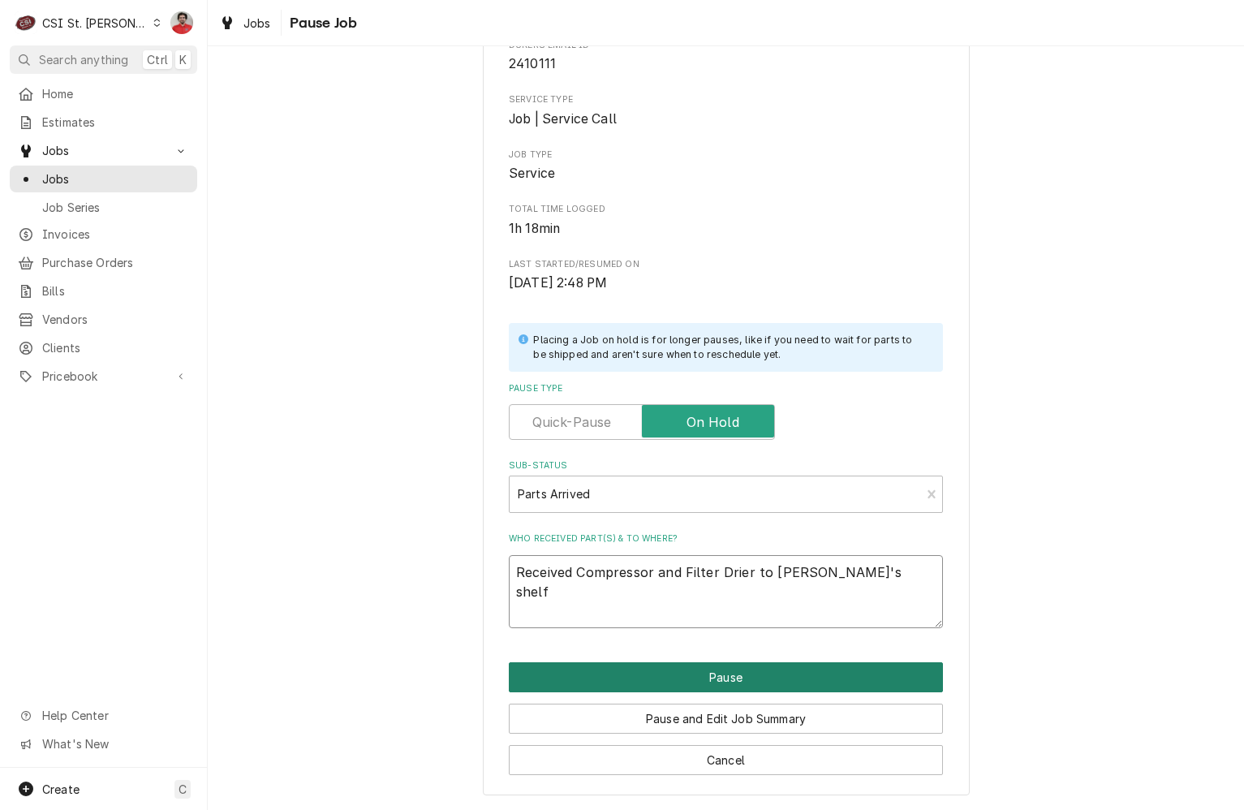
type textarea "Received Compressor and Filter Drier to [PERSON_NAME]'s shelf"
click at [746, 682] on button "Pause" at bounding box center [726, 677] width 434 height 30
type textarea "x"
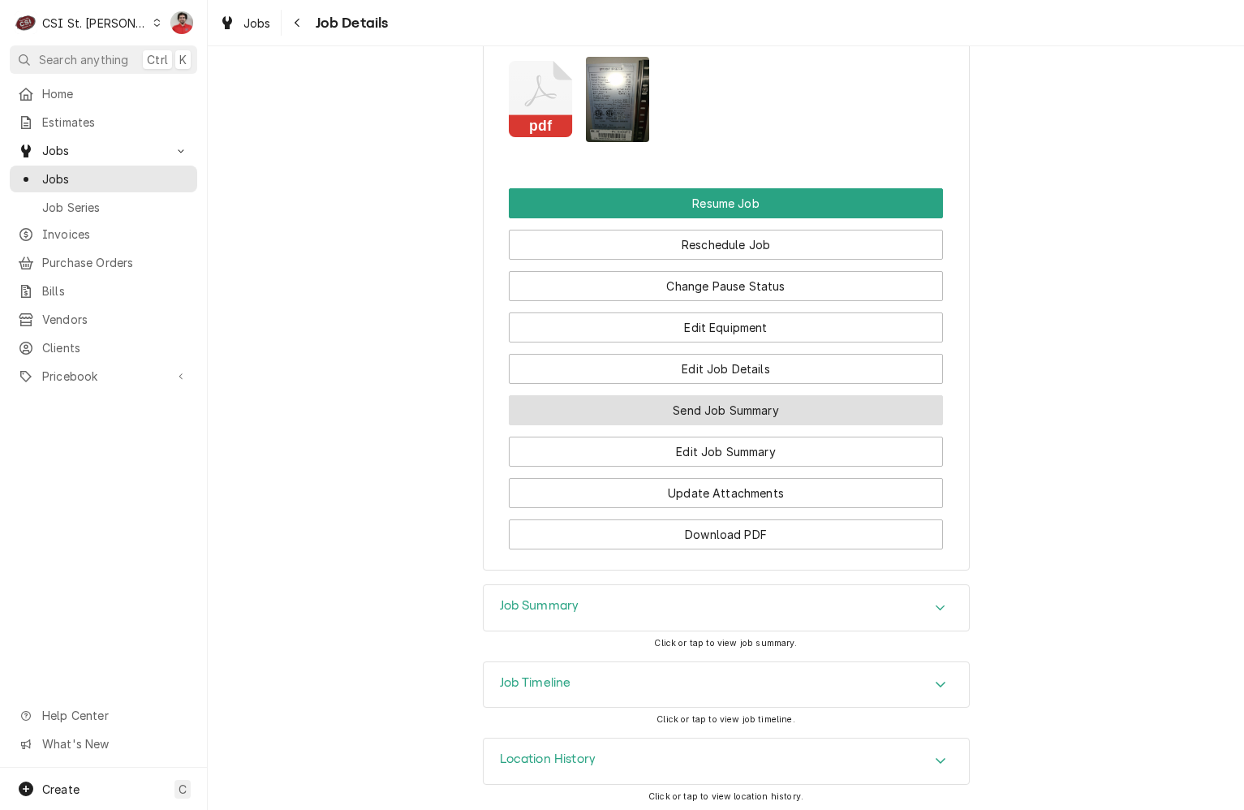
scroll to position [1907, 0]
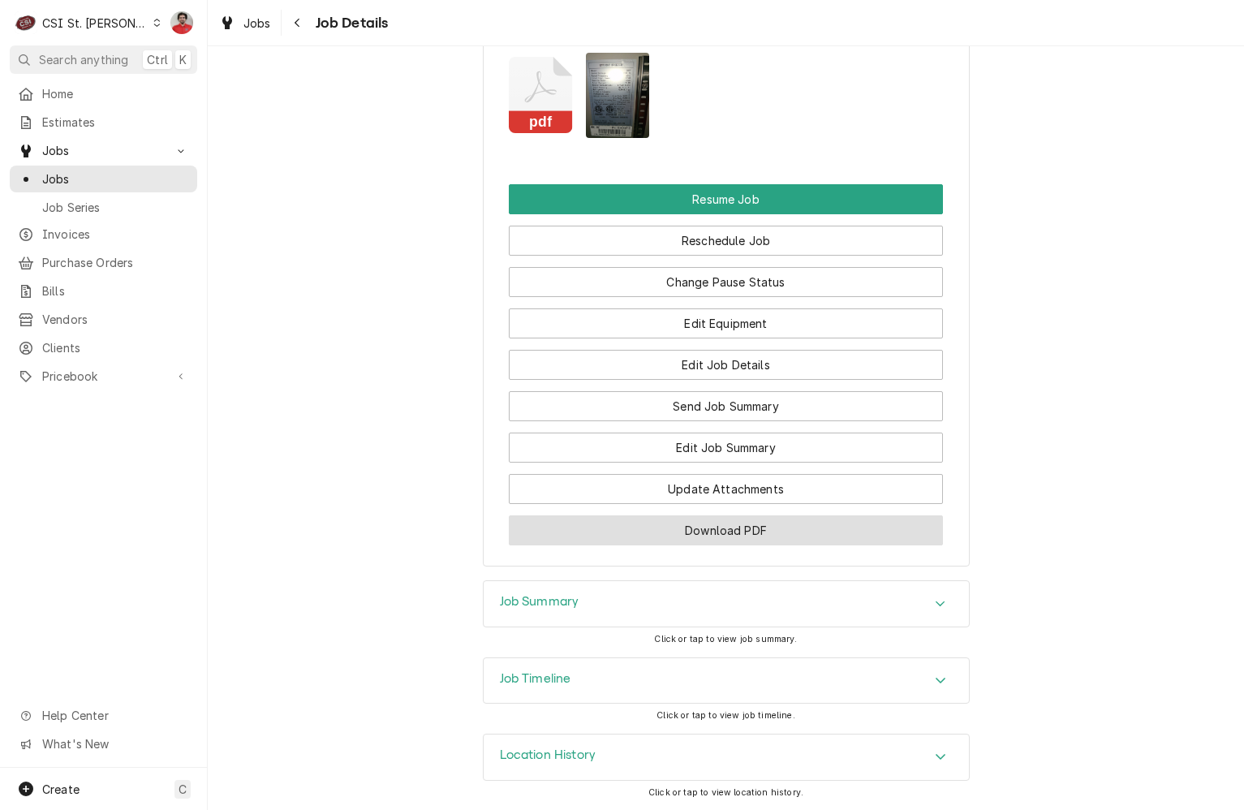
click at [750, 530] on button "Download PDF" at bounding box center [726, 530] width 434 height 30
